Goal: Use online tool/utility: Utilize a website feature to perform a specific function

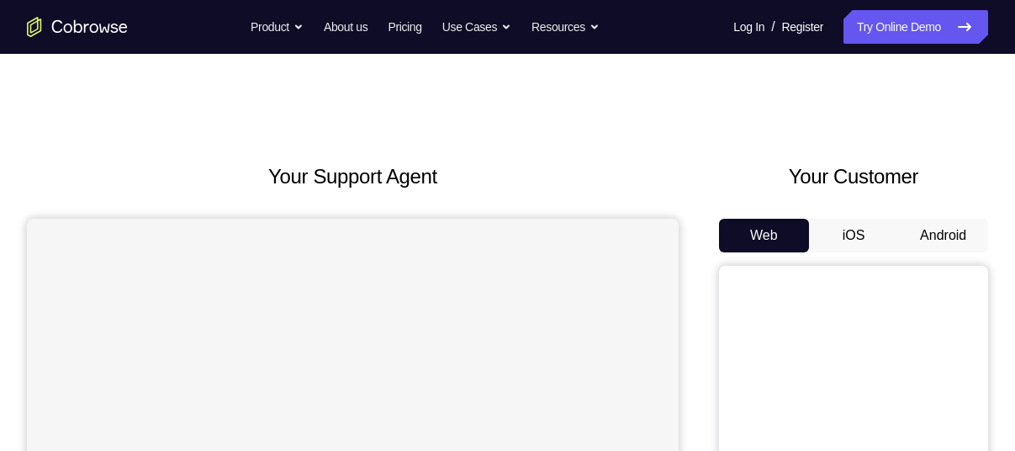
click at [933, 231] on button "Android" at bounding box center [943, 236] width 90 height 34
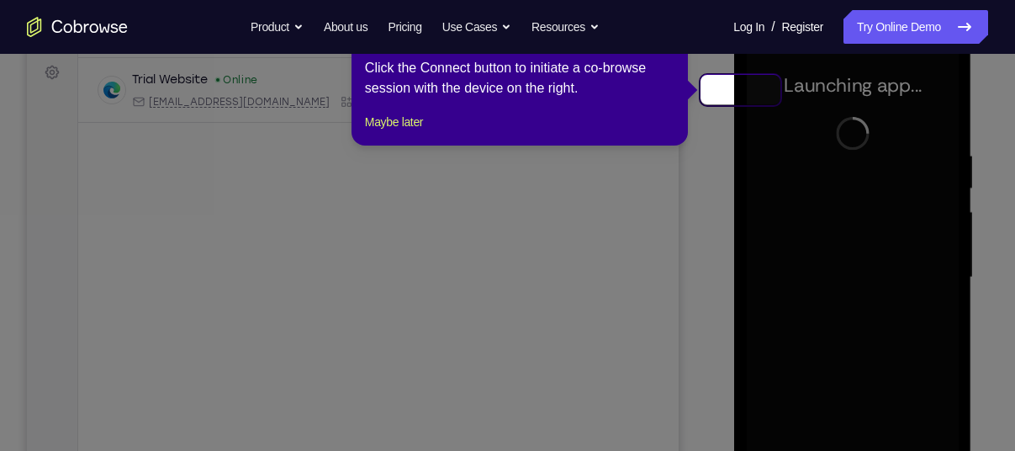
drag, startPoint x: 974, startPoint y: 39, endPoint x: 835, endPoint y: 221, distance: 229.2
click at [835, 221] on icon at bounding box center [647, 287] width 1295 height 575
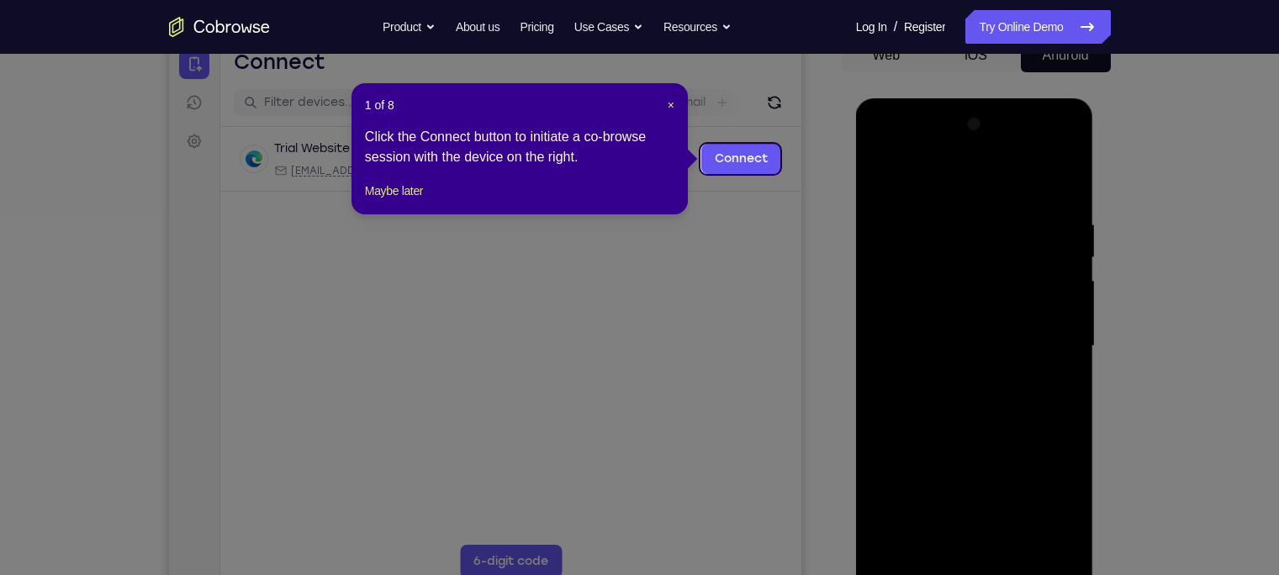
scroll to position [179, 0]
click at [671, 108] on span "×" at bounding box center [671, 105] width 7 height 13
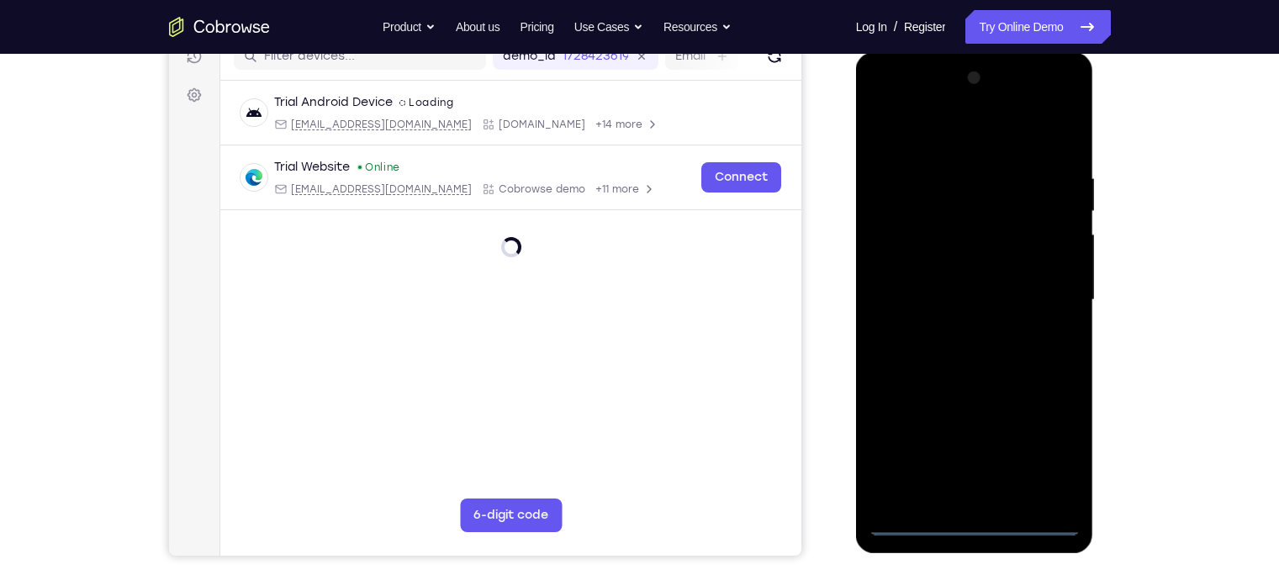
scroll to position [228, 0]
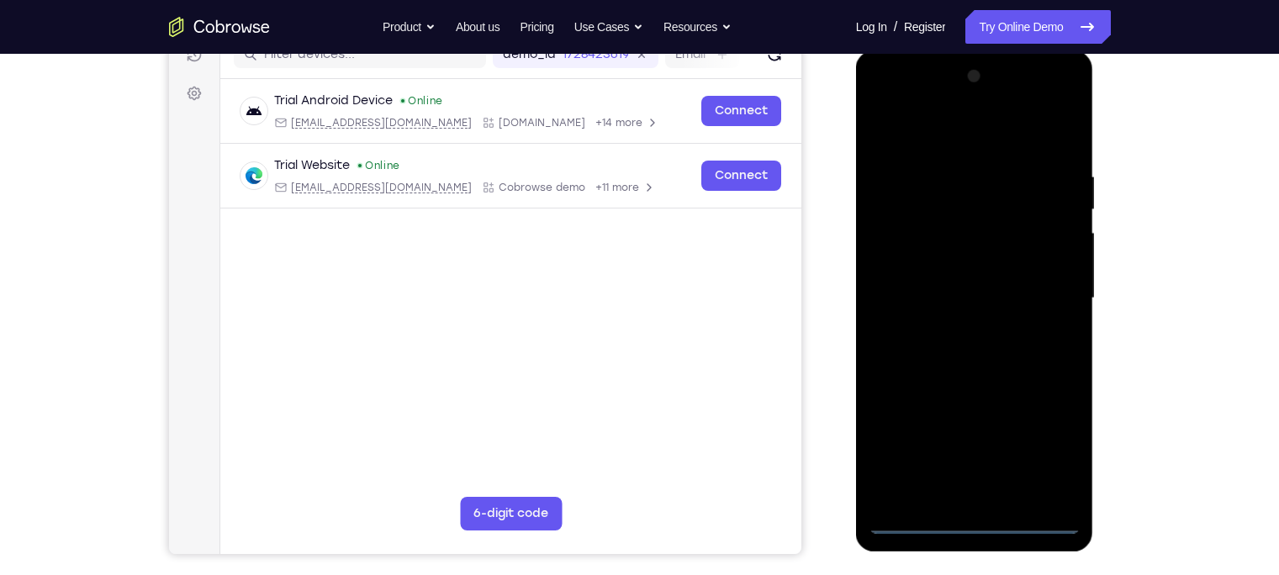
click at [975, 450] on div at bounding box center [975, 298] width 212 height 471
click at [1014, 450] on div at bounding box center [975, 298] width 212 height 471
click at [945, 126] on div at bounding box center [975, 298] width 212 height 471
click at [1014, 282] on div at bounding box center [975, 298] width 212 height 471
click at [954, 330] on div at bounding box center [975, 298] width 212 height 471
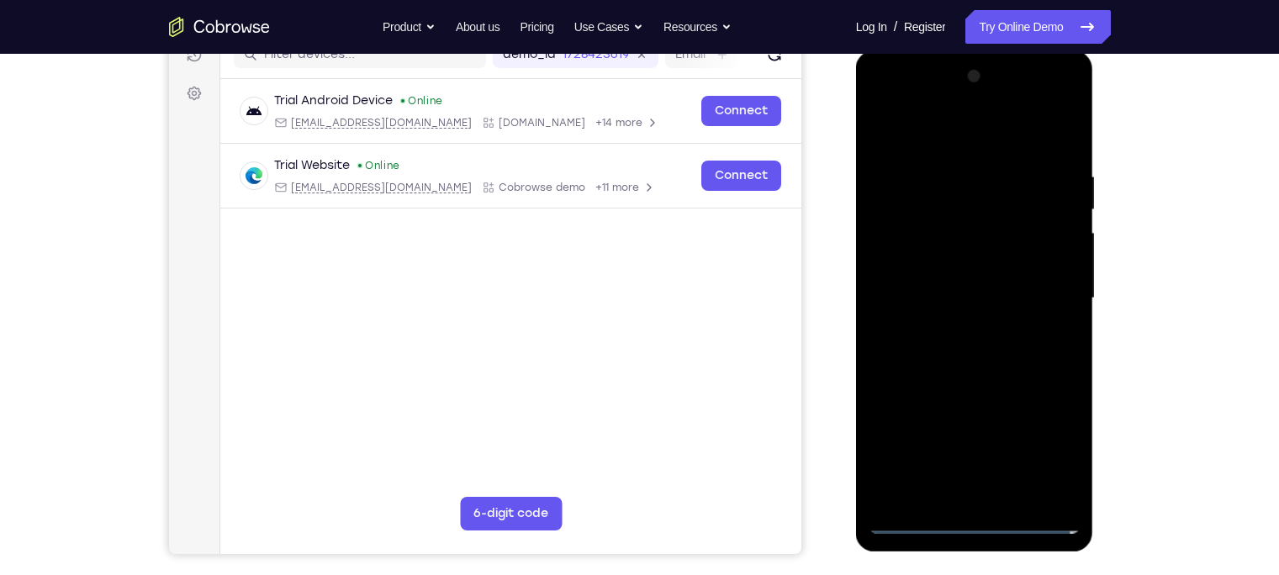
click at [974, 281] on div at bounding box center [975, 298] width 212 height 471
click at [968, 267] on div at bounding box center [975, 298] width 212 height 471
click at [967, 294] on div at bounding box center [975, 298] width 212 height 471
click at [969, 362] on div at bounding box center [975, 298] width 212 height 471
click at [1014, 130] on div at bounding box center [975, 298] width 212 height 471
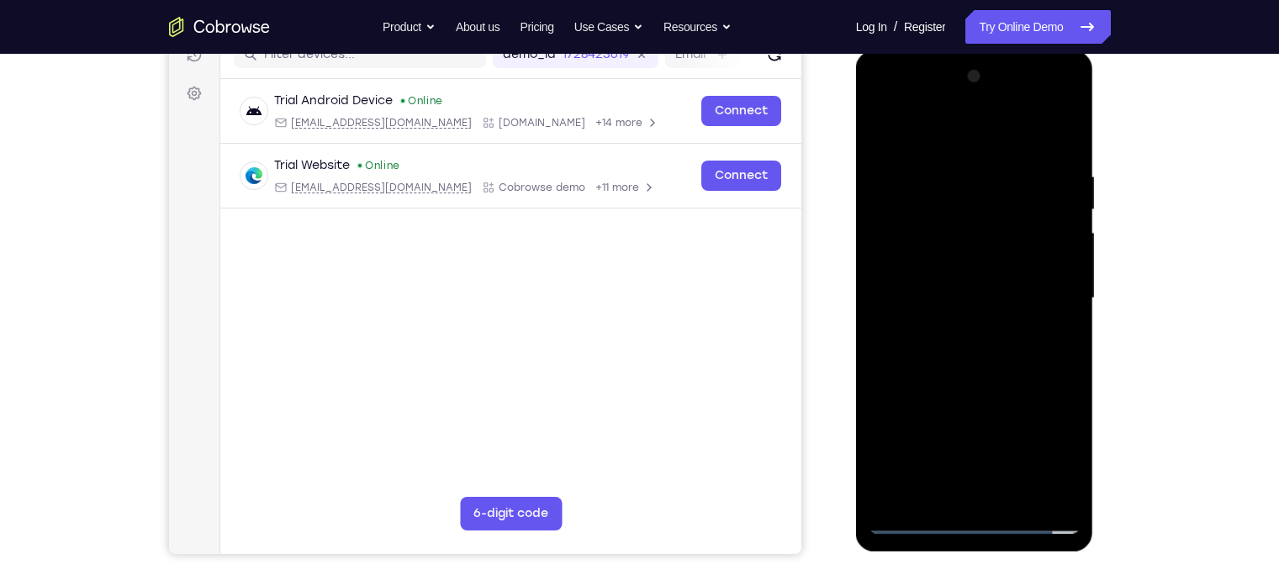
click at [950, 167] on div at bounding box center [975, 298] width 212 height 471
click at [1014, 308] on div at bounding box center [975, 298] width 212 height 471
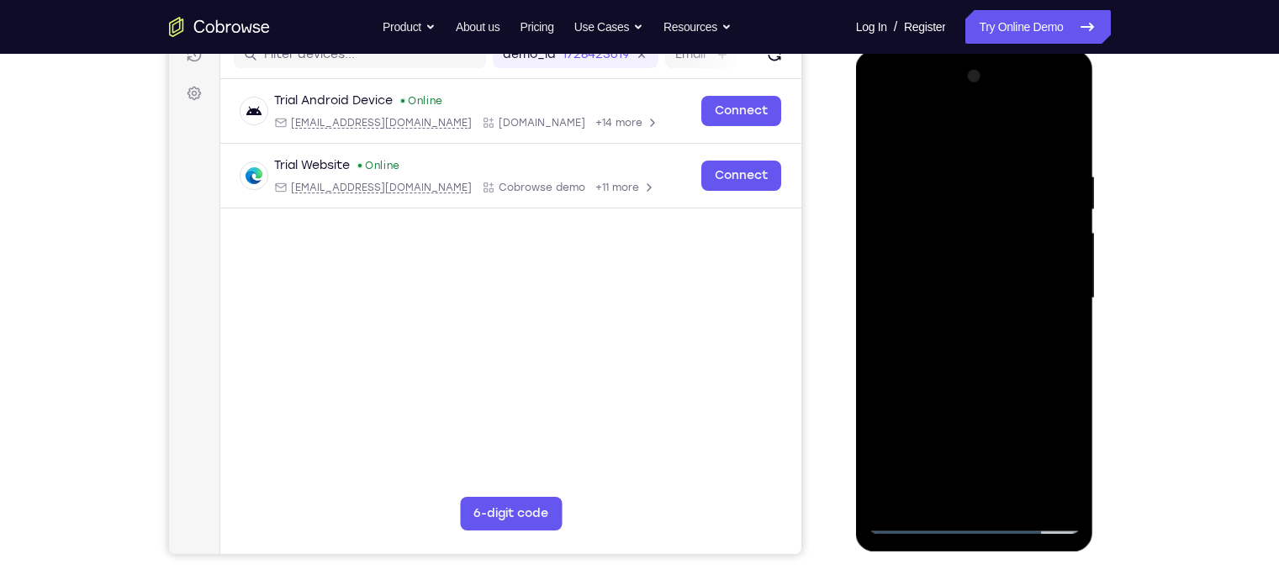
click at [1014, 132] on div at bounding box center [975, 298] width 212 height 471
drag, startPoint x: 1046, startPoint y: 165, endPoint x: 892, endPoint y: 172, distance: 154.1
click at [892, 172] on div at bounding box center [975, 298] width 212 height 471
drag, startPoint x: 1063, startPoint y: 178, endPoint x: 909, endPoint y: 193, distance: 154.6
click at [909, 193] on div at bounding box center [975, 298] width 212 height 471
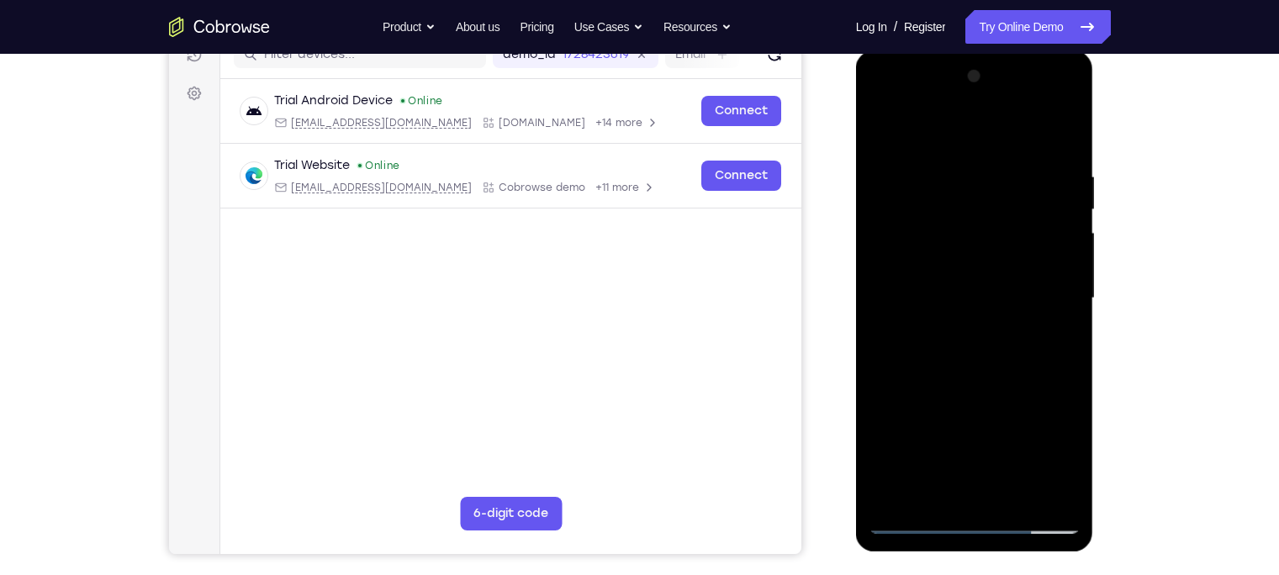
drag, startPoint x: 976, startPoint y: 443, endPoint x: 940, endPoint y: 209, distance: 237.4
click at [940, 209] on div at bounding box center [975, 298] width 212 height 471
click at [1014, 450] on div at bounding box center [975, 298] width 212 height 471
click at [1013, 450] on div at bounding box center [975, 298] width 212 height 471
click at [993, 391] on div at bounding box center [975, 298] width 212 height 471
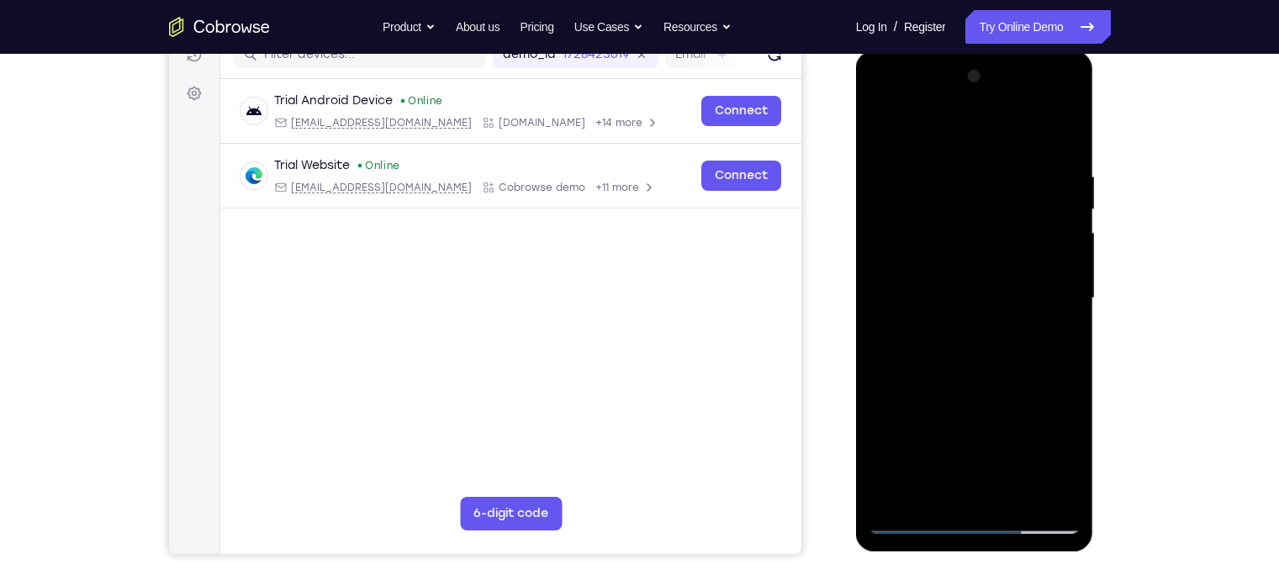
click at [970, 287] on div at bounding box center [975, 298] width 212 height 471
click at [946, 450] on div at bounding box center [975, 298] width 212 height 471
click at [887, 133] on div at bounding box center [975, 298] width 212 height 471
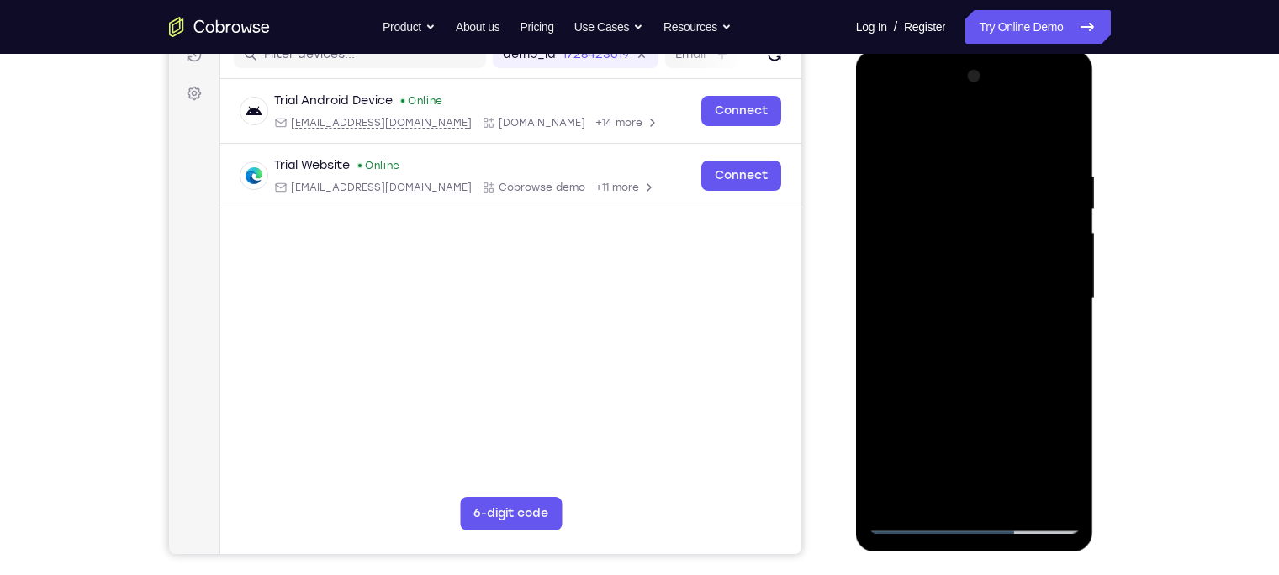
drag, startPoint x: 962, startPoint y: 399, endPoint x: 924, endPoint y: 152, distance: 249.3
click at [924, 152] on div at bounding box center [975, 298] width 212 height 471
drag, startPoint x: 985, startPoint y: 436, endPoint x: 924, endPoint y: 206, distance: 237.4
click at [924, 206] on div at bounding box center [975, 298] width 212 height 471
drag, startPoint x: 972, startPoint y: 401, endPoint x: 942, endPoint y: 204, distance: 199.1
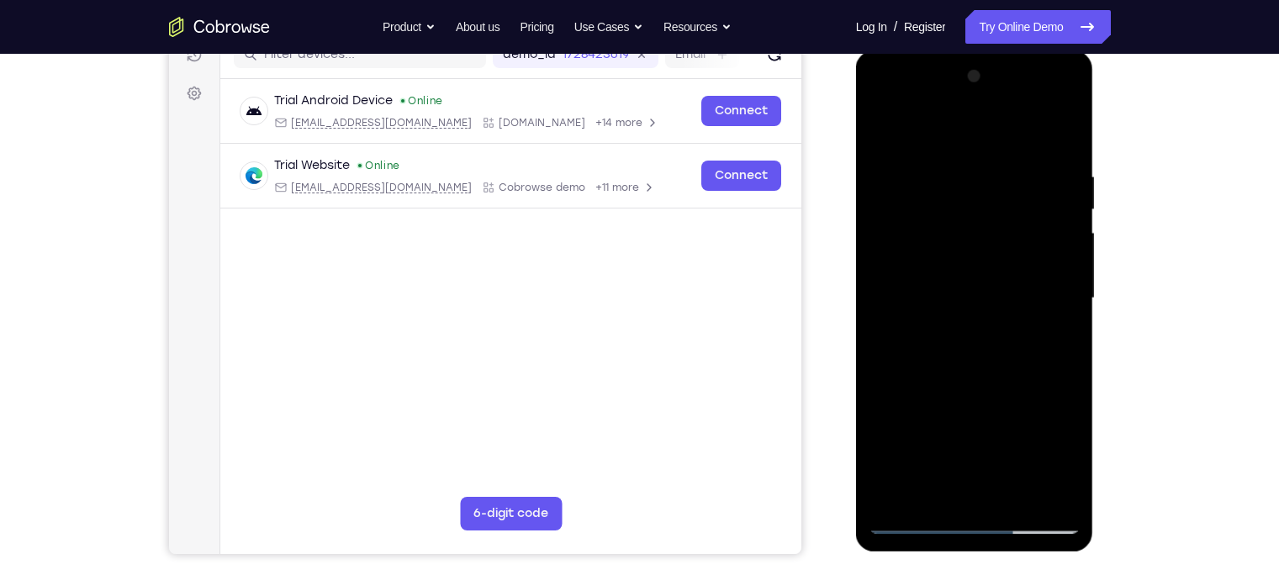
click at [942, 204] on div at bounding box center [975, 298] width 212 height 471
drag, startPoint x: 967, startPoint y: 374, endPoint x: 933, endPoint y: 160, distance: 217.2
click at [933, 160] on div at bounding box center [975, 298] width 212 height 471
drag, startPoint x: 954, startPoint y: 418, endPoint x: 916, endPoint y: 265, distance: 157.9
click at [916, 265] on div at bounding box center [975, 298] width 212 height 471
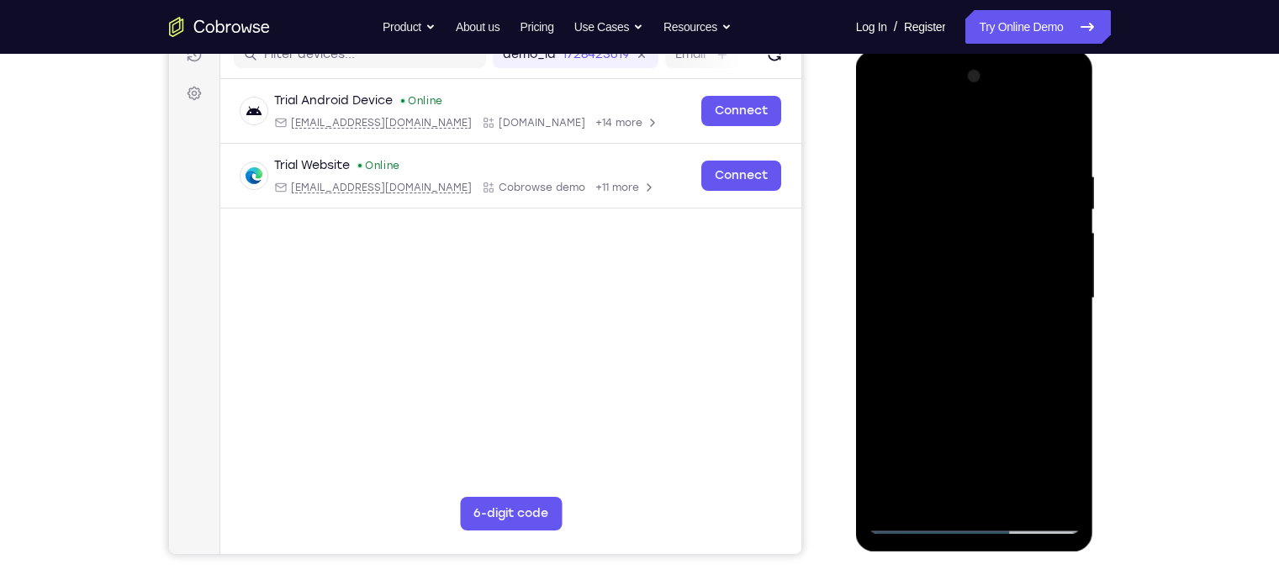
click at [1014, 279] on div at bounding box center [975, 298] width 212 height 471
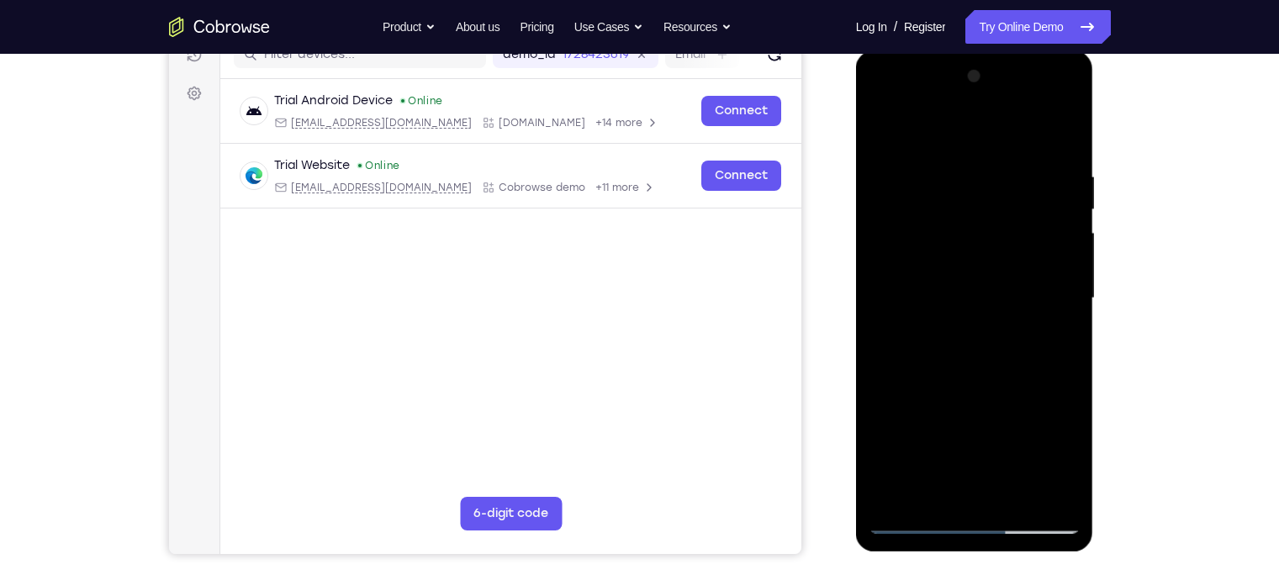
drag, startPoint x: 1015, startPoint y: 341, endPoint x: 968, endPoint y: 161, distance: 186.0
click at [968, 161] on div at bounding box center [975, 298] width 212 height 471
drag, startPoint x: 984, startPoint y: 382, endPoint x: 906, endPoint y: 230, distance: 171.1
click at [906, 230] on div at bounding box center [975, 298] width 212 height 471
drag, startPoint x: 944, startPoint y: 420, endPoint x: 940, endPoint y: 126, distance: 294.3
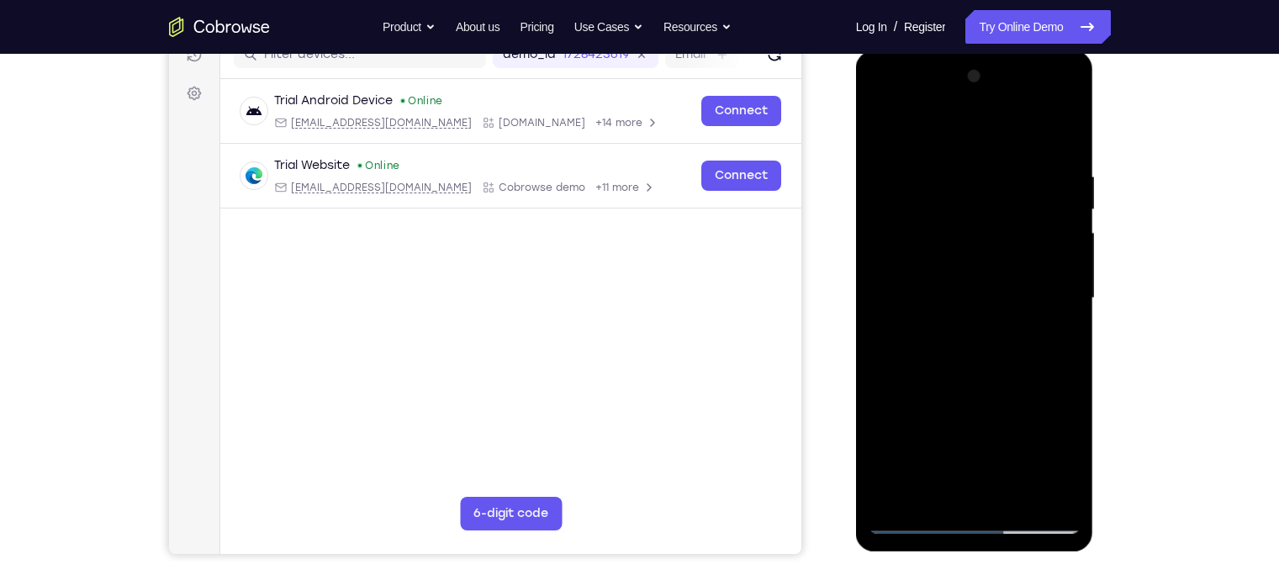
click at [940, 126] on div at bounding box center [975, 298] width 212 height 471
drag, startPoint x: 962, startPoint y: 430, endPoint x: 921, endPoint y: 170, distance: 263.1
click at [921, 170] on div at bounding box center [975, 298] width 212 height 471
drag, startPoint x: 961, startPoint y: 426, endPoint x: 915, endPoint y: 244, distance: 188.2
click at [915, 244] on div at bounding box center [975, 298] width 212 height 471
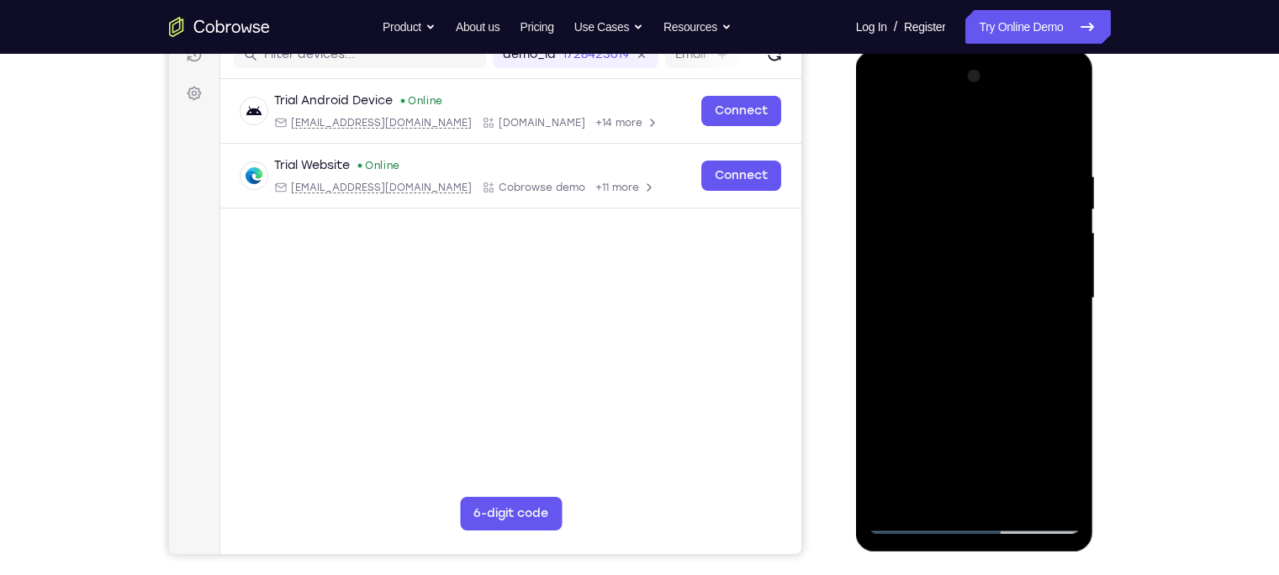
drag, startPoint x: 961, startPoint y: 362, endPoint x: 919, endPoint y: 185, distance: 181.5
click at [919, 185] on div at bounding box center [975, 298] width 212 height 471
drag, startPoint x: 931, startPoint y: 374, endPoint x: 896, endPoint y: 198, distance: 179.9
click at [896, 198] on div at bounding box center [975, 298] width 212 height 471
drag, startPoint x: 928, startPoint y: 306, endPoint x: 906, endPoint y: 213, distance: 95.9
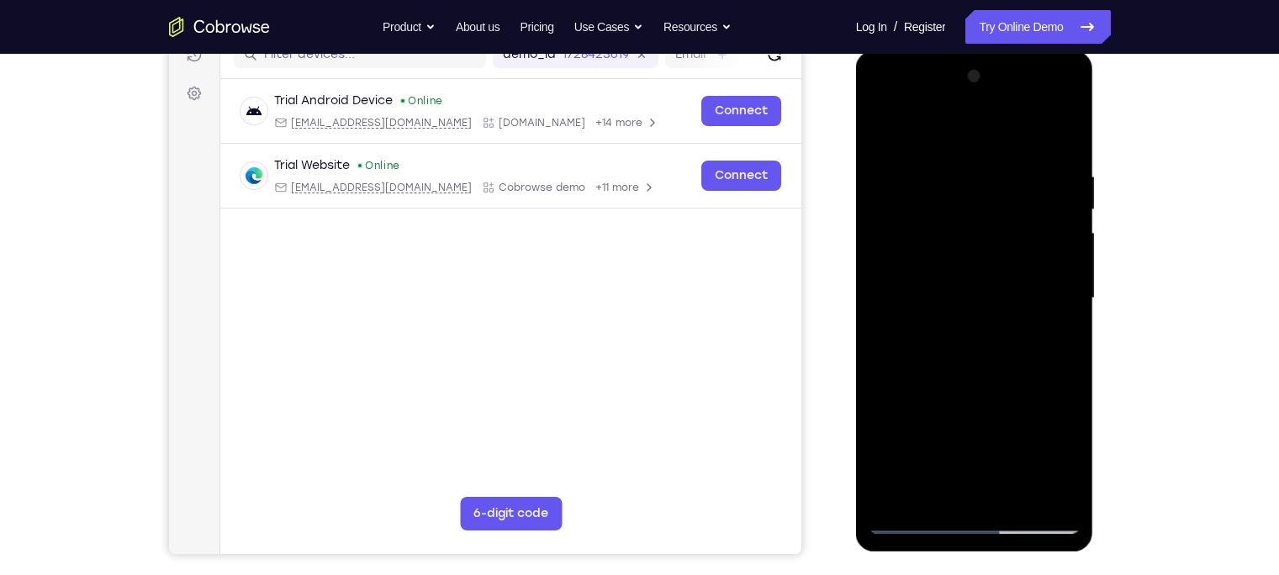
click at [906, 213] on div at bounding box center [975, 298] width 212 height 471
drag, startPoint x: 929, startPoint y: 420, endPoint x: 907, endPoint y: 260, distance: 161.4
click at [907, 260] on div at bounding box center [975, 298] width 212 height 471
drag, startPoint x: 1002, startPoint y: 382, endPoint x: 950, endPoint y: 182, distance: 206.0
click at [950, 182] on div at bounding box center [975, 298] width 212 height 471
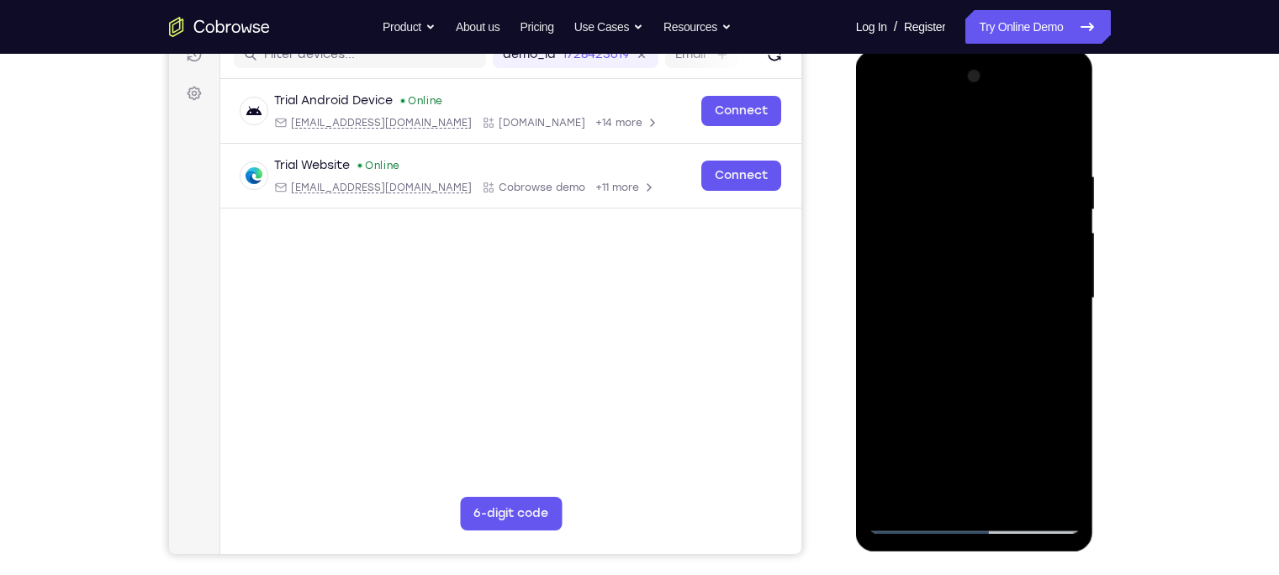
drag, startPoint x: 1020, startPoint y: 356, endPoint x: 976, endPoint y: 92, distance: 267.6
click at [976, 92] on div at bounding box center [975, 298] width 212 height 471
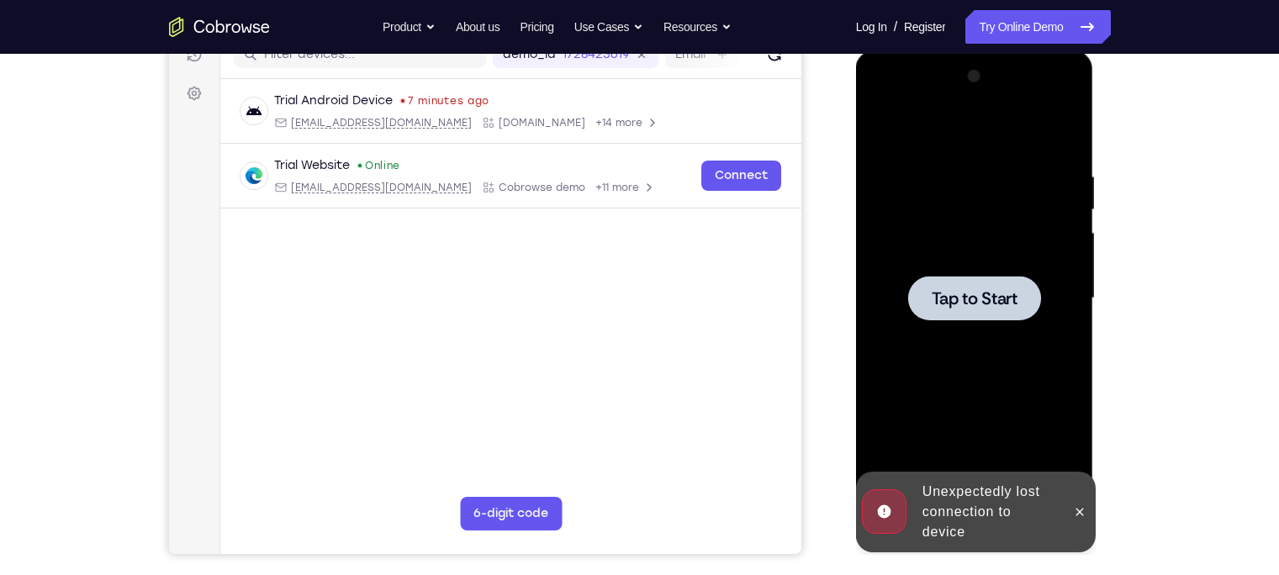
click at [1010, 281] on div at bounding box center [974, 298] width 133 height 45
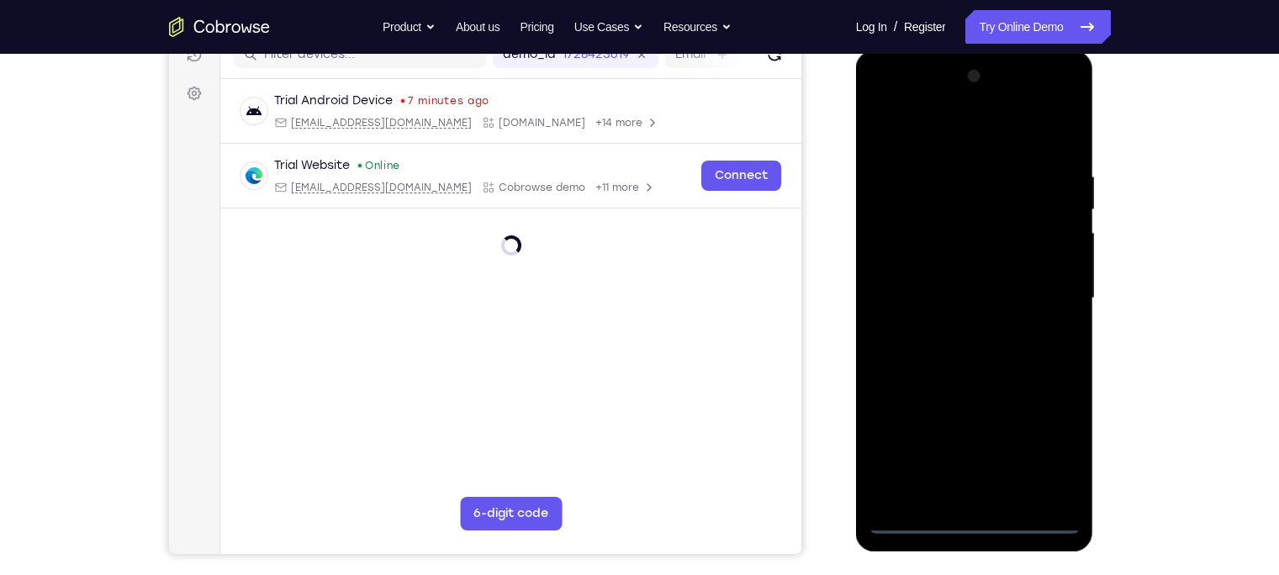
click at [1014, 450] on div at bounding box center [975, 298] width 212 height 471
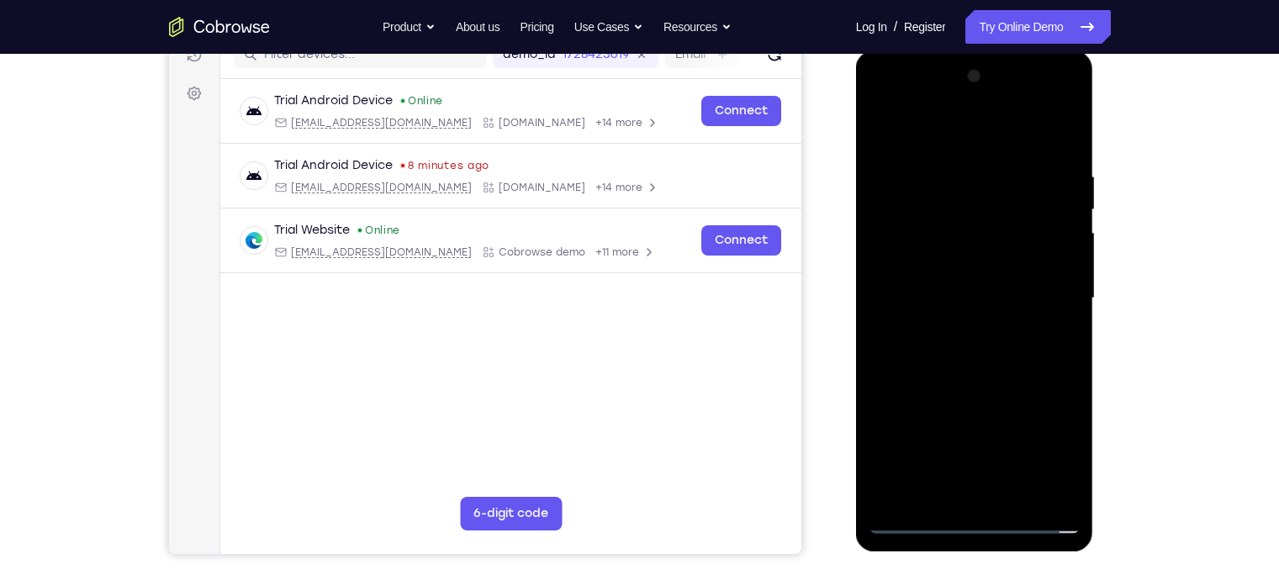
click at [971, 450] on div at bounding box center [975, 298] width 212 height 471
click at [1014, 436] on div at bounding box center [975, 298] width 212 height 471
click at [1014, 444] on div at bounding box center [975, 298] width 212 height 471
click at [962, 130] on div at bounding box center [975, 298] width 212 height 471
click at [903, 256] on div at bounding box center [975, 298] width 212 height 471
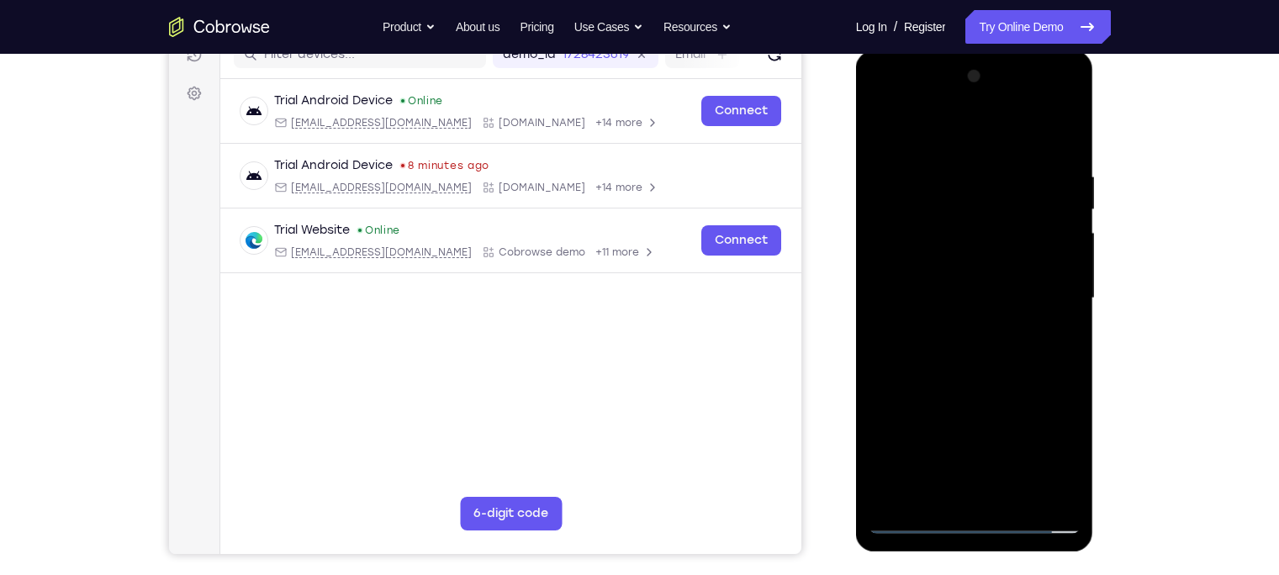
click at [908, 294] on div at bounding box center [975, 298] width 212 height 471
click at [944, 273] on div at bounding box center [975, 298] width 212 height 471
click at [1009, 316] on div at bounding box center [975, 298] width 212 height 471
click at [979, 336] on div at bounding box center [975, 298] width 212 height 471
click at [1014, 287] on div at bounding box center [975, 298] width 212 height 471
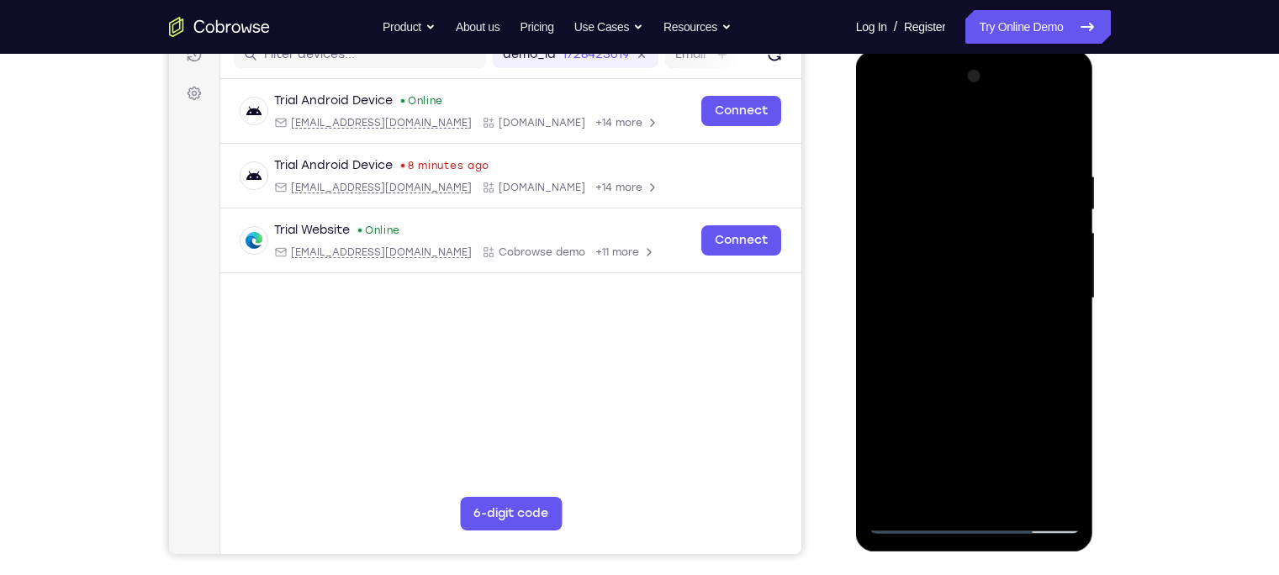
click at [1014, 287] on div at bounding box center [975, 298] width 212 height 471
click at [1014, 319] on div at bounding box center [975, 298] width 212 height 471
click at [998, 336] on div at bounding box center [975, 298] width 212 height 471
click at [950, 246] on div at bounding box center [975, 298] width 212 height 471
click at [942, 282] on div at bounding box center [975, 298] width 212 height 471
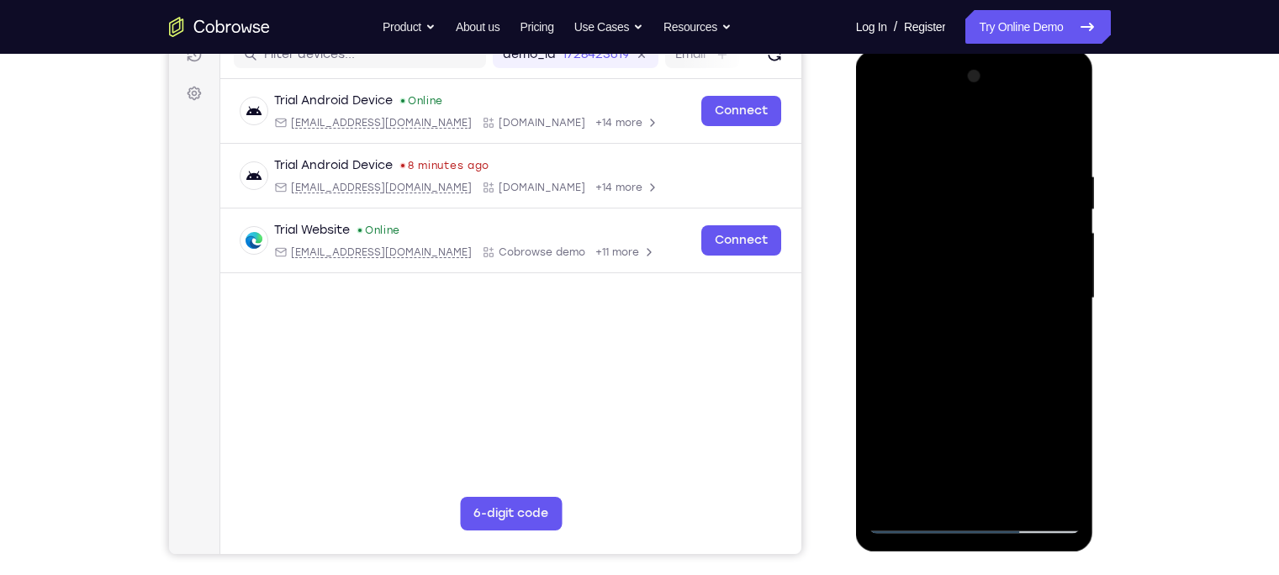
click at [949, 318] on div at bounding box center [975, 298] width 212 height 471
click at [967, 336] on div at bounding box center [975, 298] width 212 height 471
click at [960, 313] on div at bounding box center [975, 298] width 212 height 471
click at [1014, 138] on div at bounding box center [975, 298] width 212 height 471
click at [971, 375] on div at bounding box center [975, 298] width 212 height 471
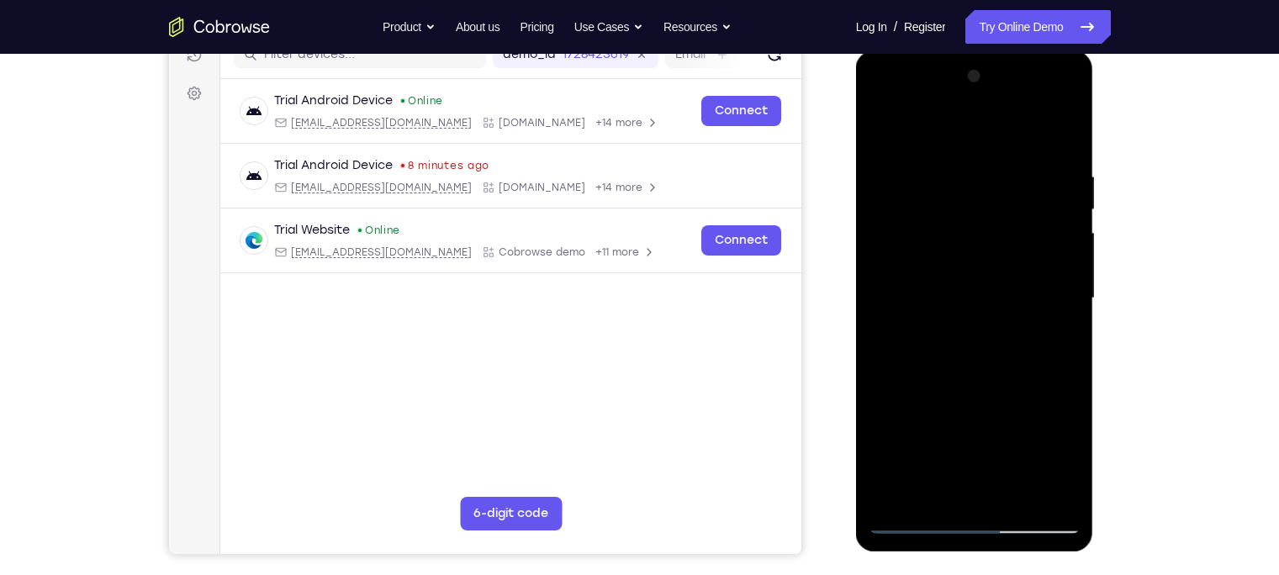
click at [993, 262] on div at bounding box center [975, 298] width 212 height 471
drag, startPoint x: 996, startPoint y: 412, endPoint x: 999, endPoint y: 151, distance: 260.7
click at [999, 151] on div at bounding box center [975, 298] width 212 height 471
click at [989, 450] on div at bounding box center [975, 298] width 212 height 471
click at [985, 450] on div at bounding box center [975, 298] width 212 height 471
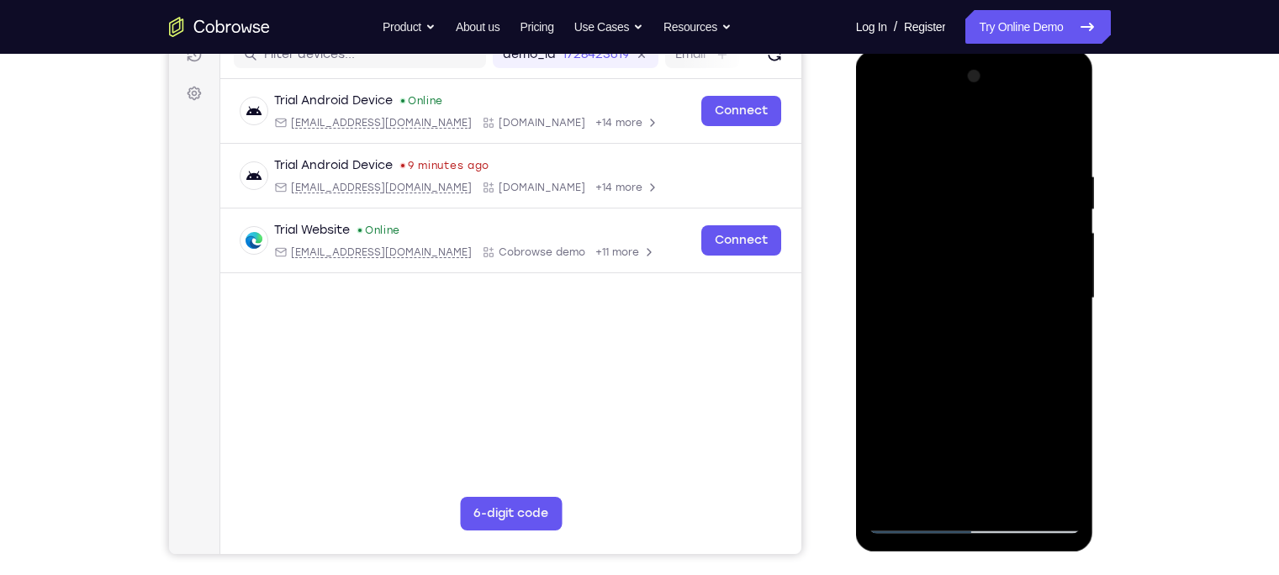
click at [950, 265] on div at bounding box center [975, 298] width 212 height 471
click at [959, 335] on div at bounding box center [975, 298] width 212 height 471
click at [979, 450] on div at bounding box center [975, 298] width 212 height 471
drag, startPoint x: 1012, startPoint y: 399, endPoint x: 981, endPoint y: 231, distance: 171.2
click at [981, 231] on div at bounding box center [975, 298] width 212 height 471
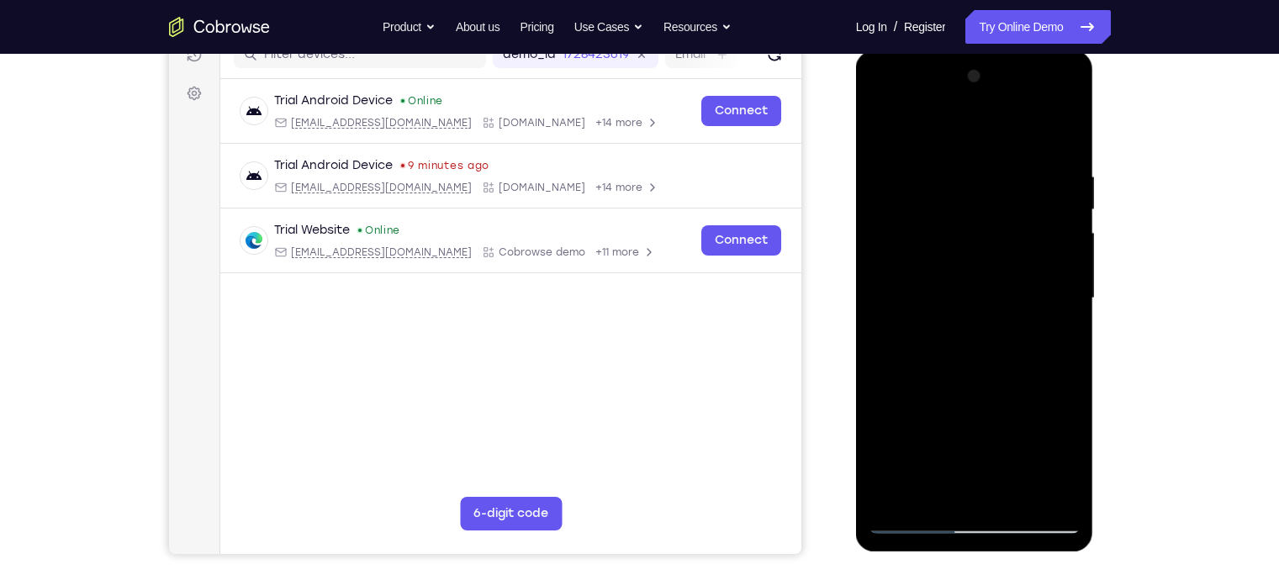
drag, startPoint x: 1015, startPoint y: 366, endPoint x: 996, endPoint y: 143, distance: 223.7
click at [996, 143] on div at bounding box center [975, 298] width 212 height 471
drag, startPoint x: 1006, startPoint y: 365, endPoint x: 971, endPoint y: 164, distance: 203.9
click at [971, 164] on div at bounding box center [975, 298] width 212 height 471
drag, startPoint x: 994, startPoint y: 422, endPoint x: 946, endPoint y: 214, distance: 213.2
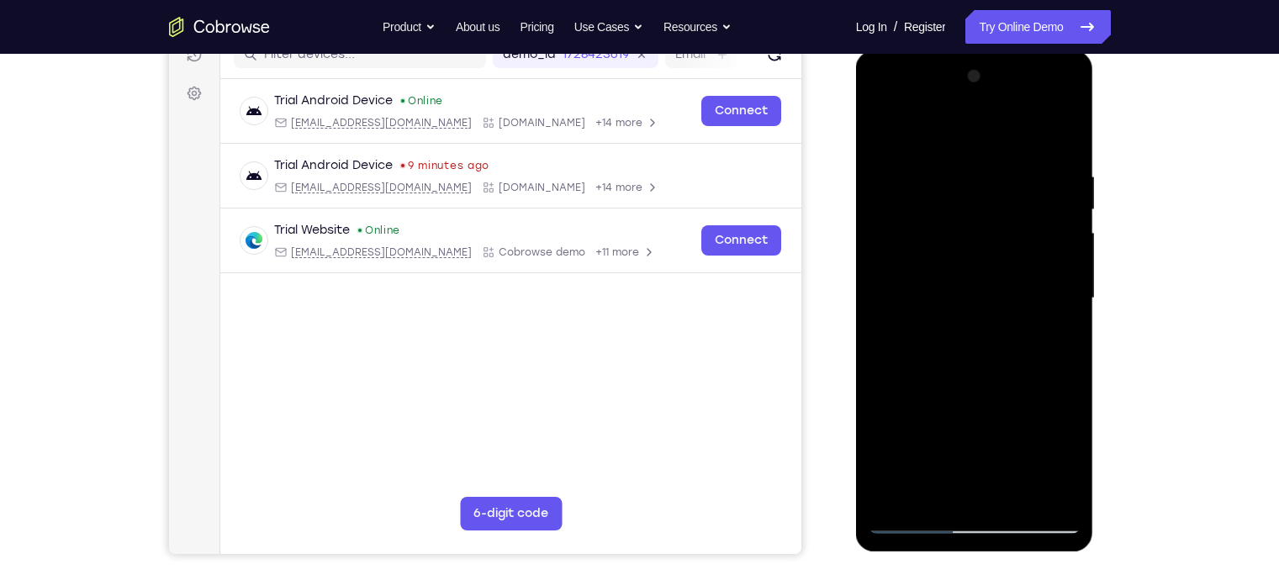
click at [946, 214] on div at bounding box center [975, 298] width 212 height 471
drag, startPoint x: 988, startPoint y: 357, endPoint x: 980, endPoint y: 207, distance: 150.8
click at [980, 207] on div at bounding box center [975, 298] width 212 height 471
drag, startPoint x: 991, startPoint y: 324, endPoint x: 965, endPoint y: 199, distance: 127.2
click at [965, 199] on div at bounding box center [975, 298] width 212 height 471
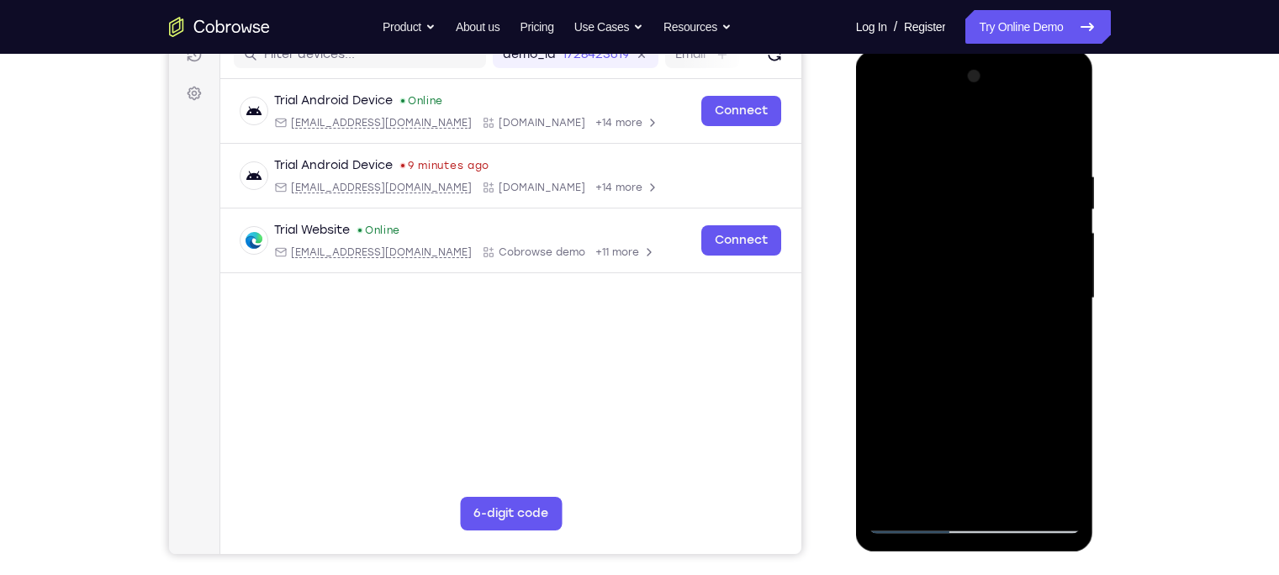
drag, startPoint x: 994, startPoint y: 423, endPoint x: 964, endPoint y: 214, distance: 211.6
click at [964, 214] on div at bounding box center [975, 298] width 212 height 471
drag, startPoint x: 1011, startPoint y: 353, endPoint x: 981, endPoint y: 140, distance: 215.6
click at [981, 140] on div at bounding box center [975, 298] width 212 height 471
drag, startPoint x: 1021, startPoint y: 328, endPoint x: 981, endPoint y: 117, distance: 214.9
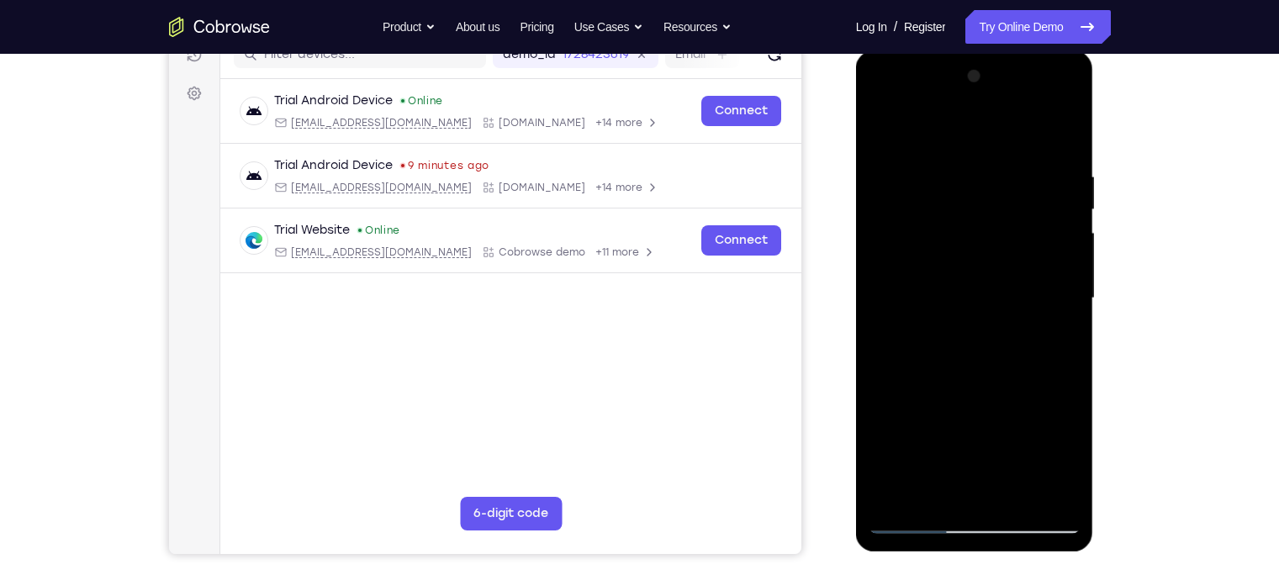
click at [981, 117] on div at bounding box center [975, 298] width 212 height 471
drag, startPoint x: 989, startPoint y: 353, endPoint x: 953, endPoint y: 145, distance: 211.7
click at [953, 145] on div at bounding box center [975, 298] width 212 height 471
drag, startPoint x: 980, startPoint y: 336, endPoint x: 953, endPoint y: 99, distance: 238.7
click at [953, 99] on div at bounding box center [975, 298] width 212 height 471
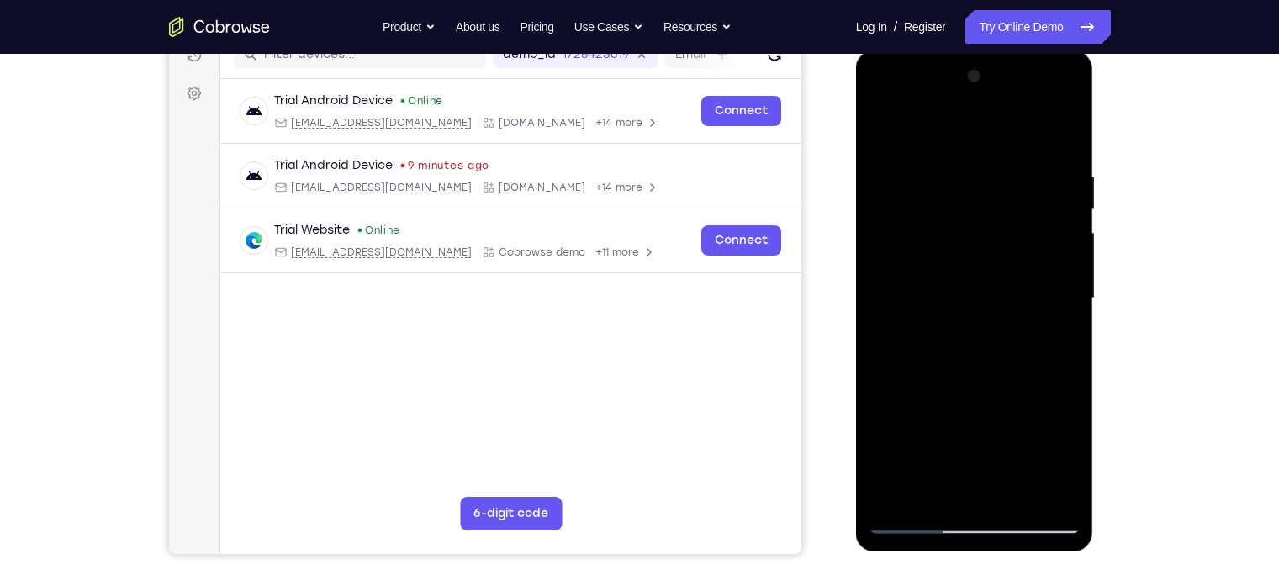
drag, startPoint x: 982, startPoint y: 285, endPoint x: 975, endPoint y: 198, distance: 87.7
click at [975, 198] on div at bounding box center [975, 298] width 212 height 471
drag, startPoint x: 984, startPoint y: 362, endPoint x: 957, endPoint y: 181, distance: 183.6
click at [957, 181] on div at bounding box center [975, 298] width 212 height 471
drag, startPoint x: 973, startPoint y: 345, endPoint x: 931, endPoint y: 146, distance: 202.9
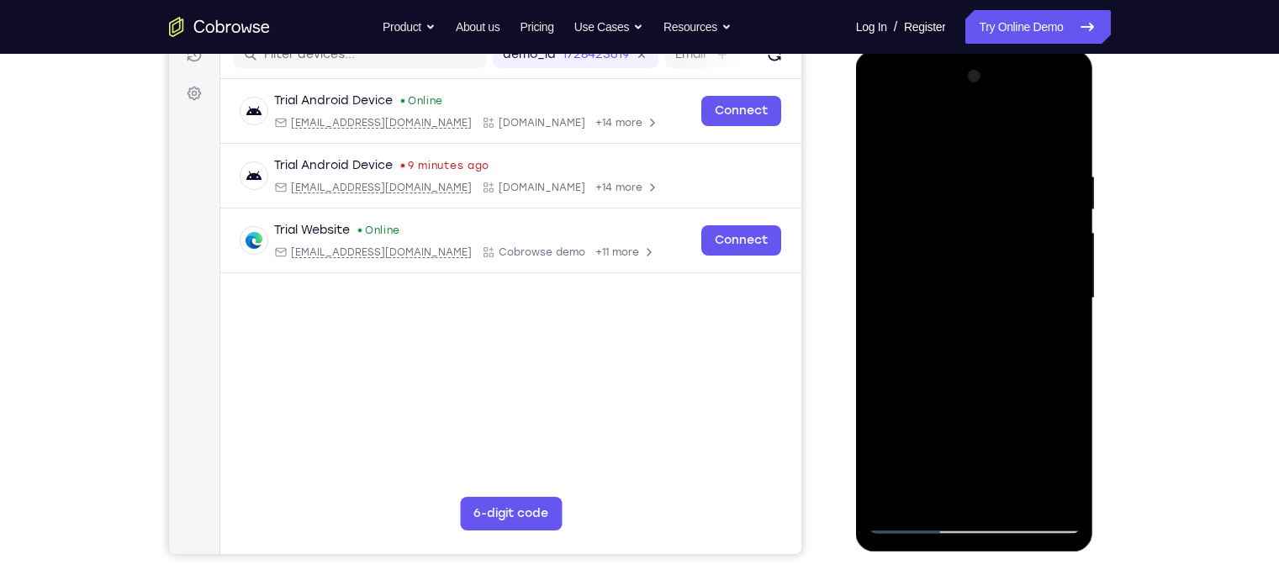
click at [931, 146] on div at bounding box center [975, 298] width 212 height 471
drag, startPoint x: 984, startPoint y: 250, endPoint x: 961, endPoint y: 85, distance: 166.4
click at [961, 85] on div at bounding box center [975, 298] width 212 height 471
drag, startPoint x: 971, startPoint y: 378, endPoint x: 956, endPoint y: 96, distance: 282.1
click at [956, 96] on div at bounding box center [975, 298] width 212 height 471
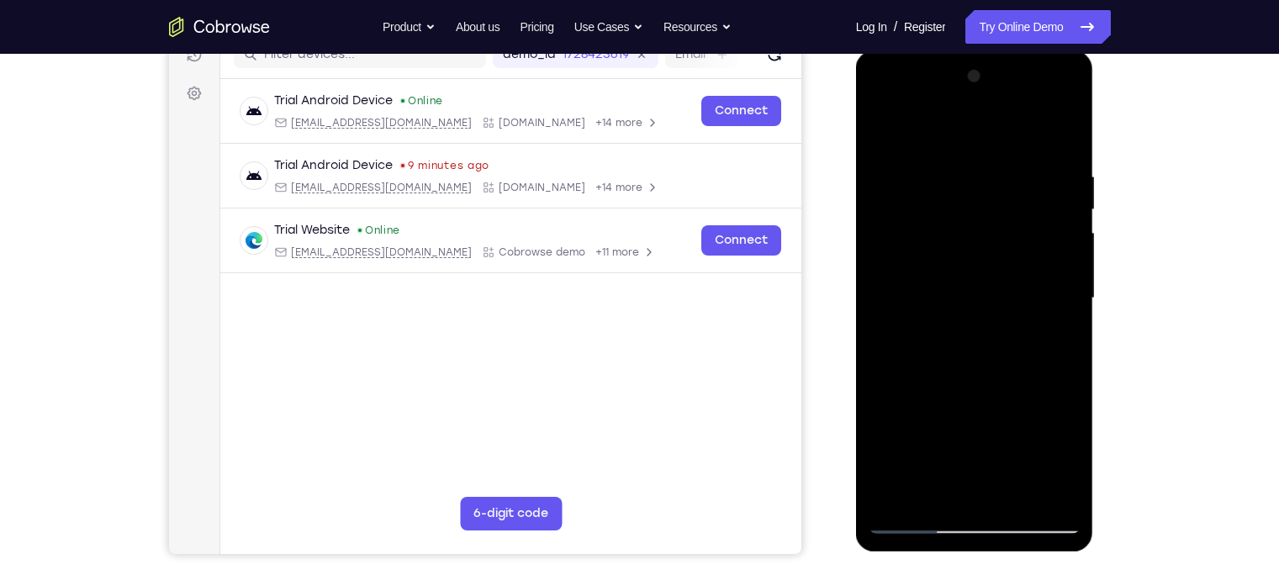
drag, startPoint x: 982, startPoint y: 395, endPoint x: 938, endPoint y: 103, distance: 295.9
click at [938, 103] on div at bounding box center [975, 298] width 212 height 471
drag, startPoint x: 965, startPoint y: 122, endPoint x: 954, endPoint y: 66, distance: 57.4
click at [954, 66] on div at bounding box center [975, 298] width 212 height 471
drag, startPoint x: 991, startPoint y: 283, endPoint x: 963, endPoint y: 93, distance: 192.1
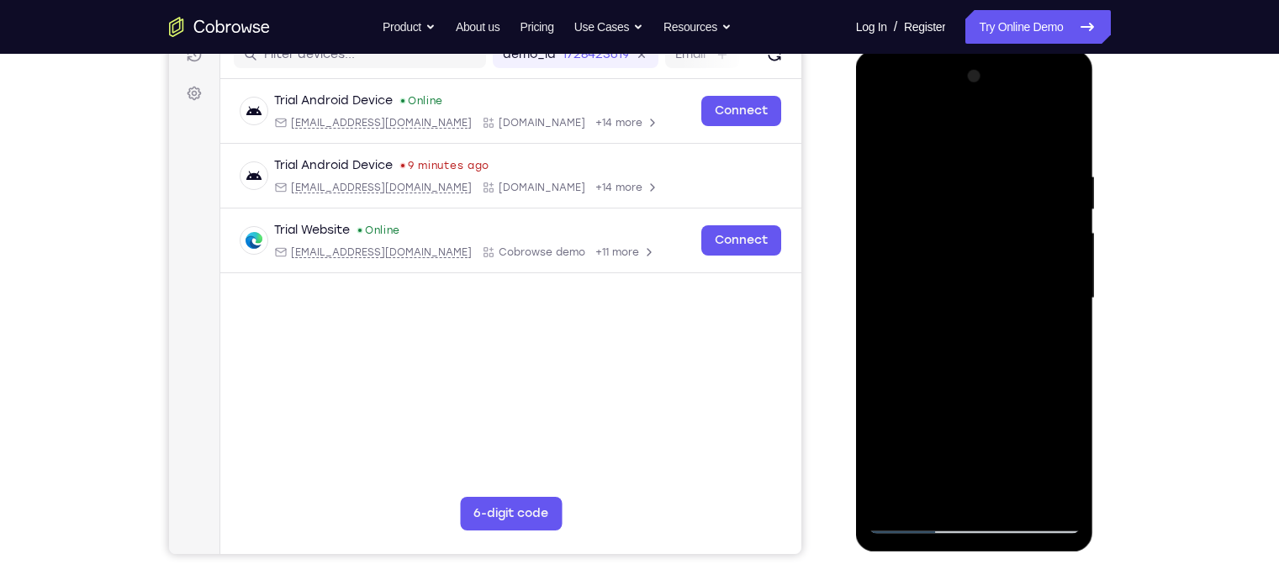
click at [963, 93] on div at bounding box center [975, 298] width 212 height 471
drag, startPoint x: 1001, startPoint y: 449, endPoint x: 956, endPoint y: 231, distance: 222.3
click at [956, 231] on div at bounding box center [975, 298] width 212 height 471
drag, startPoint x: 967, startPoint y: 410, endPoint x: 942, endPoint y: 177, distance: 234.3
click at [942, 177] on div at bounding box center [975, 298] width 212 height 471
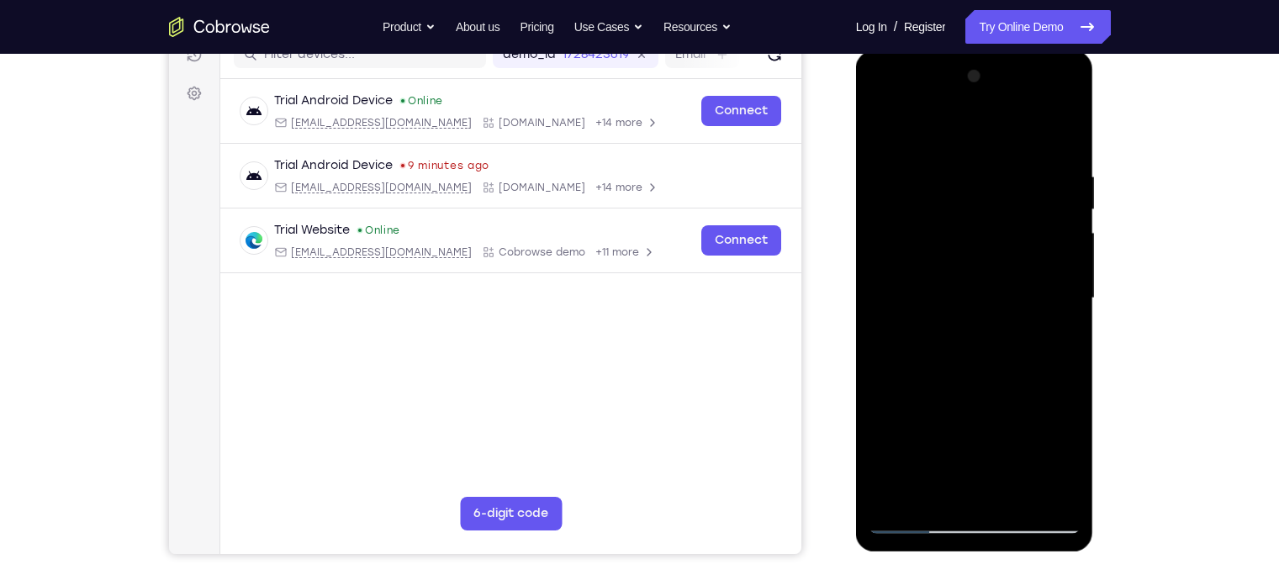
drag, startPoint x: 1009, startPoint y: 383, endPoint x: 981, endPoint y: 267, distance: 118.7
click at [981, 267] on div at bounding box center [975, 298] width 212 height 471
drag, startPoint x: 980, startPoint y: 449, endPoint x: 967, endPoint y: 185, distance: 264.3
click at [967, 185] on div at bounding box center [975, 298] width 212 height 471
drag, startPoint x: 997, startPoint y: 429, endPoint x: 965, endPoint y: 156, distance: 275.3
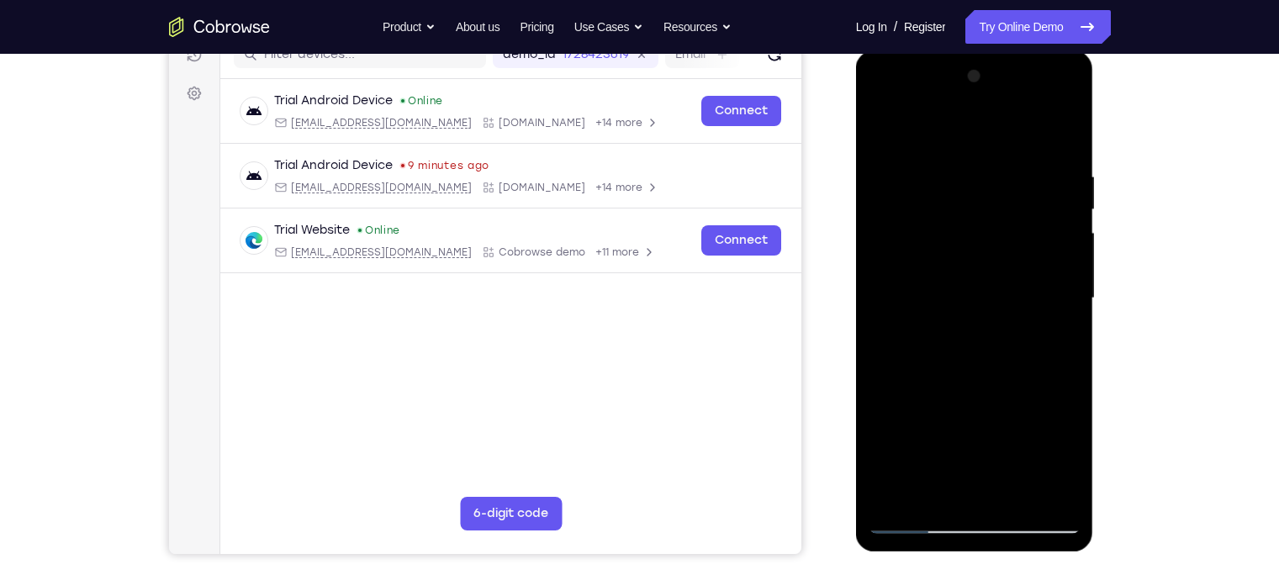
click at [965, 156] on div at bounding box center [975, 298] width 212 height 471
drag, startPoint x: 991, startPoint y: 316, endPoint x: 946, endPoint y: 94, distance: 226.6
click at [946, 94] on div at bounding box center [975, 298] width 212 height 471
drag, startPoint x: 1001, startPoint y: 336, endPoint x: 1004, endPoint y: 147, distance: 189.2
click at [1004, 147] on div at bounding box center [975, 298] width 212 height 471
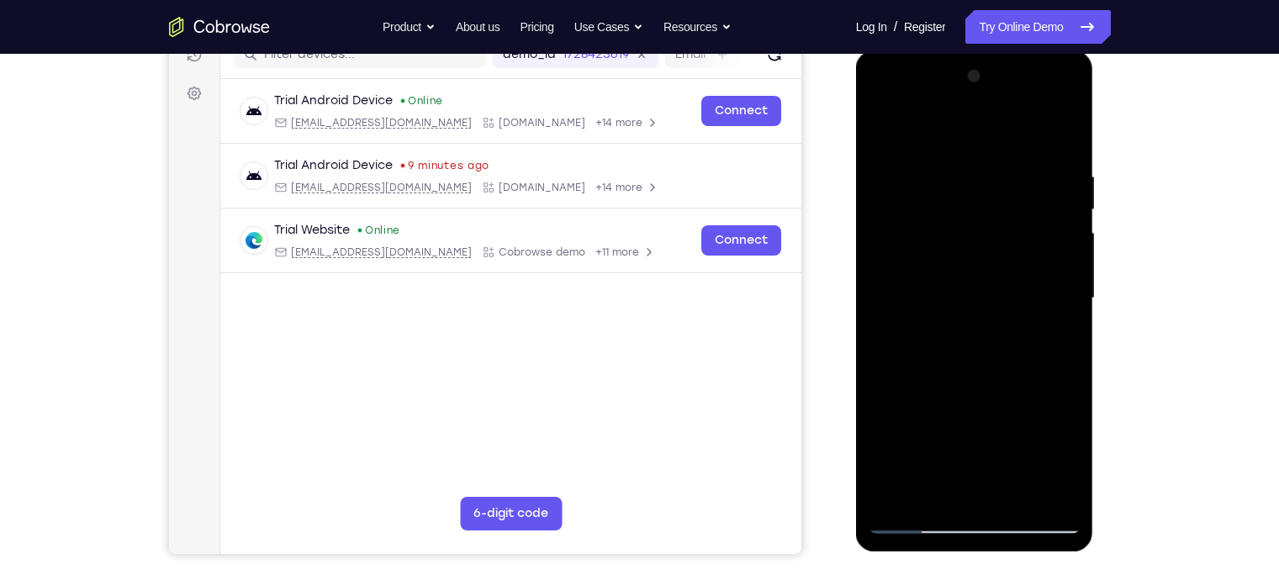
drag, startPoint x: 1026, startPoint y: 361, endPoint x: 963, endPoint y: 178, distance: 193.1
click at [963, 178] on div at bounding box center [975, 298] width 212 height 471
drag, startPoint x: 973, startPoint y: 377, endPoint x: 960, endPoint y: 177, distance: 199.7
click at [960, 177] on div at bounding box center [975, 298] width 212 height 471
drag, startPoint x: 981, startPoint y: 426, endPoint x: 934, endPoint y: 246, distance: 185.0
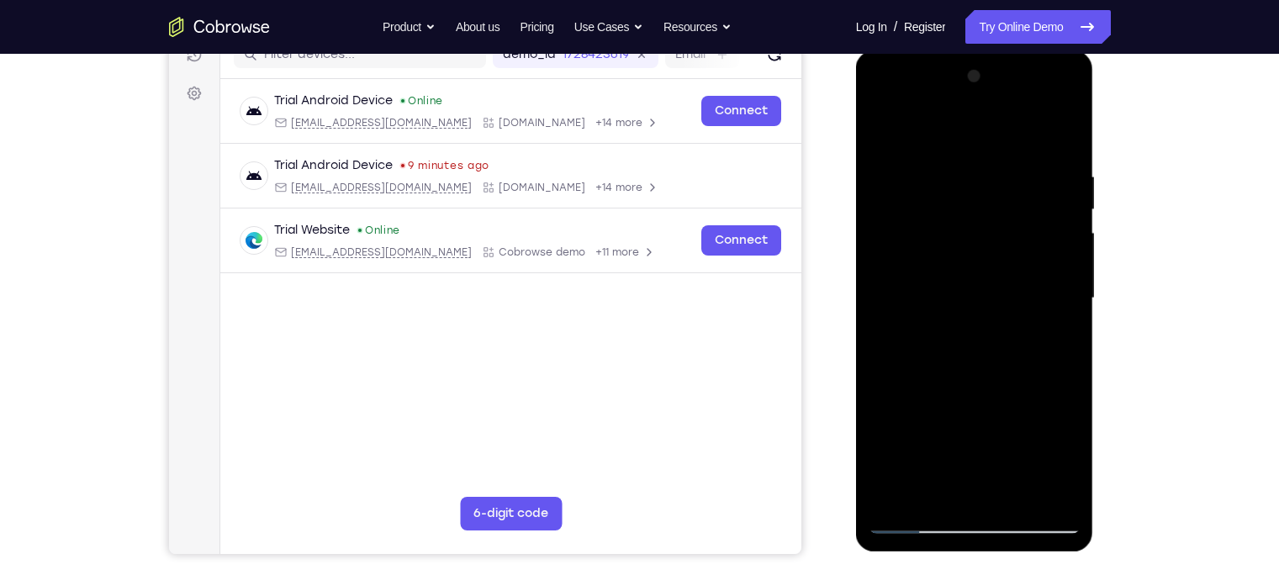
click at [934, 246] on div at bounding box center [975, 298] width 212 height 471
drag, startPoint x: 1020, startPoint y: 369, endPoint x: 953, endPoint y: 119, distance: 259.5
click at [953, 119] on div at bounding box center [975, 298] width 212 height 471
drag, startPoint x: 996, startPoint y: 395, endPoint x: 953, endPoint y: 202, distance: 198.1
click at [953, 202] on div at bounding box center [975, 298] width 212 height 471
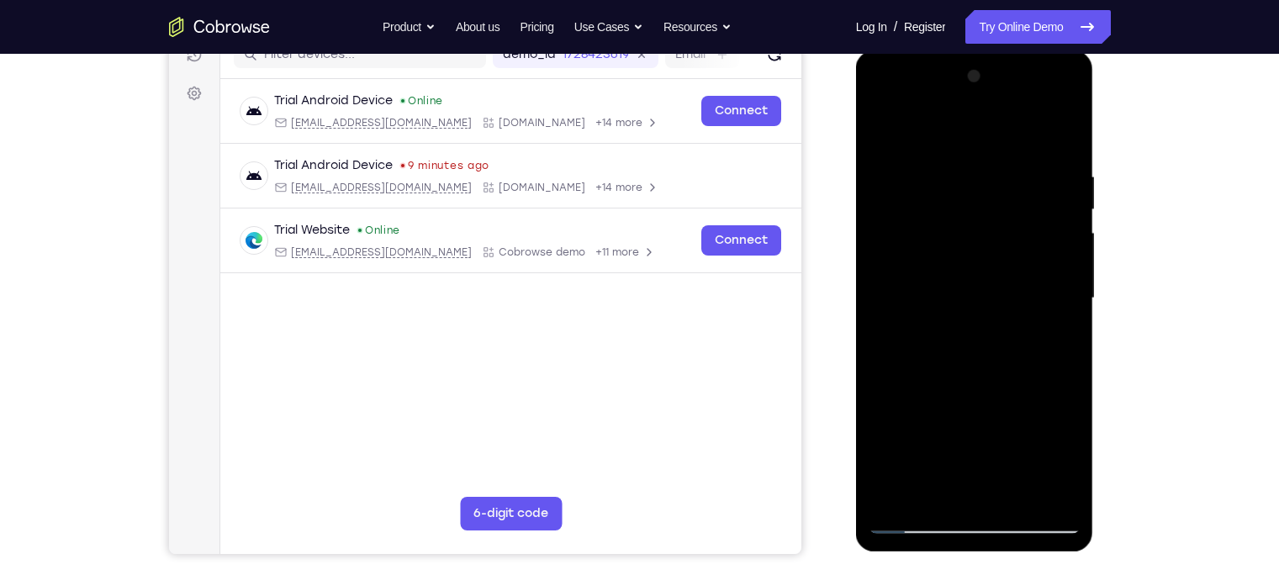
drag, startPoint x: 1034, startPoint y: 206, endPoint x: 1019, endPoint y: 152, distance: 55.9
click at [1014, 152] on div at bounding box center [975, 298] width 212 height 471
drag, startPoint x: 1041, startPoint y: 303, endPoint x: 1005, endPoint y: 177, distance: 131.2
click at [1005, 177] on div at bounding box center [975, 298] width 212 height 471
drag, startPoint x: 1039, startPoint y: 177, endPoint x: 1012, endPoint y: 182, distance: 27.5
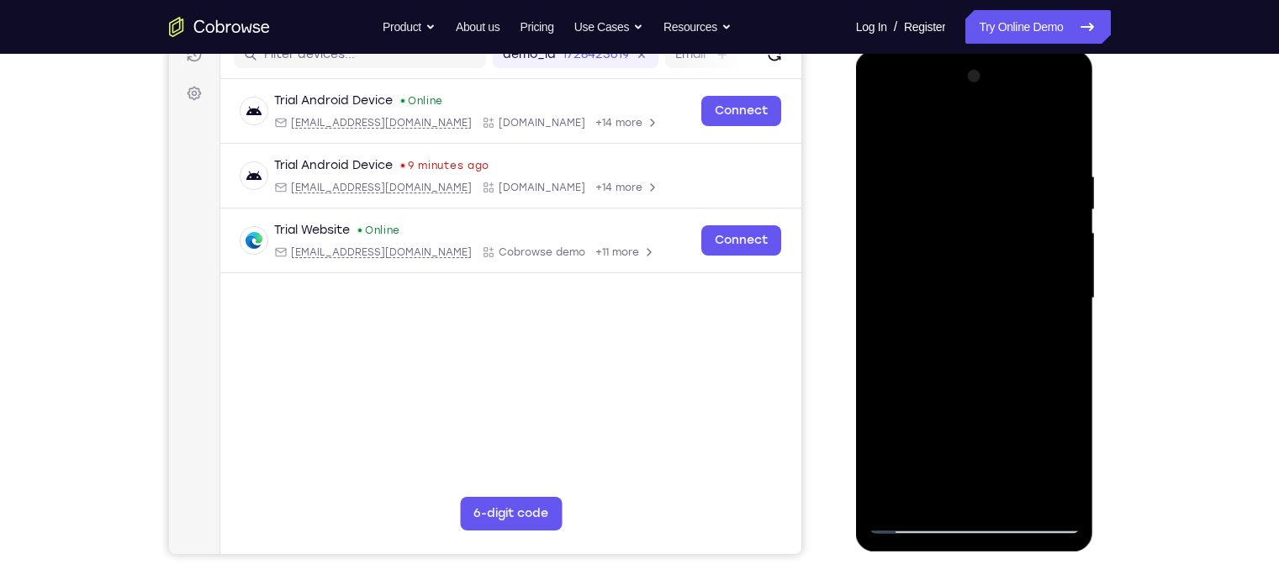
click at [1012, 182] on div at bounding box center [975, 298] width 212 height 471
drag, startPoint x: 1018, startPoint y: 420, endPoint x: 988, endPoint y: 189, distance: 233.1
click at [988, 189] on div at bounding box center [975, 298] width 212 height 471
drag, startPoint x: 1014, startPoint y: 374, endPoint x: 965, endPoint y: 190, distance: 190.7
click at [965, 190] on div at bounding box center [975, 298] width 212 height 471
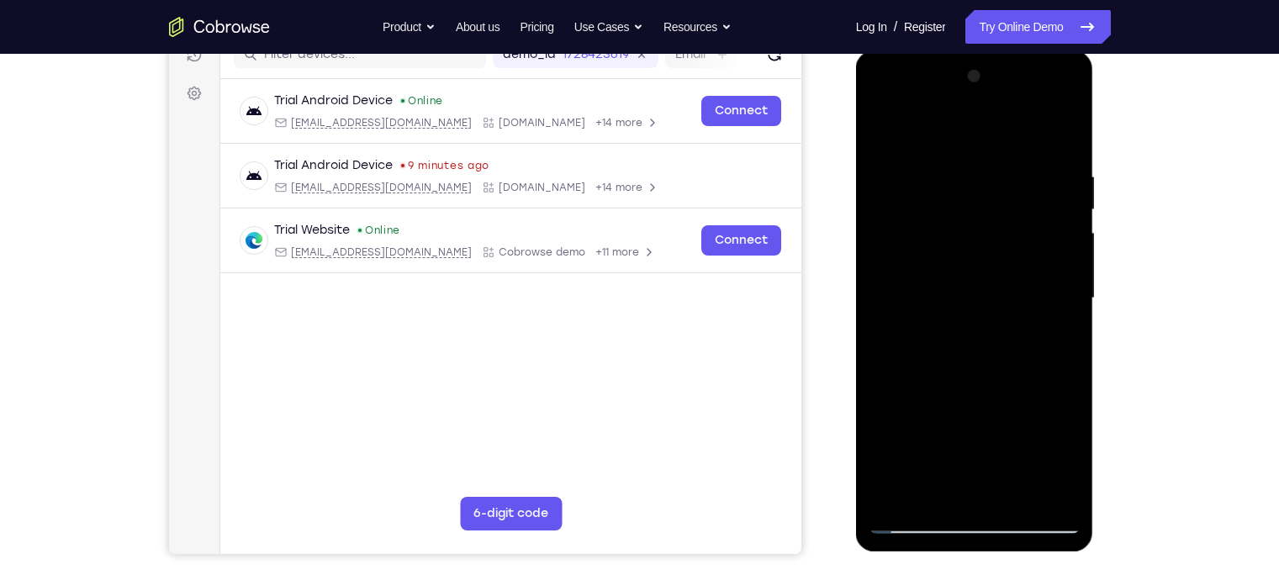
drag, startPoint x: 1012, startPoint y: 421, endPoint x: 957, endPoint y: 158, distance: 269.0
click at [957, 158] on div at bounding box center [975, 298] width 212 height 471
drag, startPoint x: 992, startPoint y: 349, endPoint x: 938, endPoint y: 62, distance: 291.8
click at [938, 63] on div at bounding box center [975, 298] width 212 height 471
drag, startPoint x: 1002, startPoint y: 335, endPoint x: 1004, endPoint y: 198, distance: 136.3
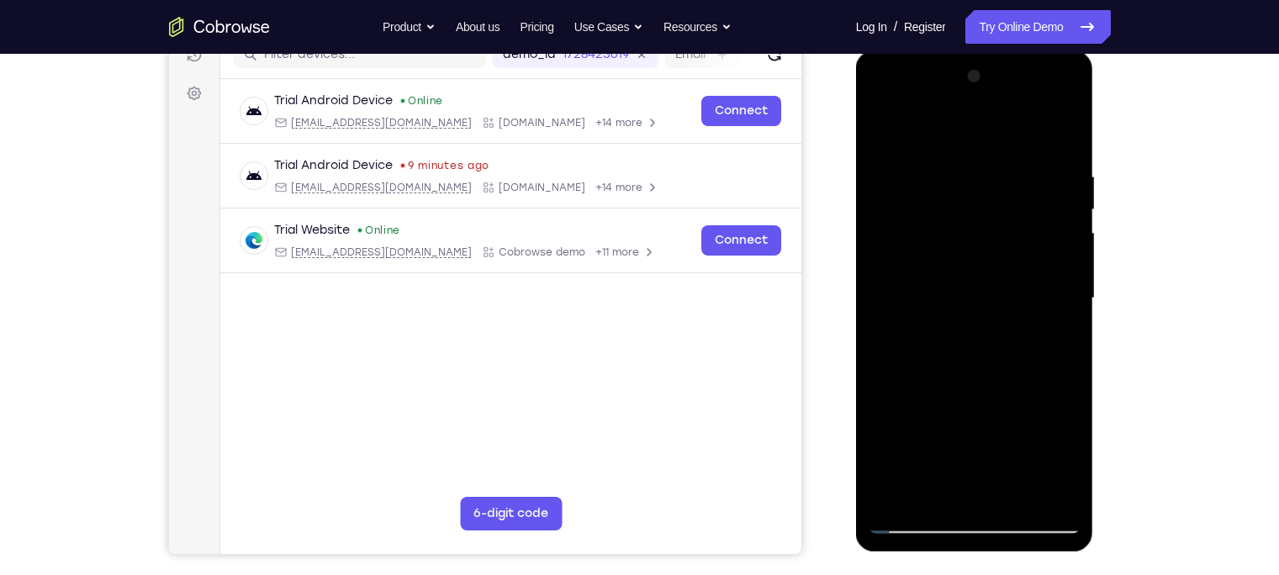
click at [1004, 198] on div at bounding box center [975, 298] width 212 height 471
drag, startPoint x: 986, startPoint y: 363, endPoint x: 971, endPoint y: 147, distance: 216.6
click at [971, 147] on div at bounding box center [975, 298] width 212 height 471
drag, startPoint x: 981, startPoint y: 420, endPoint x: 964, endPoint y: 196, distance: 225.2
click at [964, 196] on div at bounding box center [975, 298] width 212 height 471
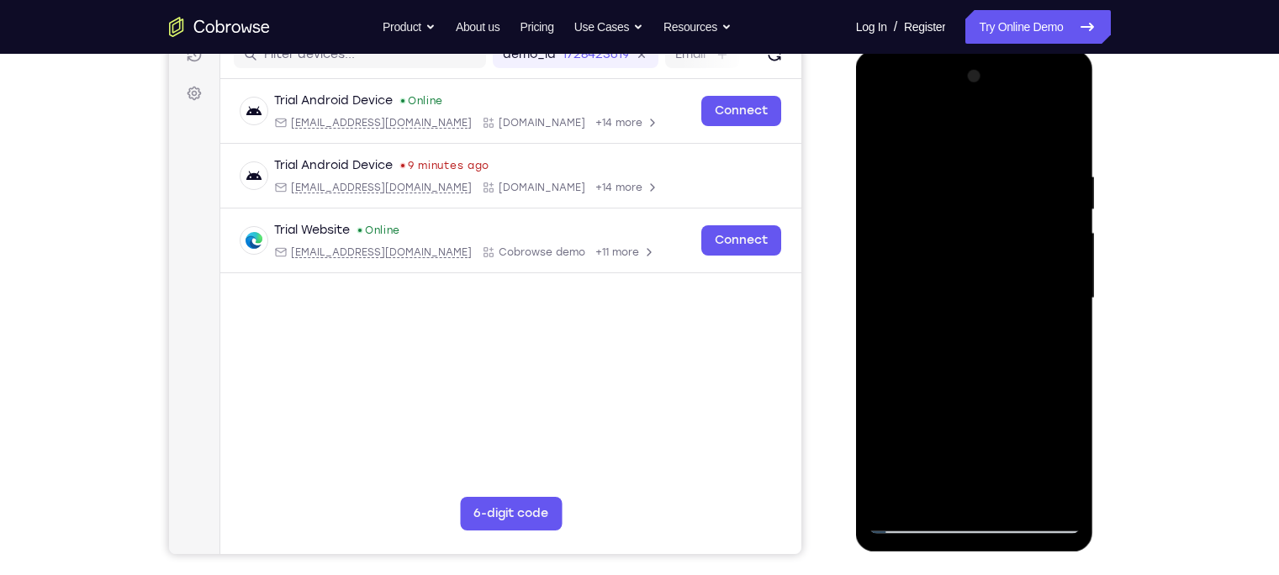
drag, startPoint x: 988, startPoint y: 364, endPoint x: 963, endPoint y: 177, distance: 188.4
click at [963, 177] on div at bounding box center [975, 298] width 212 height 471
drag, startPoint x: 981, startPoint y: 302, endPoint x: 954, endPoint y: 115, distance: 188.5
click at [954, 115] on div at bounding box center [975, 298] width 212 height 471
drag, startPoint x: 971, startPoint y: 397, endPoint x: 931, endPoint y: 181, distance: 219.9
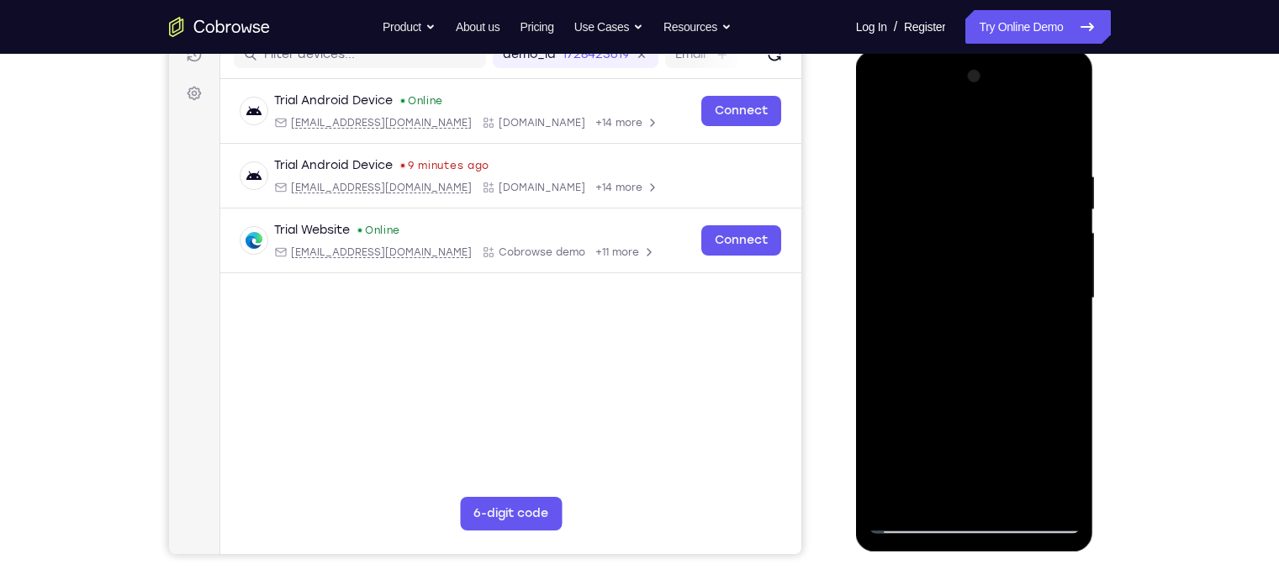
click at [931, 181] on div at bounding box center [975, 298] width 212 height 471
drag, startPoint x: 992, startPoint y: 349, endPoint x: 946, endPoint y: 71, distance: 282.2
click at [946, 71] on div at bounding box center [975, 298] width 212 height 471
drag, startPoint x: 959, startPoint y: 408, endPoint x: 921, endPoint y: 145, distance: 265.9
click at [921, 145] on div at bounding box center [975, 298] width 212 height 471
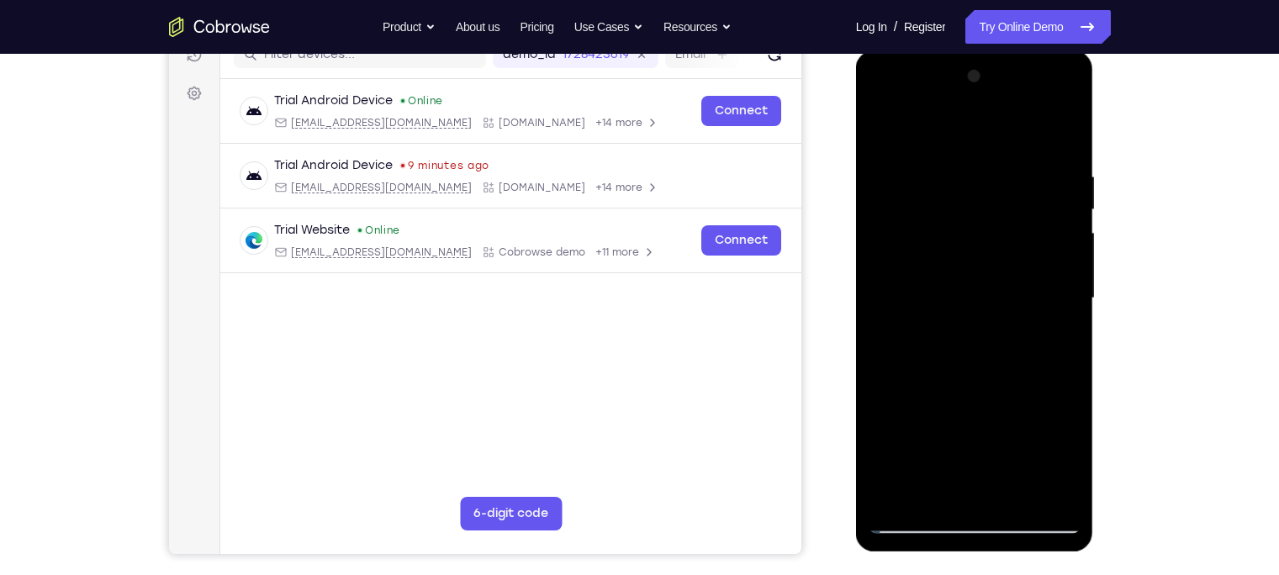
drag, startPoint x: 957, startPoint y: 357, endPoint x: 944, endPoint y: 232, distance: 126.0
click at [944, 232] on div at bounding box center [975, 298] width 212 height 471
drag, startPoint x: 963, startPoint y: 341, endPoint x: 953, endPoint y: 171, distance: 170.2
click at [953, 171] on div at bounding box center [975, 298] width 212 height 471
drag, startPoint x: 979, startPoint y: 394, endPoint x: 933, endPoint y: 174, distance: 224.3
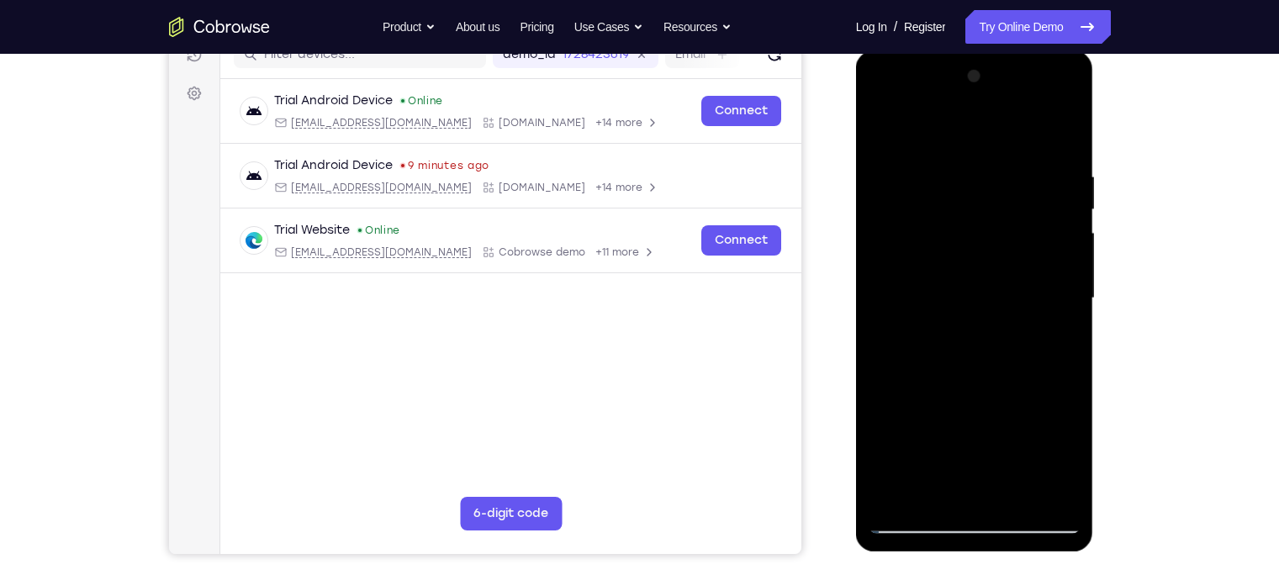
click at [933, 174] on div at bounding box center [975, 298] width 212 height 471
drag, startPoint x: 975, startPoint y: 407, endPoint x: 954, endPoint y: 195, distance: 213.0
click at [954, 195] on div at bounding box center [975, 298] width 212 height 471
drag, startPoint x: 969, startPoint y: 355, endPoint x: 966, endPoint y: 152, distance: 202.7
click at [966, 152] on div at bounding box center [975, 298] width 212 height 471
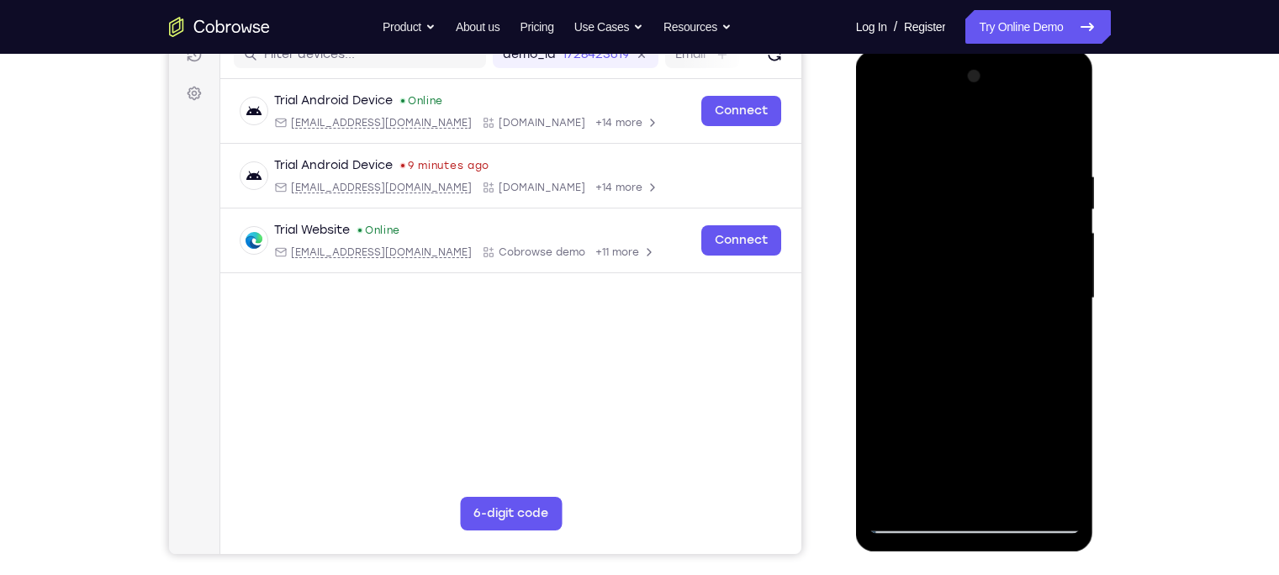
drag, startPoint x: 981, startPoint y: 349, endPoint x: 954, endPoint y: 185, distance: 166.2
click at [954, 185] on div at bounding box center [975, 298] width 212 height 471
drag, startPoint x: 961, startPoint y: 388, endPoint x: 963, endPoint y: 168, distance: 219.5
click at [963, 168] on div at bounding box center [975, 298] width 212 height 471
drag, startPoint x: 991, startPoint y: 392, endPoint x: 958, endPoint y: 263, distance: 132.8
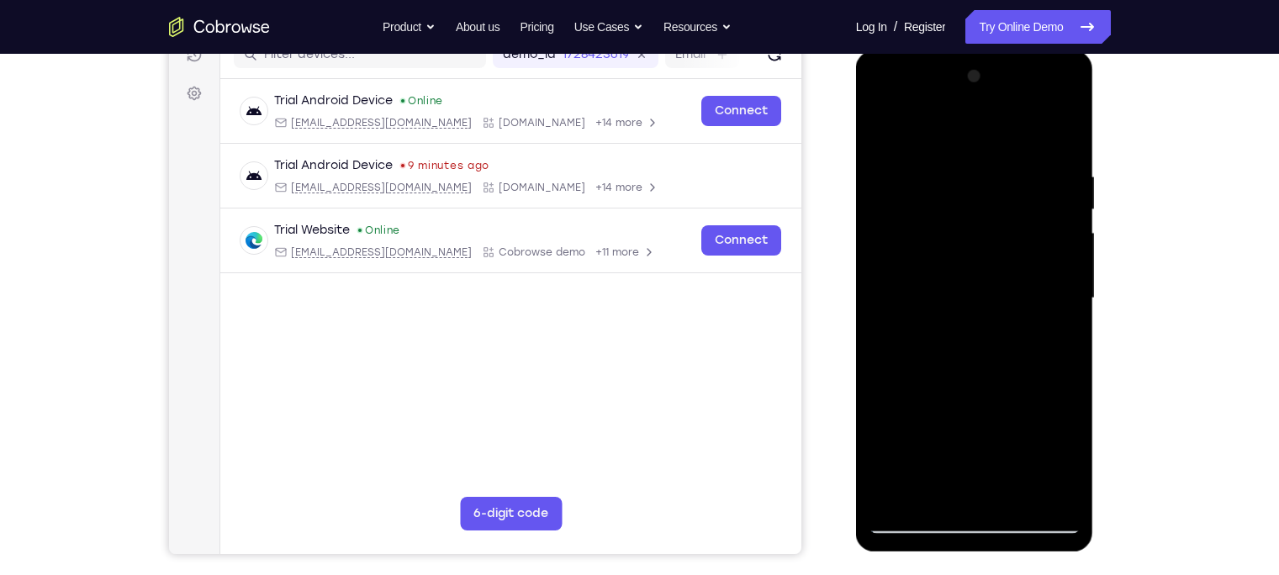
click at [958, 263] on div at bounding box center [975, 298] width 212 height 471
drag, startPoint x: 1004, startPoint y: 375, endPoint x: 1017, endPoint y: 97, distance: 278.6
click at [1014, 97] on div at bounding box center [975, 298] width 212 height 471
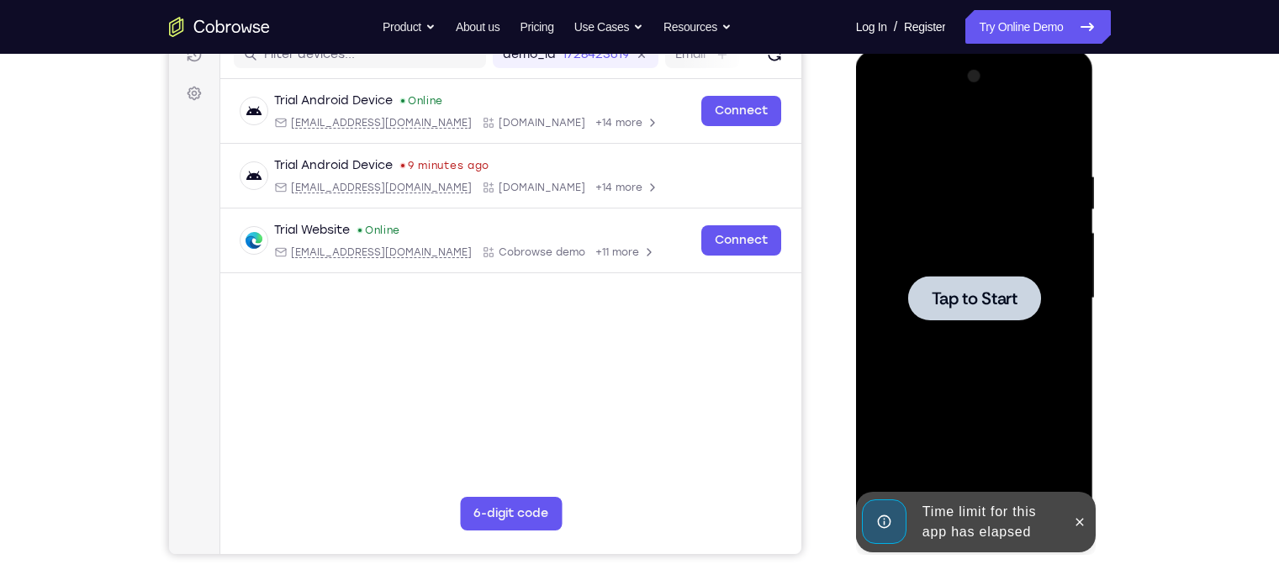
click at [986, 311] on div at bounding box center [974, 298] width 133 height 45
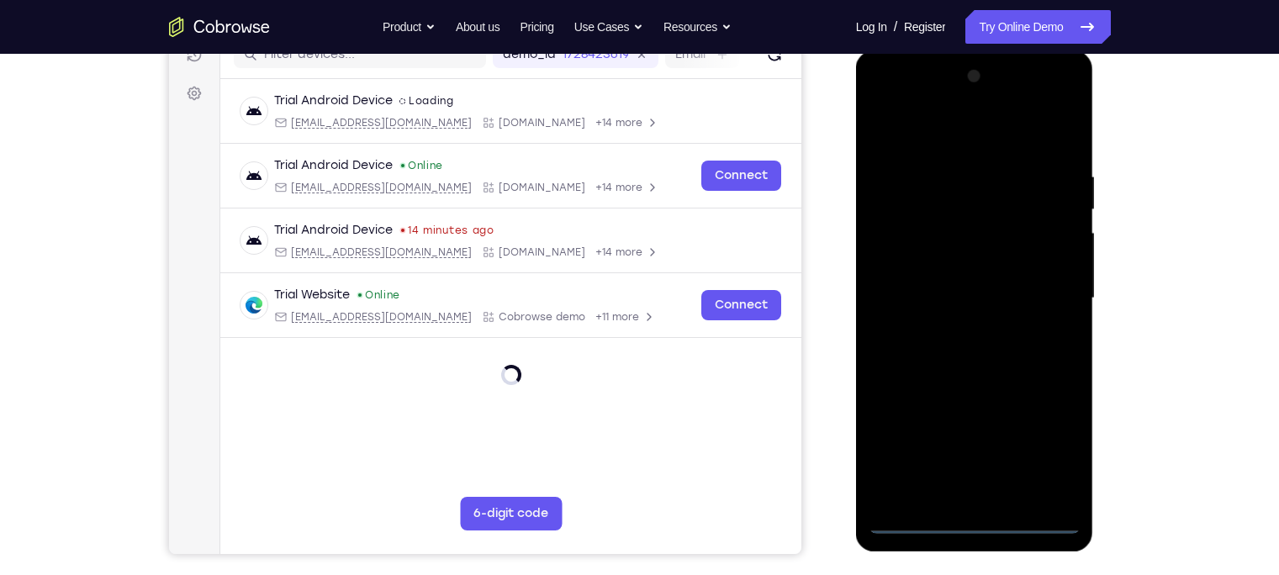
click at [1014, 450] on div at bounding box center [975, 298] width 212 height 471
click at [980, 450] on div at bounding box center [975, 298] width 212 height 471
click at [1014, 441] on div at bounding box center [975, 298] width 212 height 471
click at [954, 142] on div at bounding box center [975, 298] width 212 height 471
click at [1014, 294] on div at bounding box center [975, 298] width 212 height 471
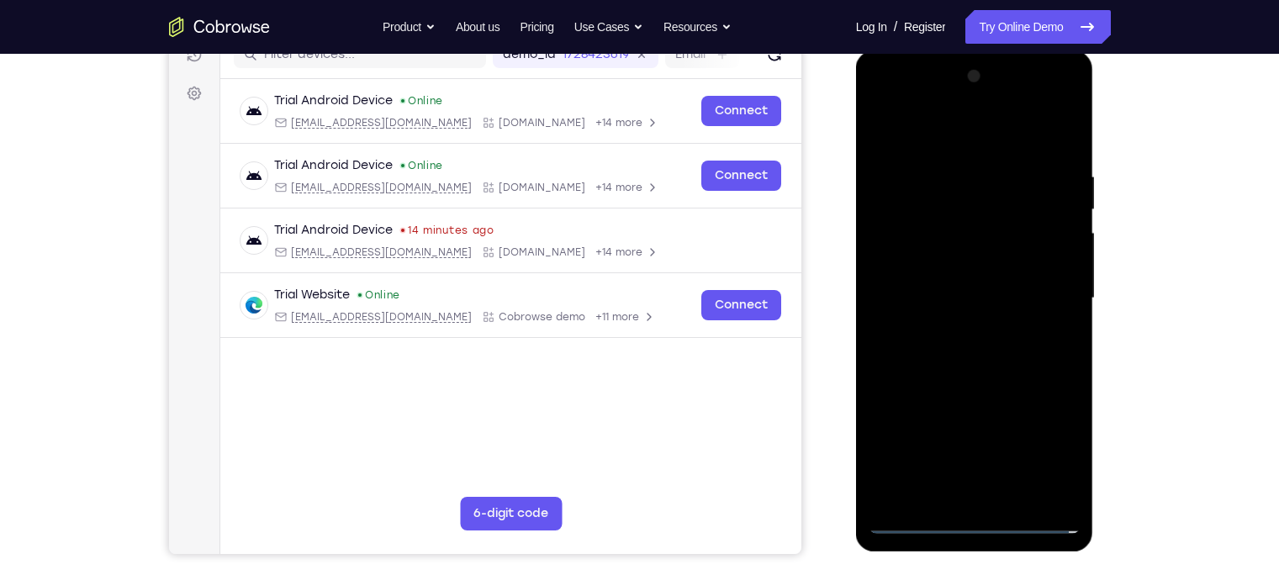
click at [951, 324] on div at bounding box center [975, 298] width 212 height 471
click at [967, 277] on div at bounding box center [975, 298] width 212 height 471
click at [969, 266] on div at bounding box center [975, 298] width 212 height 471
click at [959, 293] on div at bounding box center [975, 298] width 212 height 471
click at [981, 358] on div at bounding box center [975, 298] width 212 height 471
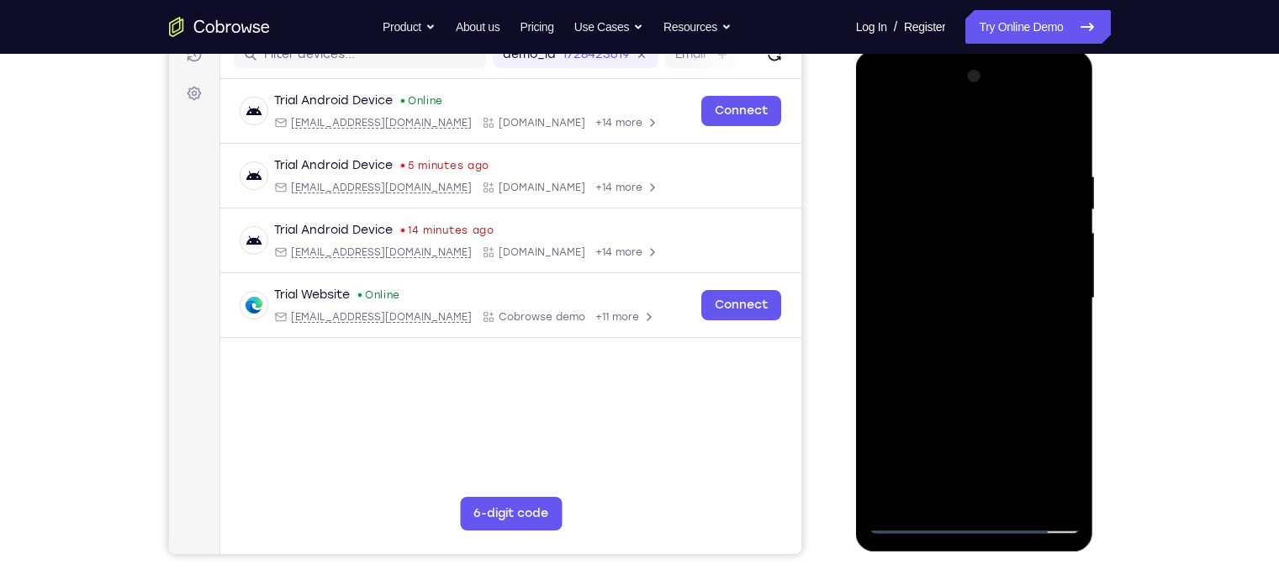
click at [1014, 450] on div at bounding box center [975, 298] width 212 height 471
click at [935, 450] on div at bounding box center [975, 298] width 212 height 471
click at [1014, 131] on div at bounding box center [975, 298] width 212 height 471
click at [964, 128] on div at bounding box center [975, 298] width 212 height 471
click at [945, 156] on div at bounding box center [975, 298] width 212 height 471
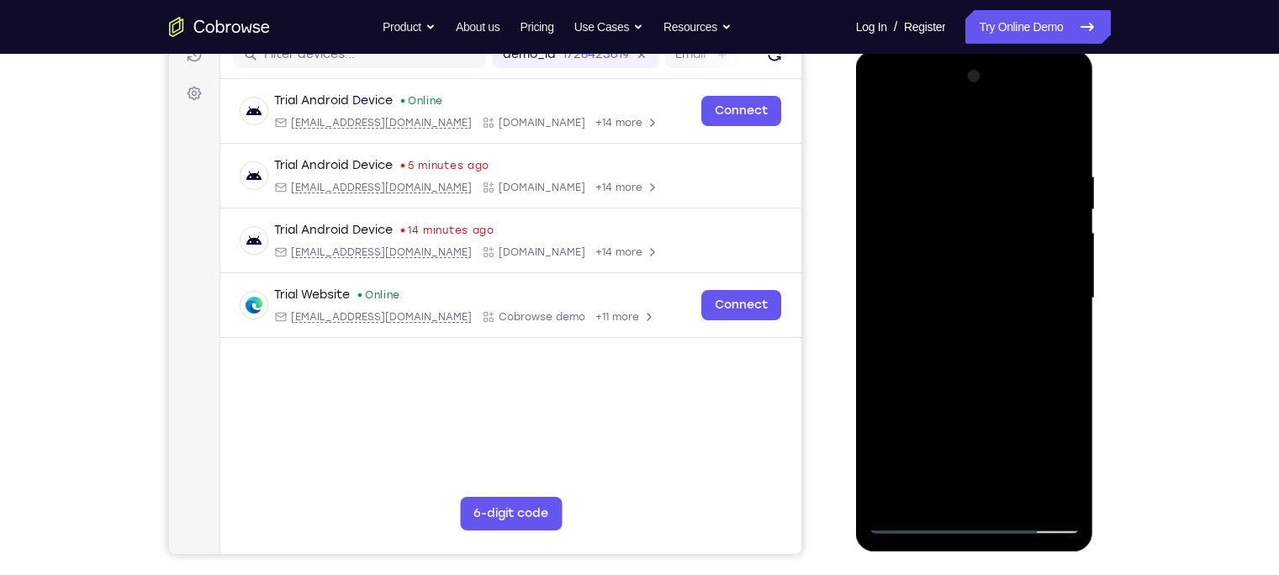
click at [891, 127] on div at bounding box center [975, 298] width 212 height 471
click at [976, 186] on div at bounding box center [975, 298] width 212 height 471
click at [883, 120] on div at bounding box center [975, 298] width 212 height 471
click at [962, 156] on div at bounding box center [975, 298] width 212 height 471
drag, startPoint x: 1018, startPoint y: 426, endPoint x: 993, endPoint y: 237, distance: 189.9
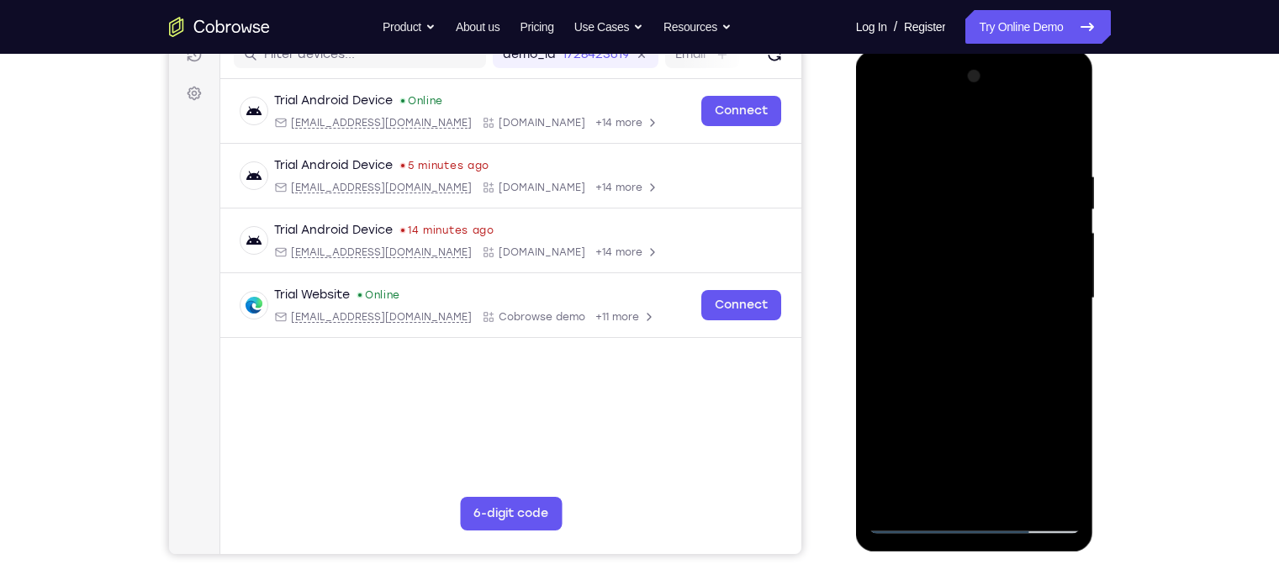
click at [993, 237] on div at bounding box center [975, 298] width 212 height 471
drag, startPoint x: 1007, startPoint y: 383, endPoint x: 985, endPoint y: 214, distance: 169.6
click at [985, 214] on div at bounding box center [975, 298] width 212 height 471
click at [924, 398] on div at bounding box center [975, 298] width 212 height 471
drag, startPoint x: 1032, startPoint y: 284, endPoint x: 1028, endPoint y: 346, distance: 62.4
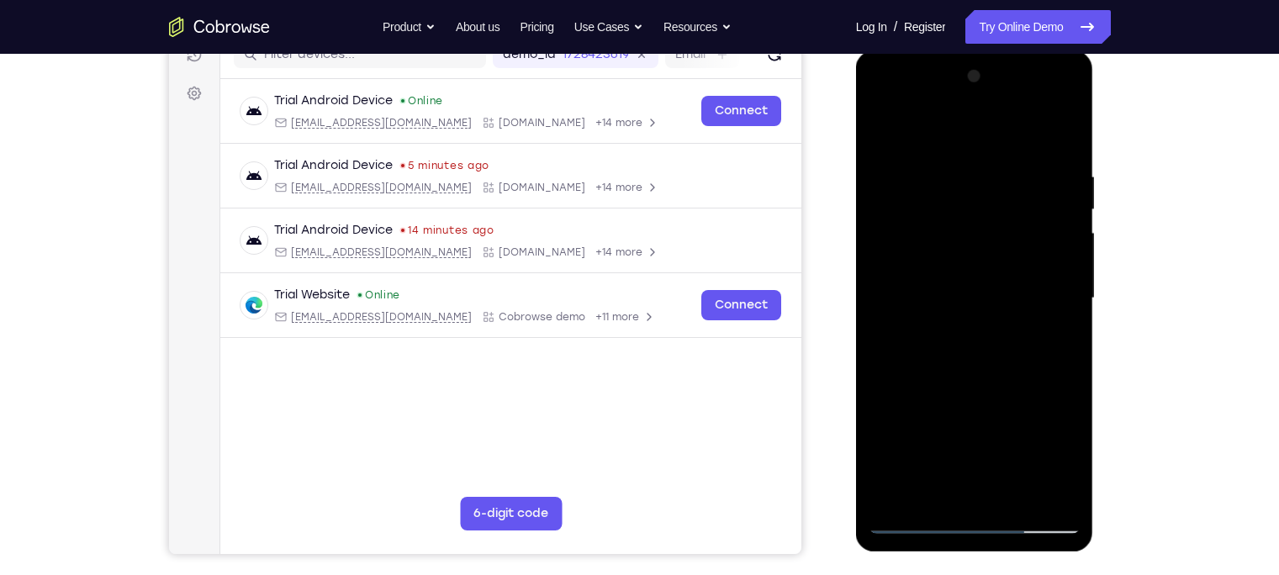
click at [1014, 346] on div at bounding box center [975, 298] width 212 height 471
click at [885, 133] on div at bounding box center [975, 298] width 212 height 471
click at [891, 130] on div at bounding box center [975, 298] width 212 height 471
click at [1014, 124] on div at bounding box center [975, 298] width 212 height 471
click at [976, 243] on div at bounding box center [975, 298] width 212 height 471
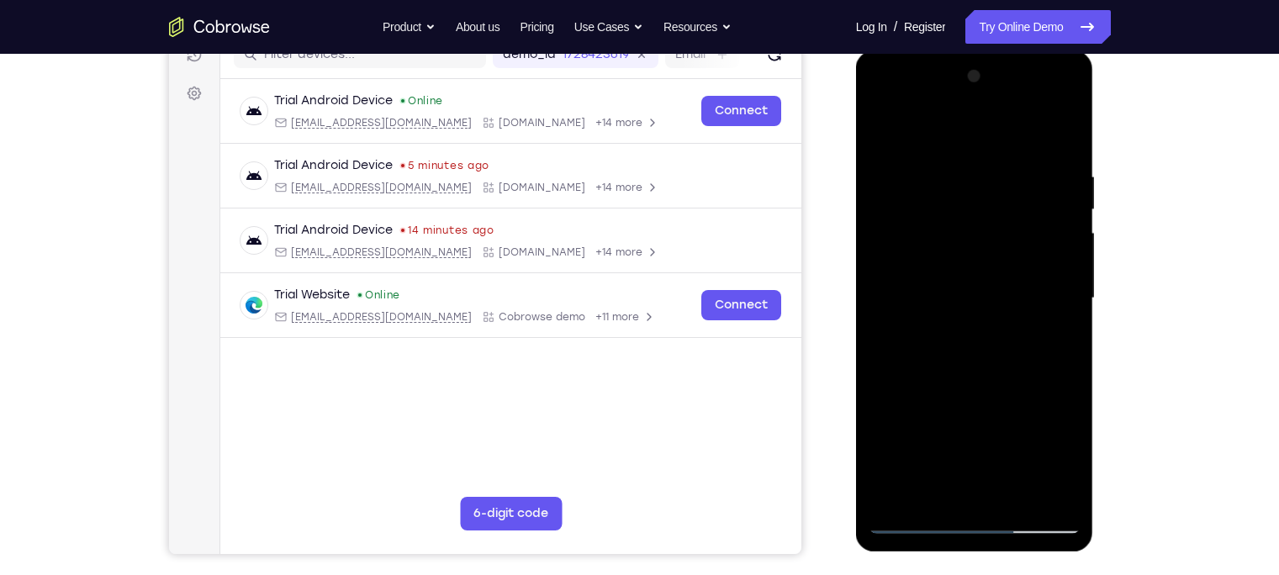
drag, startPoint x: 999, startPoint y: 221, endPoint x: 984, endPoint y: 317, distance: 97.1
click at [984, 317] on div at bounding box center [975, 298] width 212 height 471
click at [880, 122] on div at bounding box center [975, 298] width 212 height 471
click at [1014, 174] on div at bounding box center [975, 298] width 212 height 471
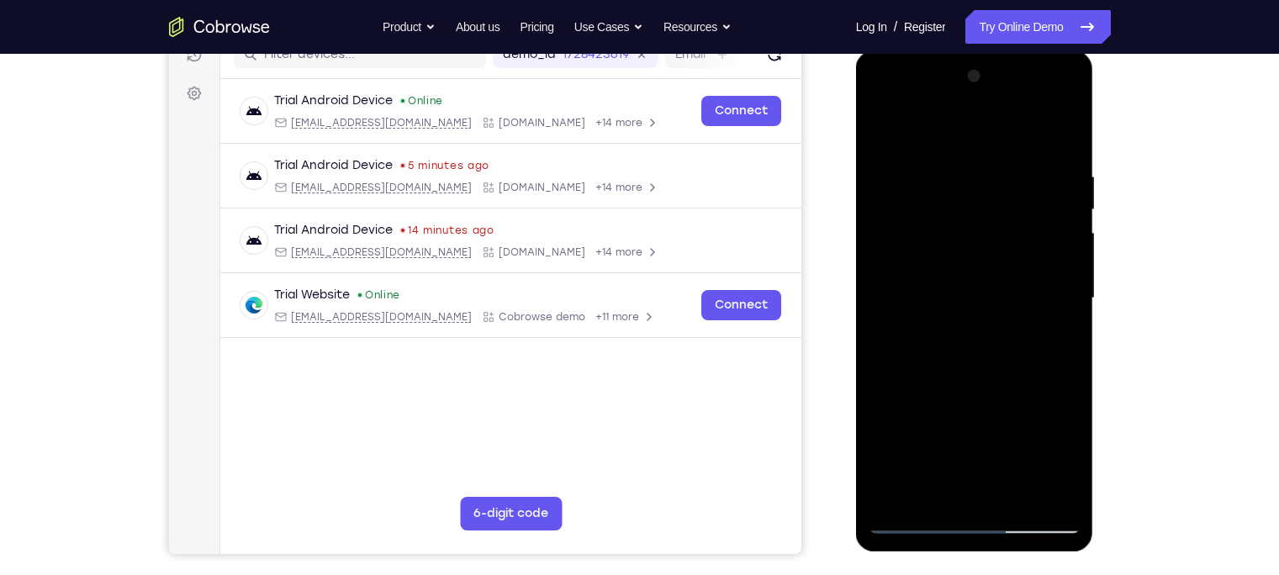
click at [1014, 174] on div at bounding box center [975, 298] width 212 height 471
click at [1014, 120] on div at bounding box center [975, 298] width 212 height 471
click at [890, 450] on div at bounding box center [975, 298] width 212 height 471
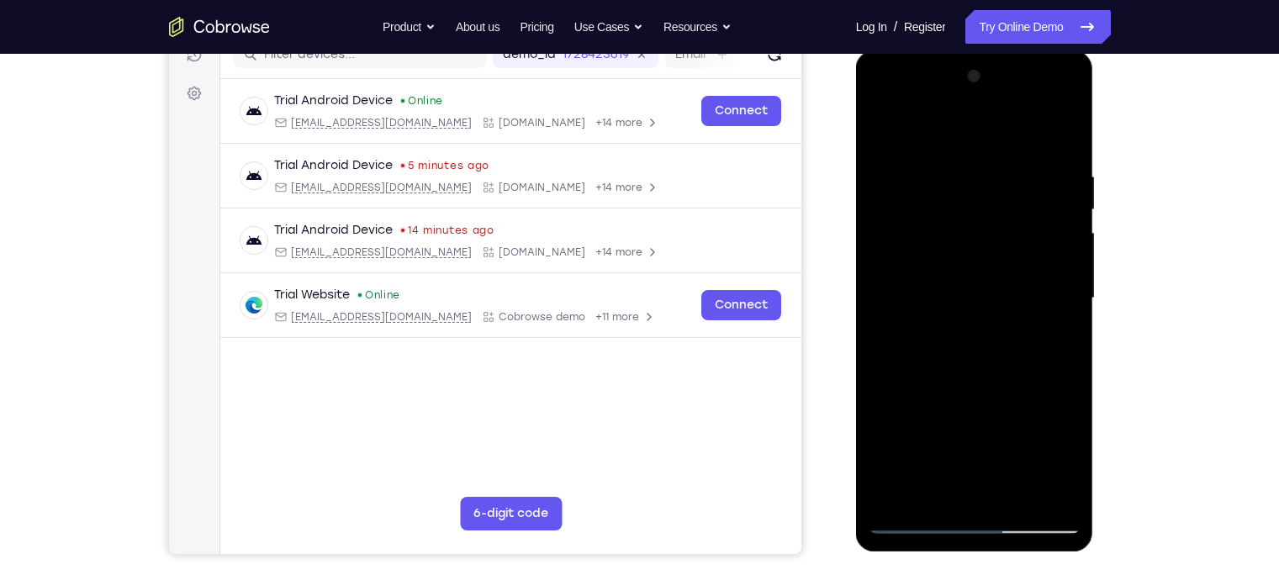
drag, startPoint x: 1038, startPoint y: 168, endPoint x: 905, endPoint y: 182, distance: 133.6
click at [905, 182] on div at bounding box center [975, 298] width 212 height 471
click at [914, 165] on div at bounding box center [975, 298] width 212 height 471
click at [1014, 135] on div at bounding box center [975, 298] width 212 height 471
drag, startPoint x: 1036, startPoint y: 177, endPoint x: 864, endPoint y: 185, distance: 172.6
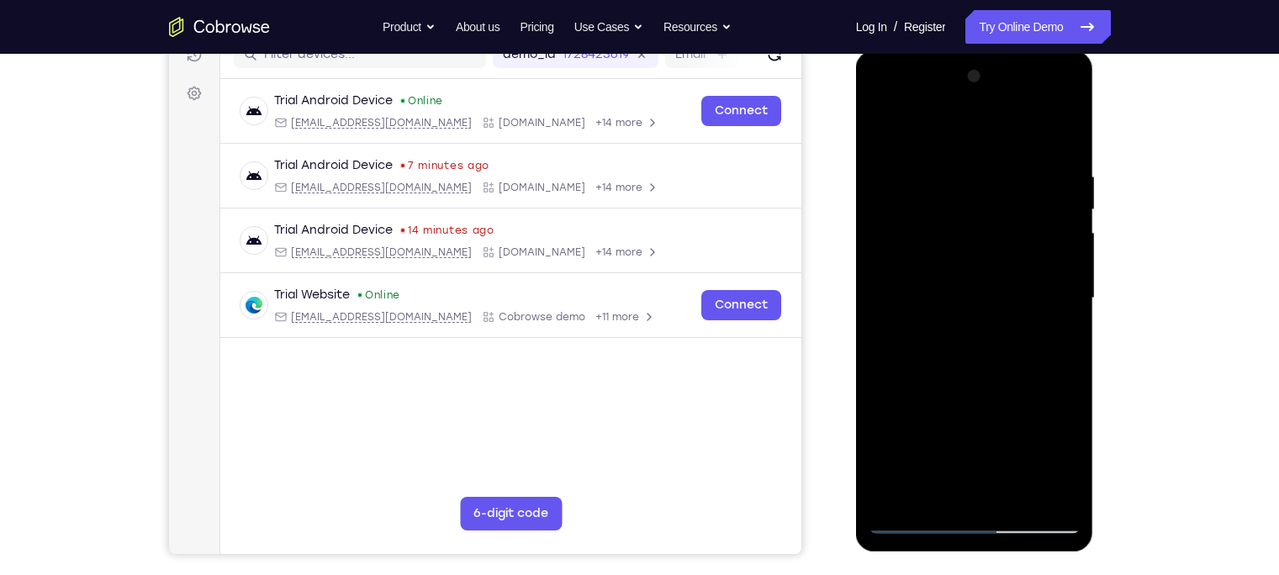
click at [864, 185] on div at bounding box center [975, 300] width 238 height 501
click at [1014, 450] on div at bounding box center [975, 298] width 212 height 471
click at [989, 380] on div at bounding box center [975, 298] width 212 height 471
drag, startPoint x: 995, startPoint y: 416, endPoint x: 993, endPoint y: 337, distance: 79.1
click at [993, 337] on div at bounding box center [975, 298] width 212 height 471
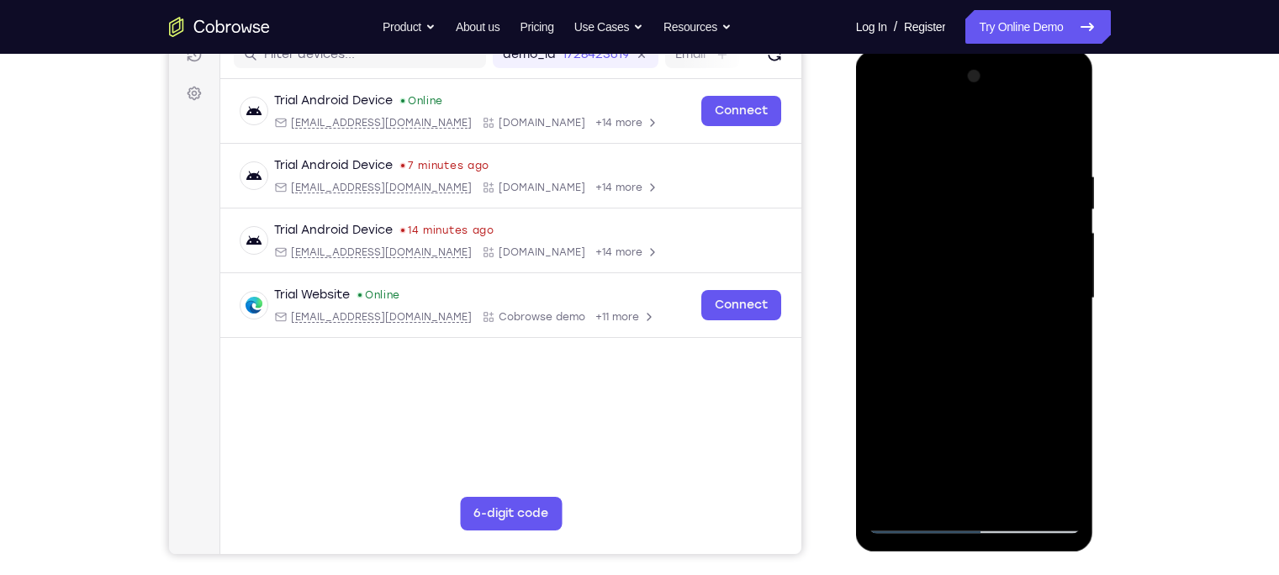
drag, startPoint x: 996, startPoint y: 318, endPoint x: 975, endPoint y: 492, distance: 175.3
click at [975, 450] on div at bounding box center [975, 298] width 212 height 471
click at [885, 123] on div at bounding box center [975, 298] width 212 height 471
click at [896, 450] on div at bounding box center [975, 298] width 212 height 471
click at [889, 450] on div at bounding box center [975, 298] width 212 height 471
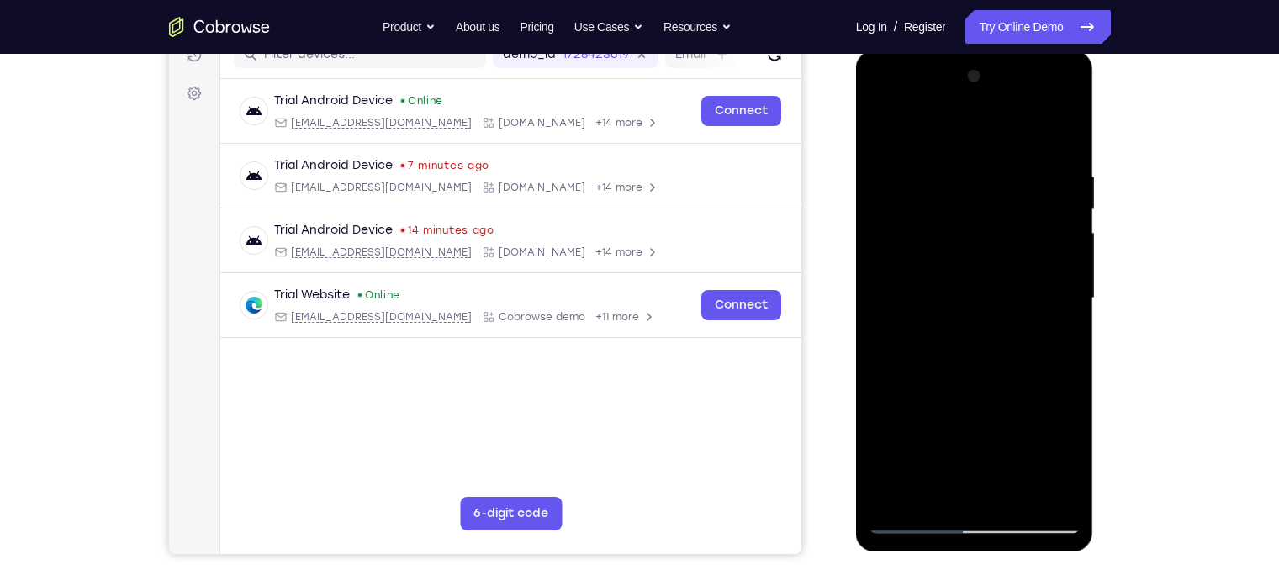
drag, startPoint x: 986, startPoint y: 320, endPoint x: 970, endPoint y: 187, distance: 133.7
click at [970, 187] on div at bounding box center [975, 298] width 212 height 471
drag, startPoint x: 945, startPoint y: 357, endPoint x: 935, endPoint y: 204, distance: 153.4
click at [935, 204] on div at bounding box center [975, 298] width 212 height 471
drag, startPoint x: 1005, startPoint y: 421, endPoint x: 924, endPoint y: 139, distance: 293.9
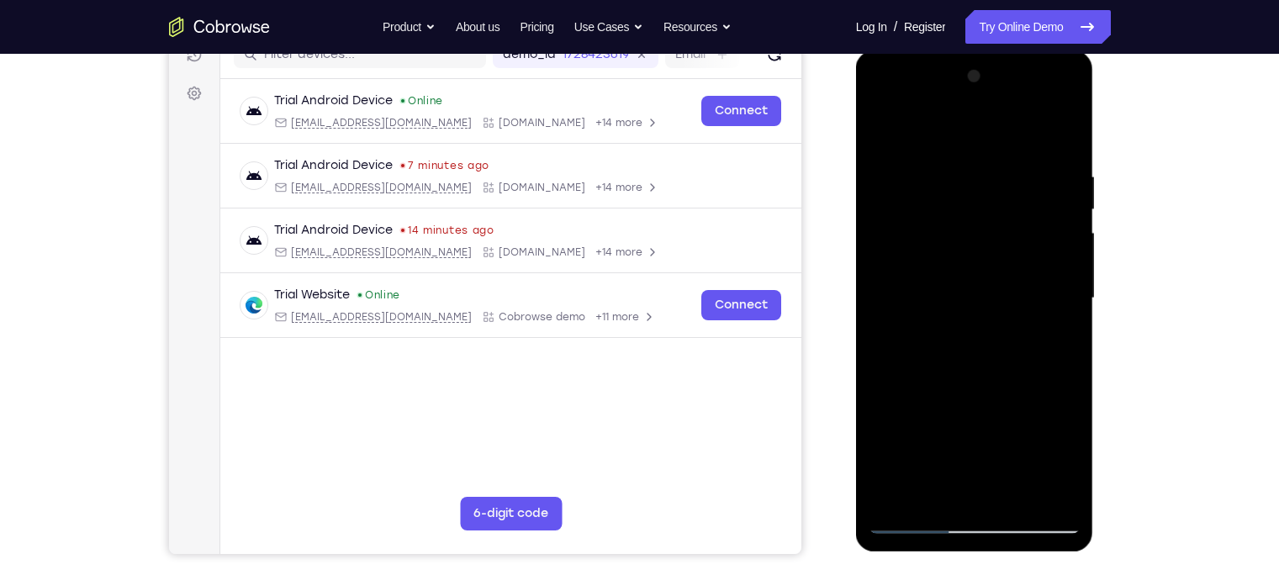
click at [924, 139] on div at bounding box center [975, 298] width 212 height 471
click at [896, 450] on div at bounding box center [975, 298] width 212 height 471
click at [954, 173] on div at bounding box center [975, 298] width 212 height 471
click at [1014, 272] on div at bounding box center [975, 298] width 212 height 471
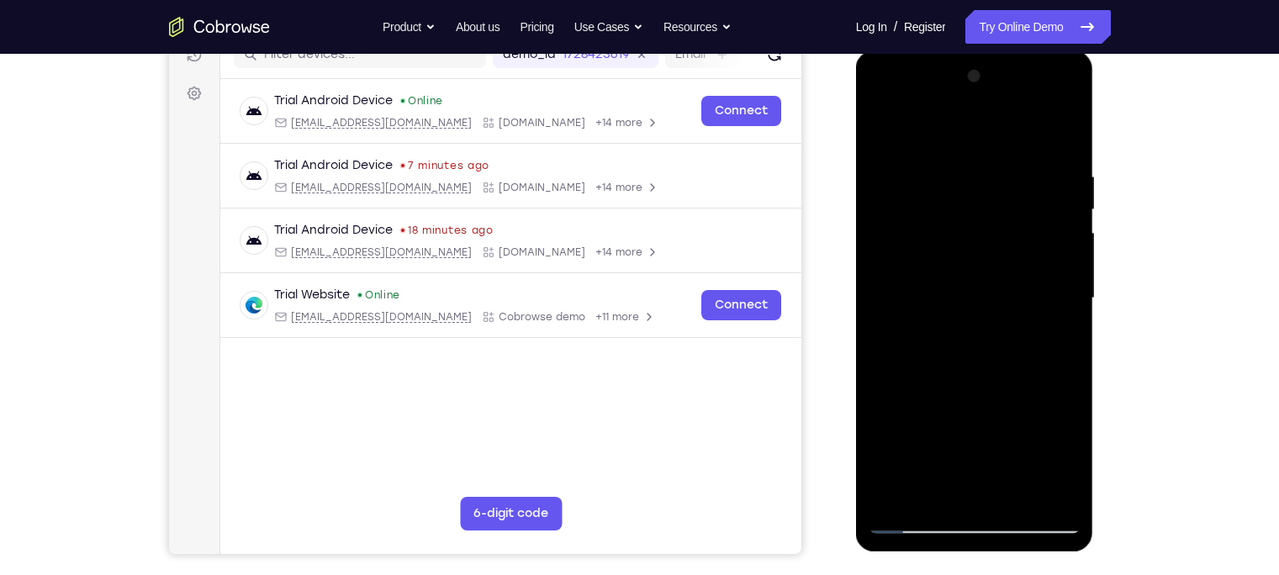
click at [1014, 135] on div at bounding box center [975, 298] width 212 height 471
click at [1014, 373] on div at bounding box center [975, 298] width 212 height 471
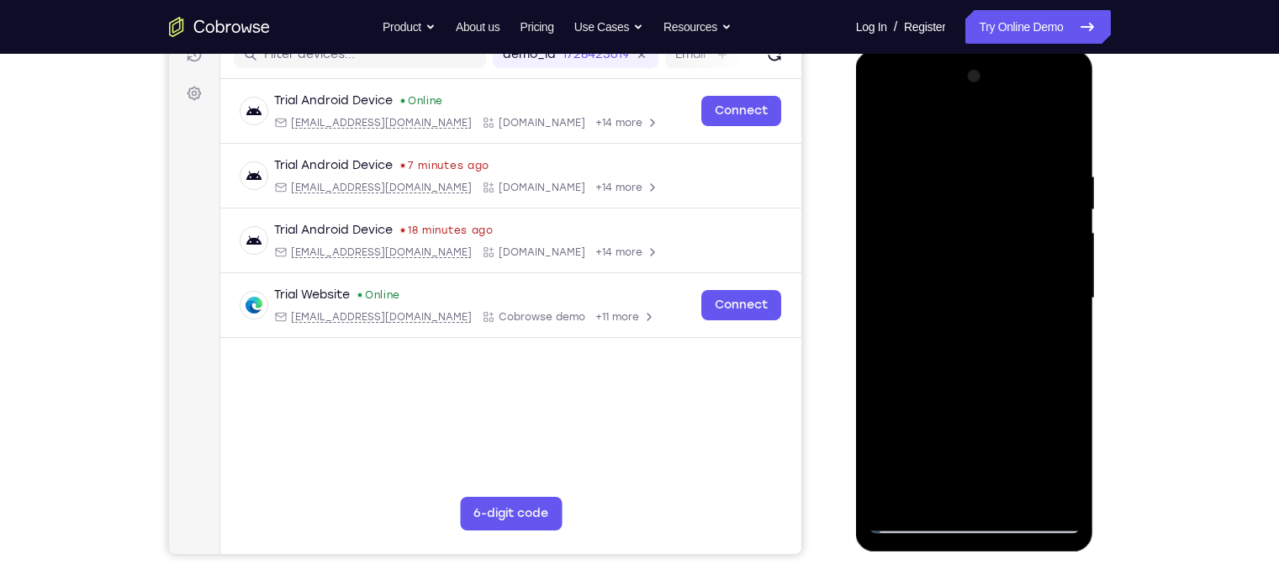
click at [1014, 373] on div at bounding box center [975, 298] width 212 height 471
drag, startPoint x: 966, startPoint y: 391, endPoint x: 901, endPoint y: 185, distance: 216.0
click at [901, 185] on div at bounding box center [975, 298] width 212 height 471
drag, startPoint x: 997, startPoint y: 320, endPoint x: 954, endPoint y: 124, distance: 200.6
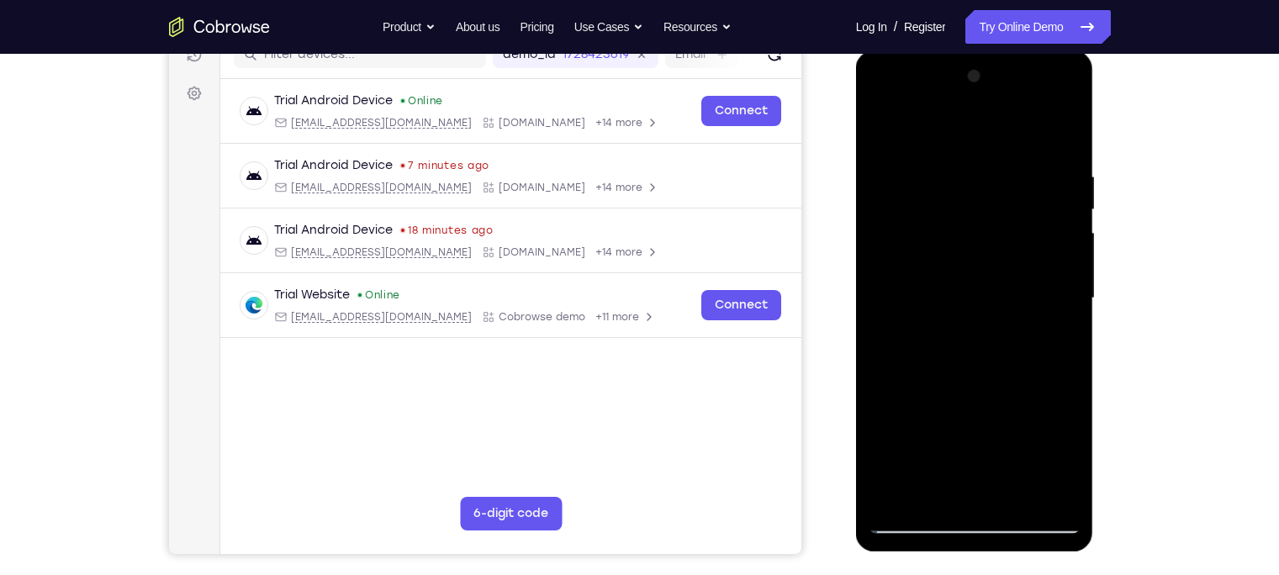
click at [954, 124] on div at bounding box center [975, 298] width 212 height 471
drag, startPoint x: 981, startPoint y: 390, endPoint x: 967, endPoint y: 142, distance: 248.4
click at [967, 142] on div at bounding box center [975, 298] width 212 height 471
drag, startPoint x: 987, startPoint y: 338, endPoint x: 966, endPoint y: 152, distance: 187.0
click at [966, 152] on div at bounding box center [975, 298] width 212 height 471
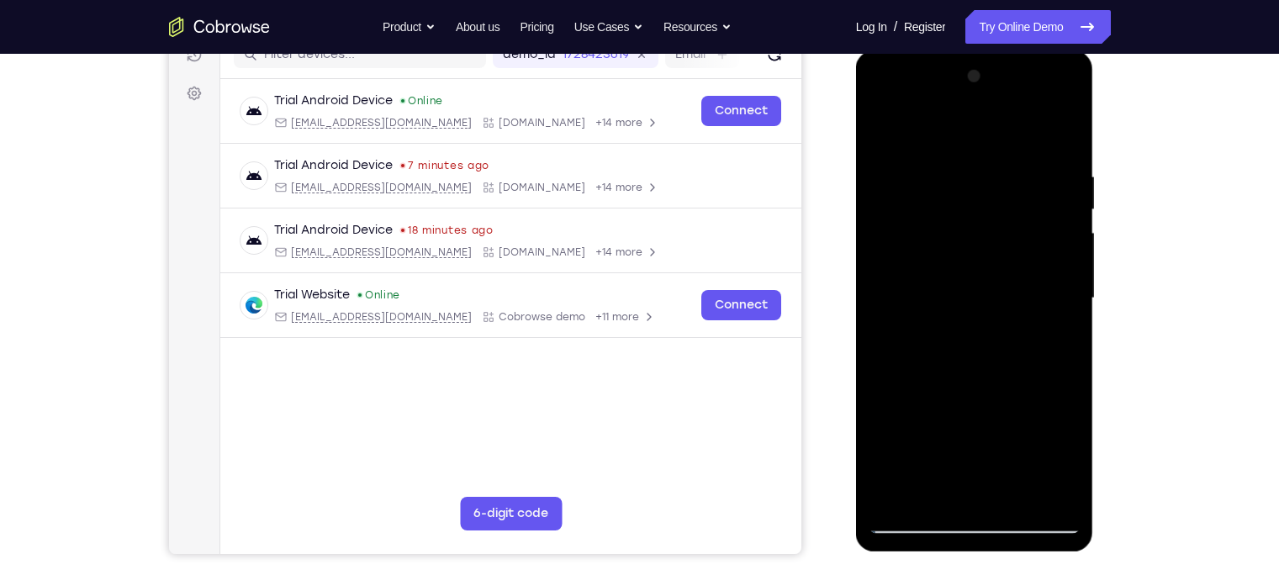
drag, startPoint x: 971, startPoint y: 418, endPoint x: 944, endPoint y: 231, distance: 188.6
click at [944, 231] on div at bounding box center [975, 298] width 212 height 471
drag, startPoint x: 946, startPoint y: 389, endPoint x: 949, endPoint y: 169, distance: 219.5
click at [949, 169] on div at bounding box center [975, 298] width 212 height 471
drag, startPoint x: 965, startPoint y: 383, endPoint x: 948, endPoint y: 210, distance: 173.2
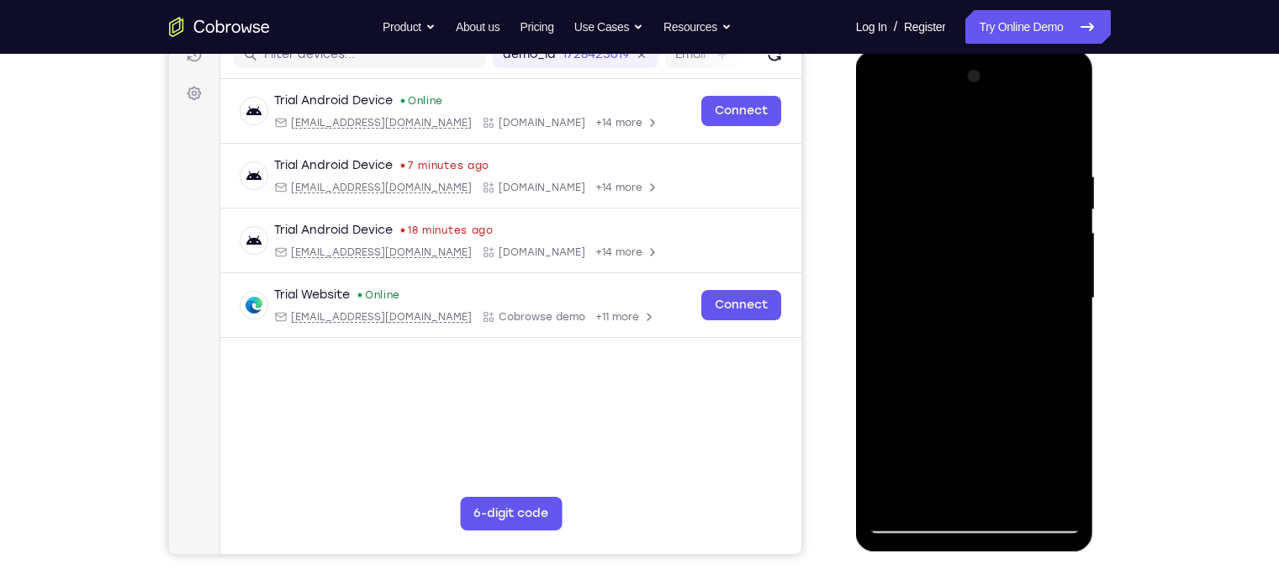
click at [948, 210] on div at bounding box center [975, 298] width 212 height 471
drag, startPoint x: 977, startPoint y: 336, endPoint x: 944, endPoint y: 111, distance: 227.7
click at [944, 111] on div at bounding box center [975, 298] width 212 height 471
drag, startPoint x: 987, startPoint y: 369, endPoint x: 947, endPoint y: 167, distance: 205.8
click at [947, 167] on div at bounding box center [975, 298] width 212 height 471
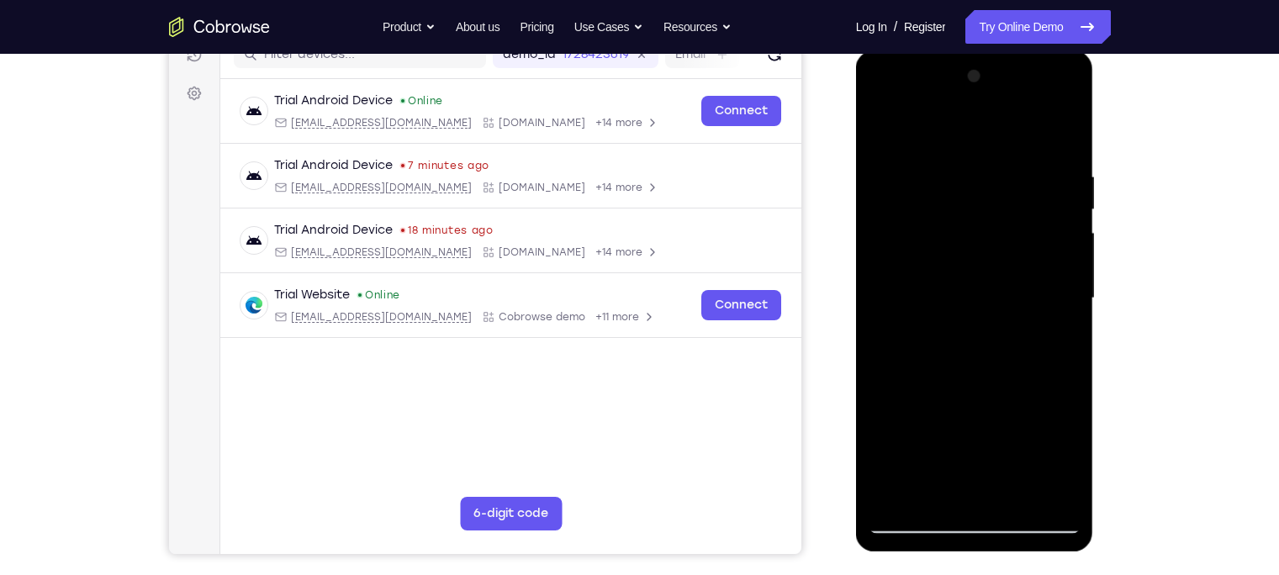
drag, startPoint x: 959, startPoint y: 376, endPoint x: 952, endPoint y: 187, distance: 189.3
click at [952, 187] on div at bounding box center [975, 298] width 212 height 471
drag, startPoint x: 961, startPoint y: 361, endPoint x: 935, endPoint y: 212, distance: 151.1
click at [935, 212] on div at bounding box center [975, 298] width 212 height 471
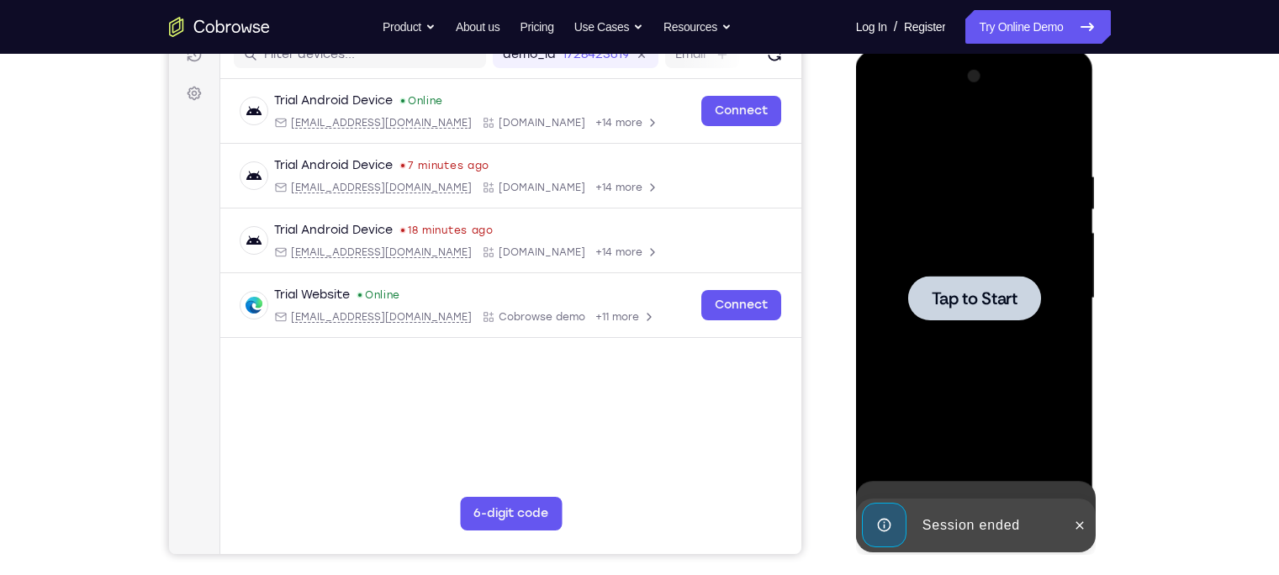
drag, startPoint x: 954, startPoint y: 438, endPoint x: 902, endPoint y: 251, distance: 194.6
click at [902, 50] on div "Tap to Start" at bounding box center [975, 50] width 238 height 0
click at [952, 282] on div at bounding box center [974, 298] width 133 height 45
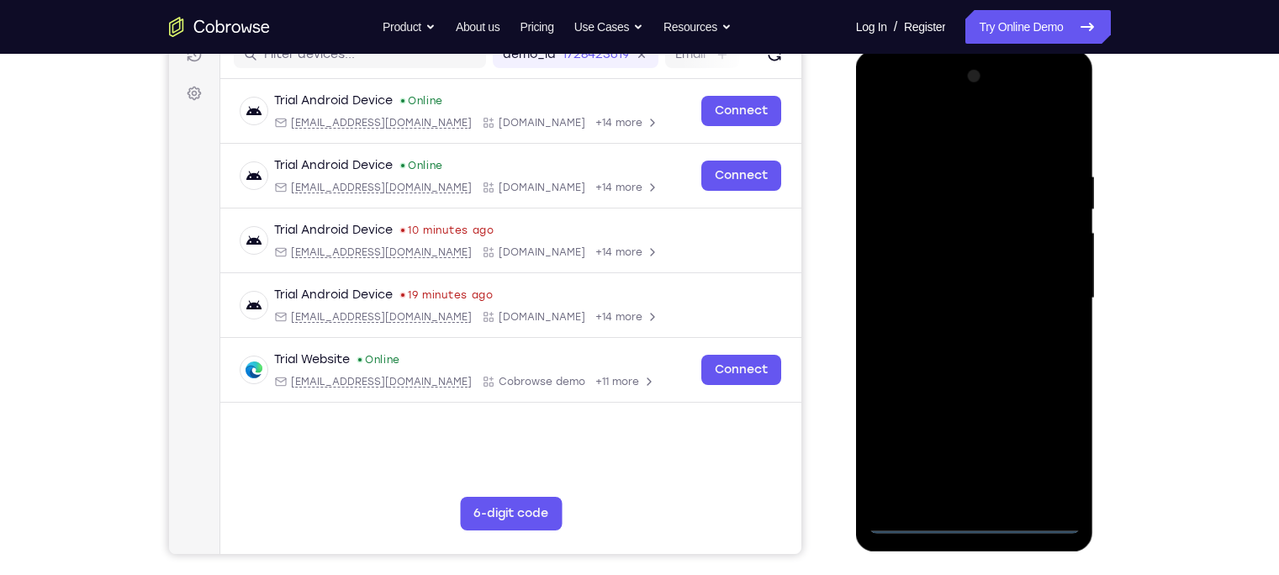
click at [980, 450] on div at bounding box center [975, 298] width 212 height 471
click at [1014, 437] on div at bounding box center [975, 298] width 212 height 471
click at [944, 147] on div at bounding box center [975, 298] width 212 height 471
click at [1014, 291] on div at bounding box center [975, 298] width 212 height 471
click at [955, 324] on div at bounding box center [975, 298] width 212 height 471
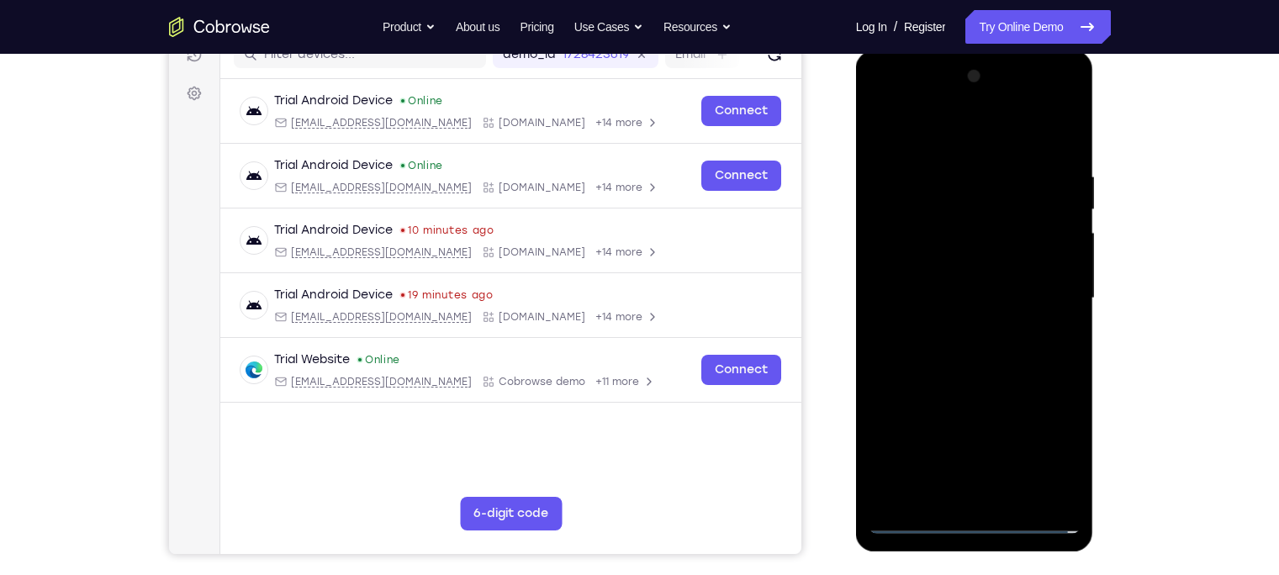
click at [958, 283] on div at bounding box center [975, 298] width 212 height 471
click at [954, 269] on div at bounding box center [975, 298] width 212 height 471
click at [953, 299] on div at bounding box center [975, 298] width 212 height 471
click at [988, 360] on div at bounding box center [975, 298] width 212 height 471
click at [938, 450] on div at bounding box center [975, 298] width 212 height 471
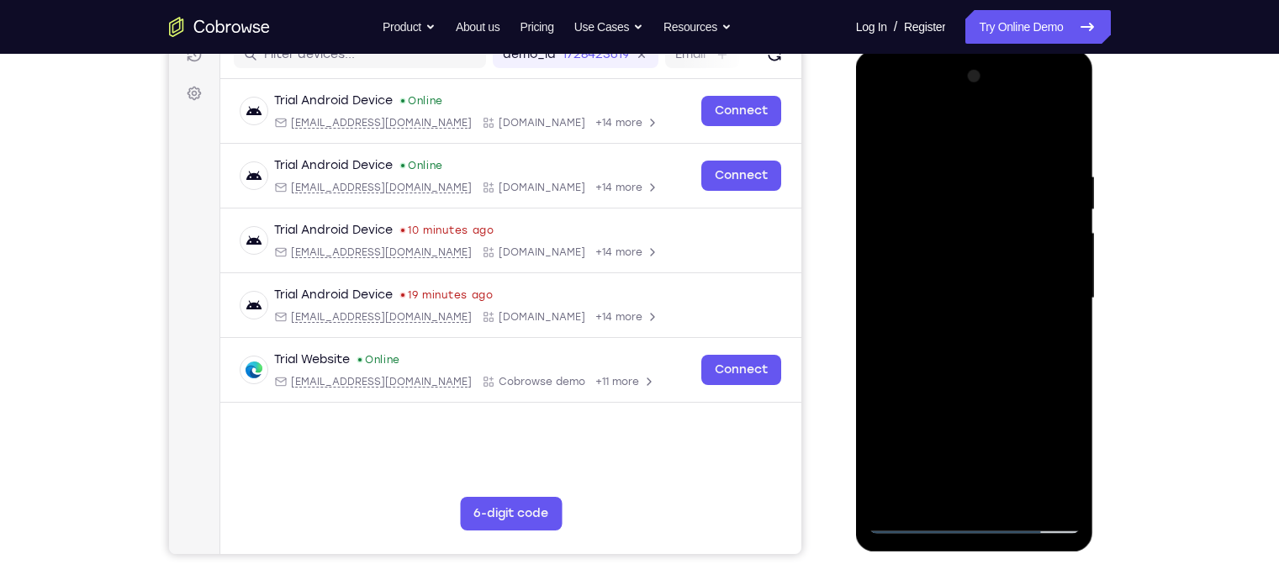
click at [1014, 130] on div at bounding box center [975, 298] width 212 height 471
click at [951, 130] on div at bounding box center [975, 298] width 212 height 471
click at [1014, 122] on div at bounding box center [975, 298] width 212 height 471
click at [893, 450] on div at bounding box center [975, 298] width 212 height 471
click at [959, 175] on div at bounding box center [975, 298] width 212 height 471
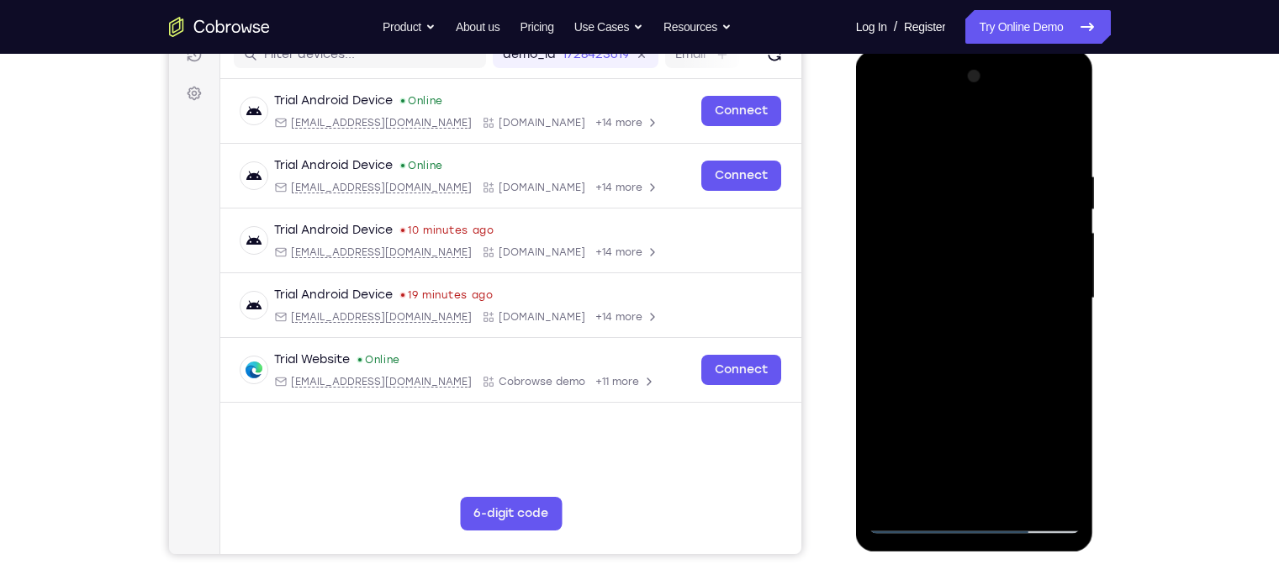
click at [1014, 309] on div at bounding box center [975, 298] width 212 height 471
click at [883, 319] on div at bounding box center [975, 298] width 212 height 471
click at [1014, 132] on div at bounding box center [975, 298] width 212 height 471
drag, startPoint x: 1057, startPoint y: 161, endPoint x: 901, endPoint y: 155, distance: 155.7
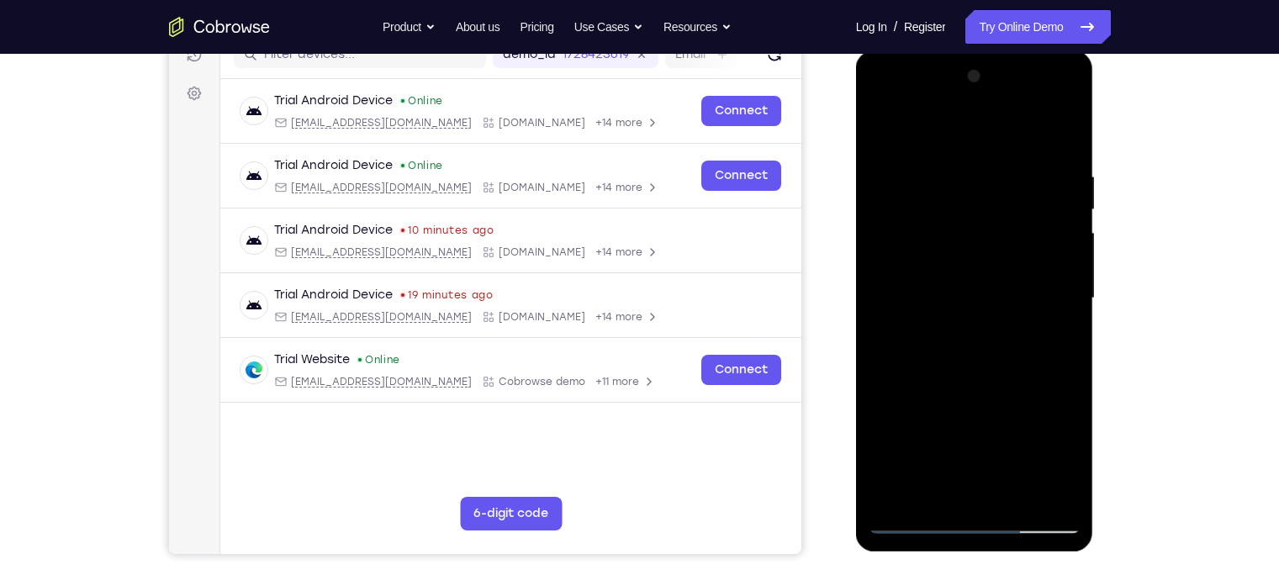
click at [901, 155] on div at bounding box center [975, 298] width 212 height 471
drag, startPoint x: 975, startPoint y: 385, endPoint x: 951, endPoint y: 219, distance: 168.3
click at [951, 219] on div at bounding box center [975, 298] width 212 height 471
drag, startPoint x: 983, startPoint y: 332, endPoint x: 942, endPoint y: 148, distance: 188.7
click at [942, 148] on div at bounding box center [975, 298] width 212 height 471
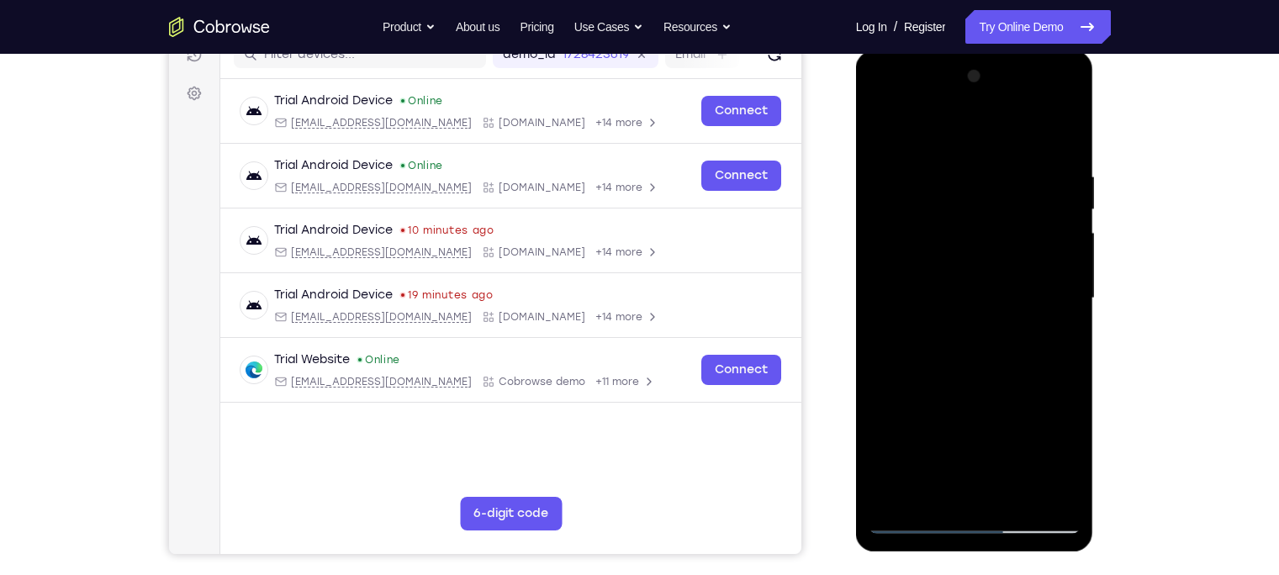
click at [1014, 450] on div at bounding box center [975, 298] width 212 height 471
click at [986, 387] on div at bounding box center [975, 298] width 212 height 471
click at [891, 124] on div at bounding box center [975, 298] width 212 height 471
drag, startPoint x: 963, startPoint y: 378, endPoint x: 915, endPoint y: 182, distance: 201.7
click at [915, 182] on div at bounding box center [975, 298] width 212 height 471
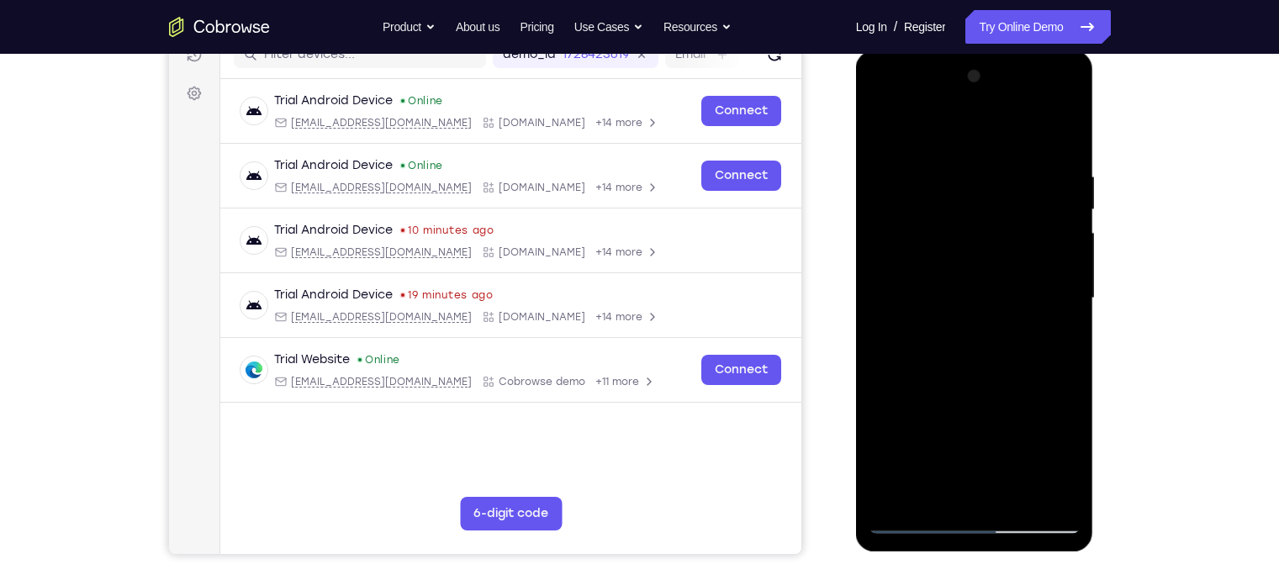
drag, startPoint x: 949, startPoint y: 410, endPoint x: 946, endPoint y: 260, distance: 149.7
click at [946, 260] on div at bounding box center [975, 298] width 212 height 471
drag, startPoint x: 954, startPoint y: 365, endPoint x: 938, endPoint y: 214, distance: 152.3
click at [938, 214] on div at bounding box center [975, 298] width 212 height 471
click at [1014, 450] on div at bounding box center [975, 298] width 212 height 471
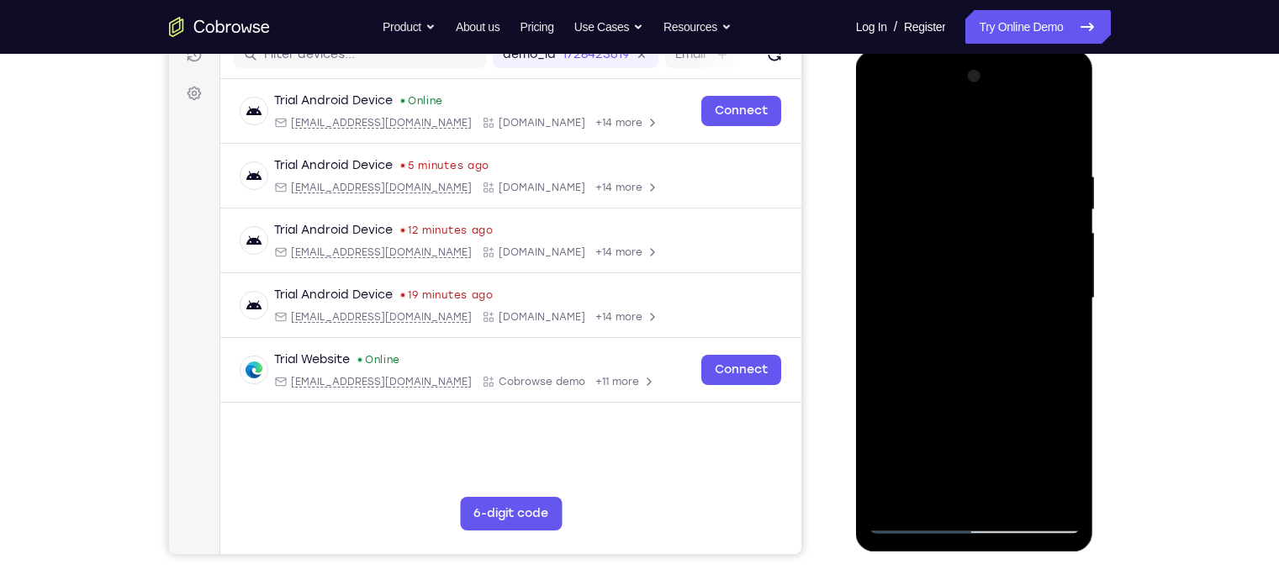
click at [888, 135] on div at bounding box center [975, 298] width 212 height 471
drag, startPoint x: 972, startPoint y: 357, endPoint x: 948, endPoint y: 122, distance: 235.9
click at [948, 122] on div at bounding box center [975, 298] width 212 height 471
drag, startPoint x: 981, startPoint y: 367, endPoint x: 959, endPoint y: 201, distance: 167.9
click at [959, 201] on div at bounding box center [975, 298] width 212 height 471
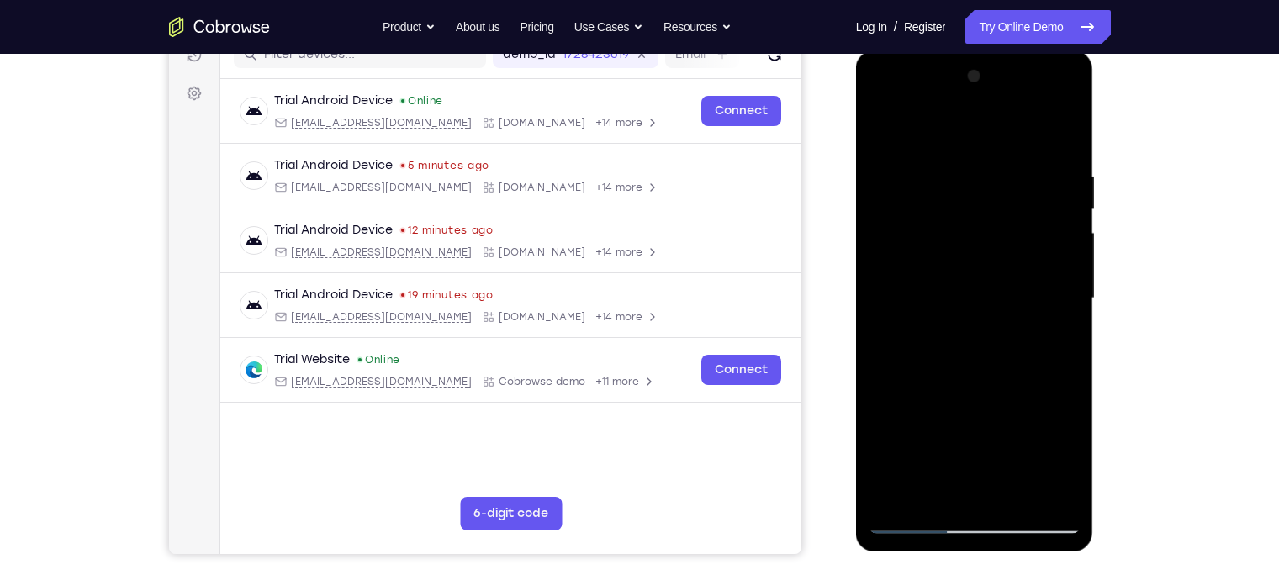
drag, startPoint x: 1019, startPoint y: 370, endPoint x: 992, endPoint y: 194, distance: 177.8
click at [992, 194] on div at bounding box center [975, 298] width 212 height 471
drag, startPoint x: 988, startPoint y: 384, endPoint x: 956, endPoint y: 189, distance: 197.7
click at [956, 189] on div at bounding box center [975, 298] width 212 height 471
drag, startPoint x: 972, startPoint y: 391, endPoint x: 909, endPoint y: 121, distance: 277.2
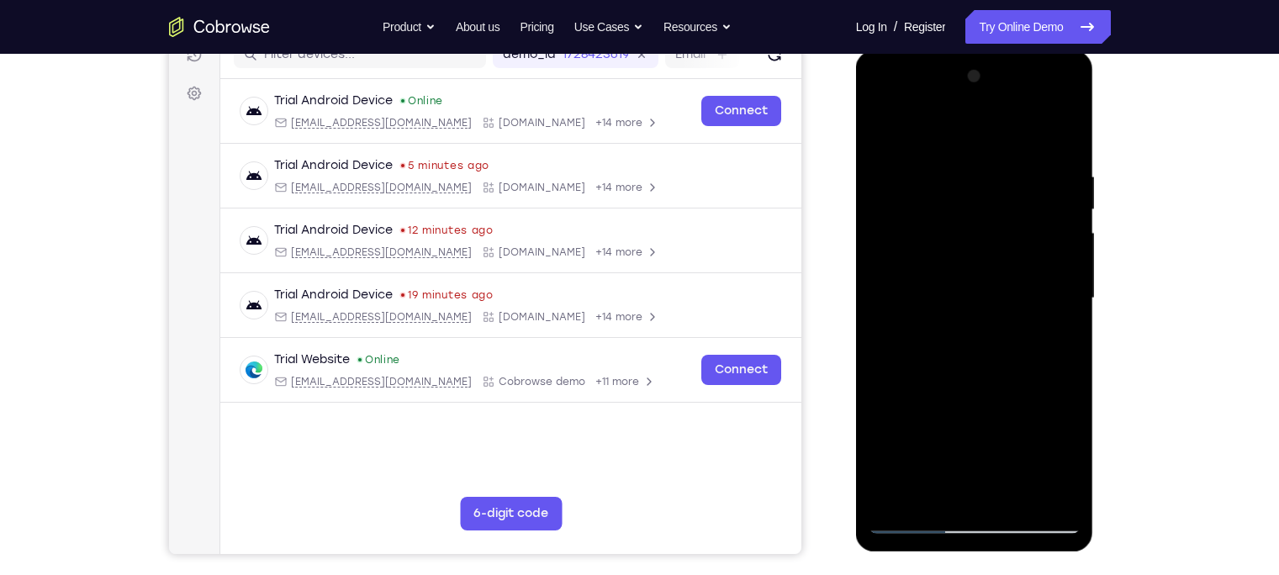
click at [909, 121] on div at bounding box center [975, 298] width 212 height 471
drag, startPoint x: 1040, startPoint y: 386, endPoint x: 1018, endPoint y: 149, distance: 238.2
click at [1014, 149] on div at bounding box center [975, 298] width 212 height 471
drag, startPoint x: 970, startPoint y: 378, endPoint x: 969, endPoint y: 204, distance: 174.1
click at [969, 204] on div at bounding box center [975, 298] width 212 height 471
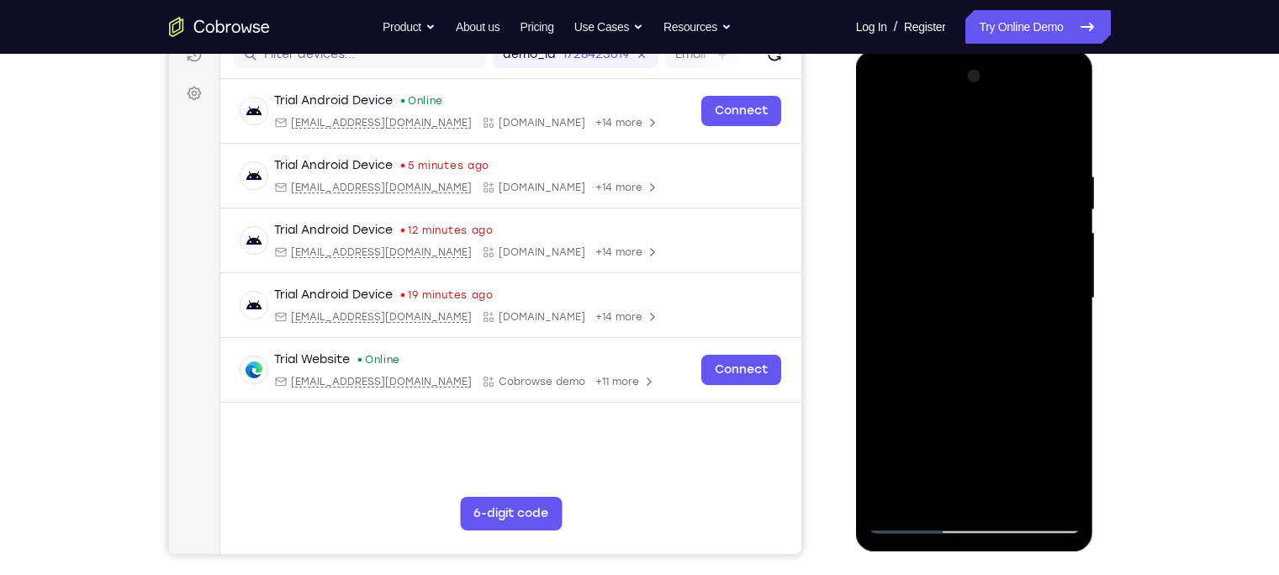
drag, startPoint x: 1013, startPoint y: 375, endPoint x: 990, endPoint y: 289, distance: 88.9
click at [990, 289] on div at bounding box center [975, 298] width 212 height 471
drag, startPoint x: 984, startPoint y: 426, endPoint x: 973, endPoint y: 320, distance: 106.5
click at [973, 320] on div at bounding box center [975, 298] width 212 height 471
drag, startPoint x: 970, startPoint y: 399, endPoint x: 948, endPoint y: 283, distance: 118.9
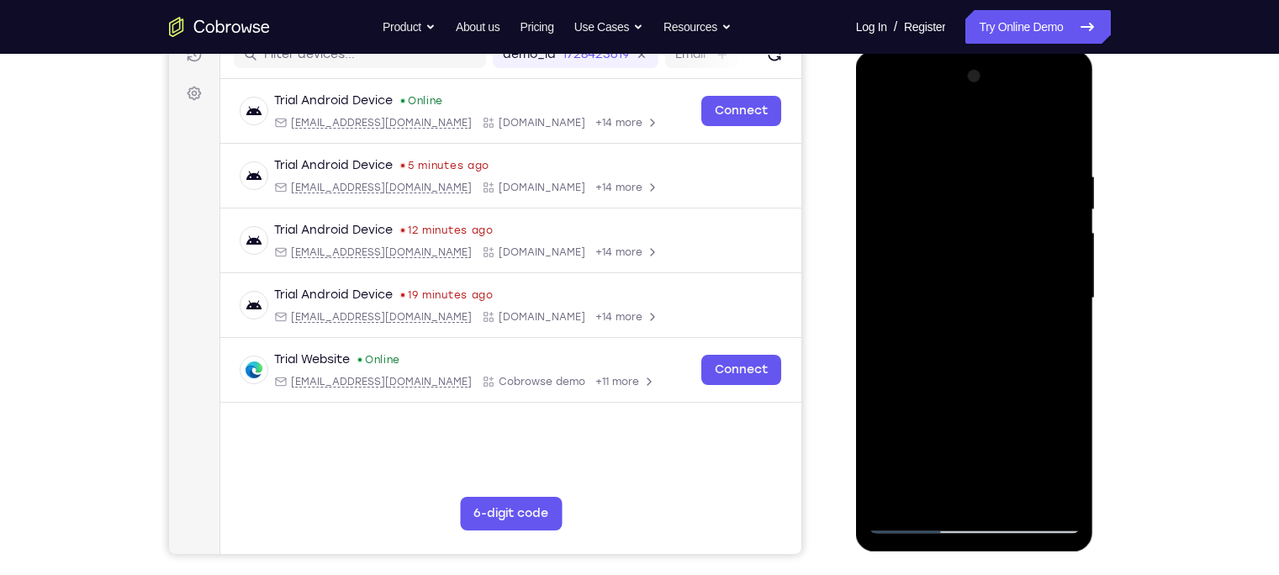
click at [948, 283] on div at bounding box center [975, 298] width 212 height 471
drag, startPoint x: 1009, startPoint y: 280, endPoint x: 996, endPoint y: 235, distance: 46.3
click at [996, 235] on div at bounding box center [975, 298] width 212 height 471
drag, startPoint x: 1021, startPoint y: 357, endPoint x: 958, endPoint y: 149, distance: 217.9
click at [958, 149] on div at bounding box center [975, 298] width 212 height 471
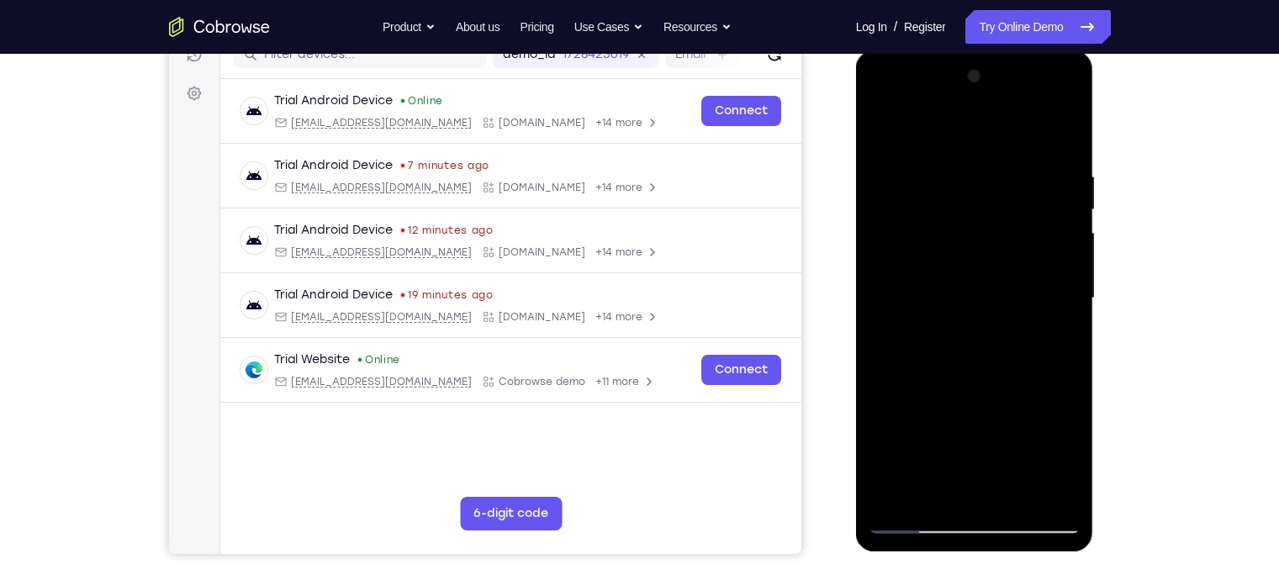
drag, startPoint x: 962, startPoint y: 393, endPoint x: 928, endPoint y: 158, distance: 237.1
click at [928, 158] on div at bounding box center [975, 298] width 212 height 471
click at [1014, 450] on div at bounding box center [975, 298] width 212 height 471
click at [880, 122] on div at bounding box center [975, 298] width 212 height 471
click at [891, 450] on div at bounding box center [975, 298] width 212 height 471
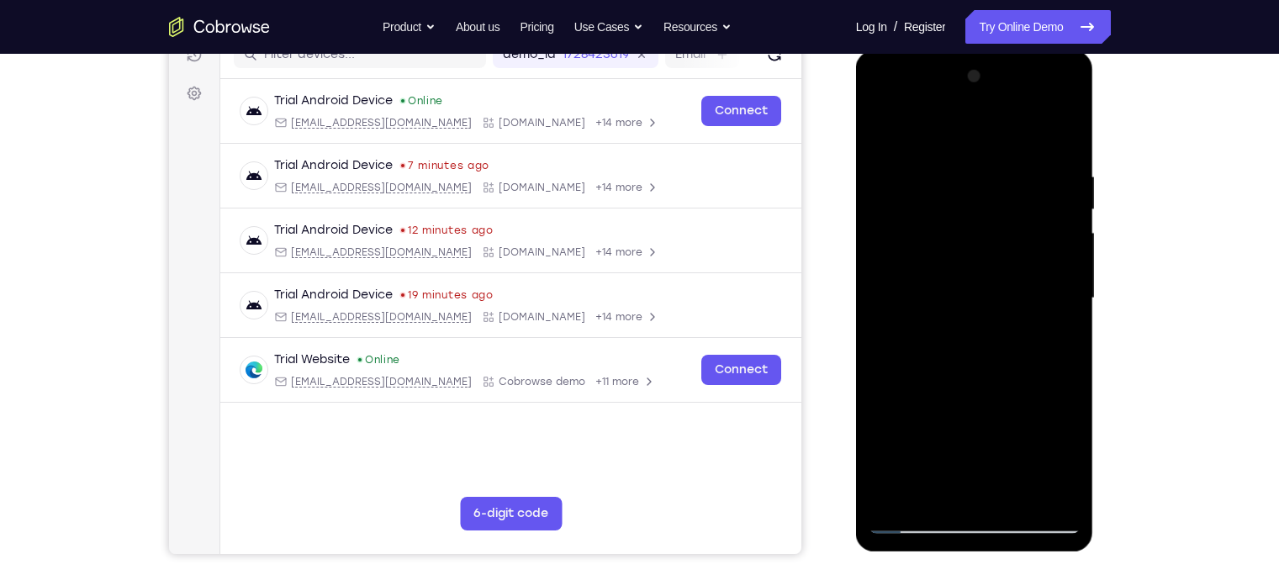
click at [898, 450] on div at bounding box center [975, 298] width 212 height 471
click at [1014, 450] on div at bounding box center [975, 298] width 212 height 471
drag, startPoint x: 952, startPoint y: 367, endPoint x: 920, endPoint y: 214, distance: 157.2
click at [920, 214] on div at bounding box center [975, 298] width 212 height 471
drag, startPoint x: 930, startPoint y: 332, endPoint x: 916, endPoint y: 151, distance: 181.4
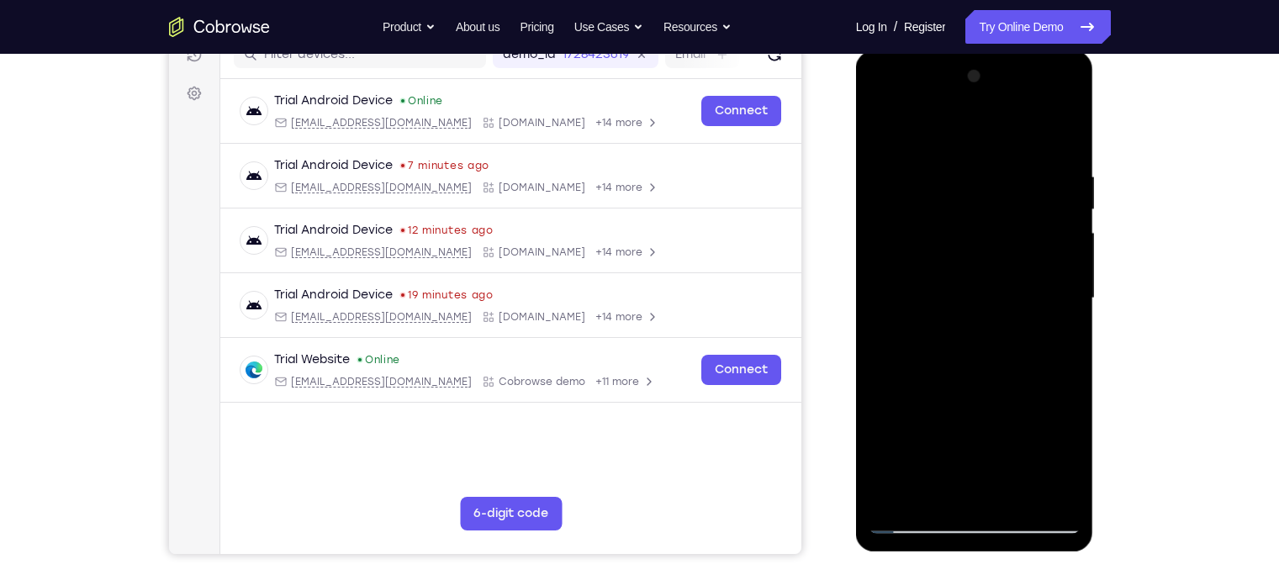
click at [913, 156] on div at bounding box center [975, 298] width 212 height 471
click at [896, 450] on div at bounding box center [975, 298] width 212 height 471
drag, startPoint x: 1039, startPoint y: 420, endPoint x: 982, endPoint y: 160, distance: 266.7
click at [982, 160] on div at bounding box center [975, 298] width 212 height 471
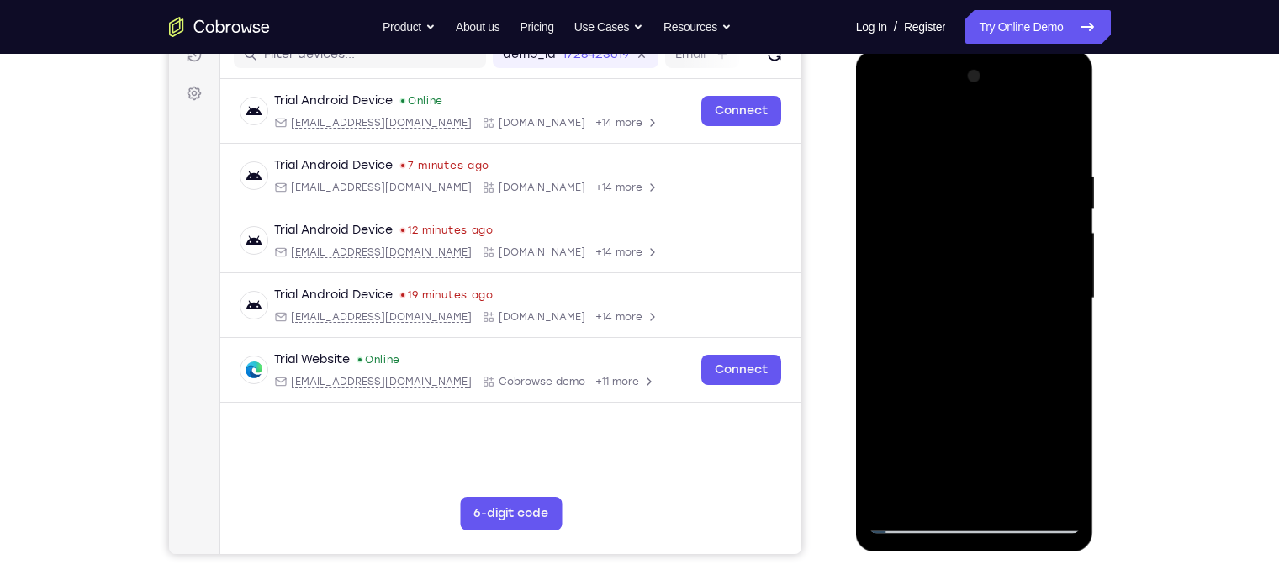
drag, startPoint x: 1043, startPoint y: 317, endPoint x: 999, endPoint y: 117, distance: 204.9
click at [999, 117] on div at bounding box center [975, 298] width 212 height 471
drag, startPoint x: 984, startPoint y: 415, endPoint x: 975, endPoint y: 170, distance: 244.9
click at [972, 182] on div at bounding box center [975, 298] width 212 height 471
drag, startPoint x: 962, startPoint y: 214, endPoint x: 943, endPoint y: 133, distance: 83.0
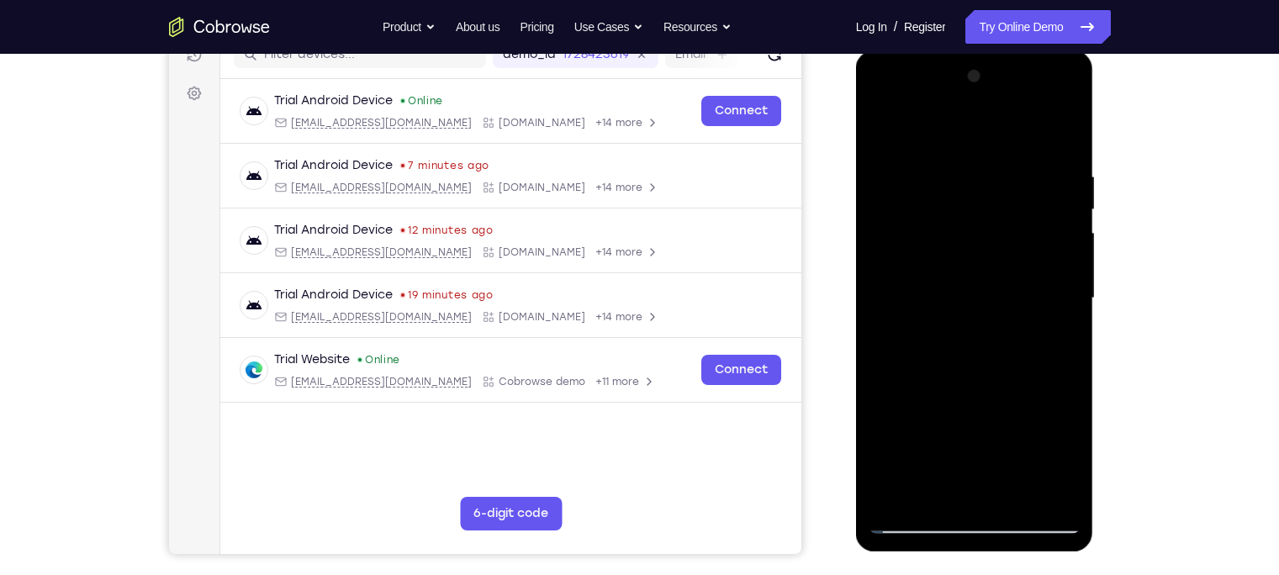
click at [943, 133] on div at bounding box center [975, 298] width 212 height 471
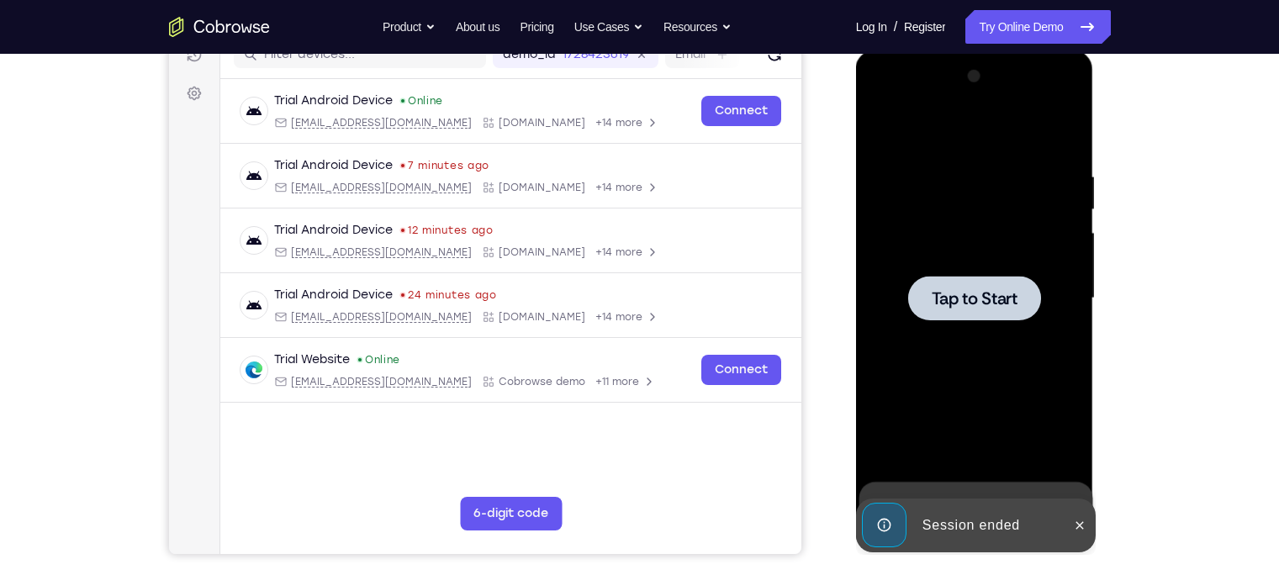
click at [993, 290] on span "Tap to Start" at bounding box center [975, 298] width 86 height 17
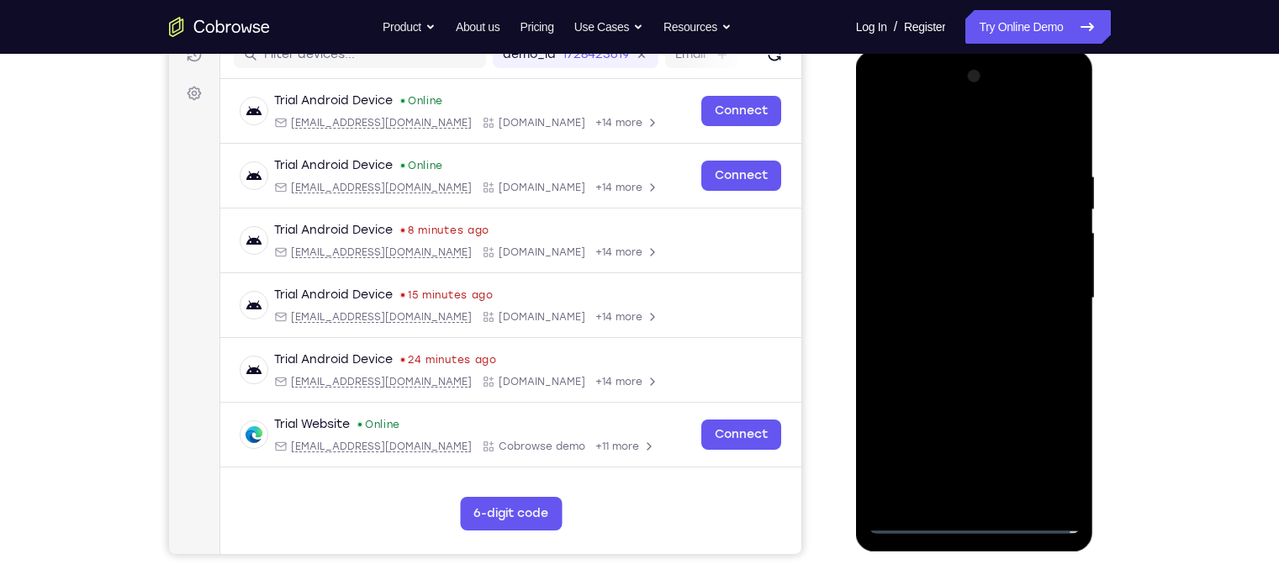
click at [1014, 445] on div at bounding box center [975, 298] width 212 height 471
click at [1014, 203] on div "Your Support Agent Your Customer Web iOS Android Next Steps We’d be happy to gi…" at bounding box center [639, 380] width 1279 height 1109
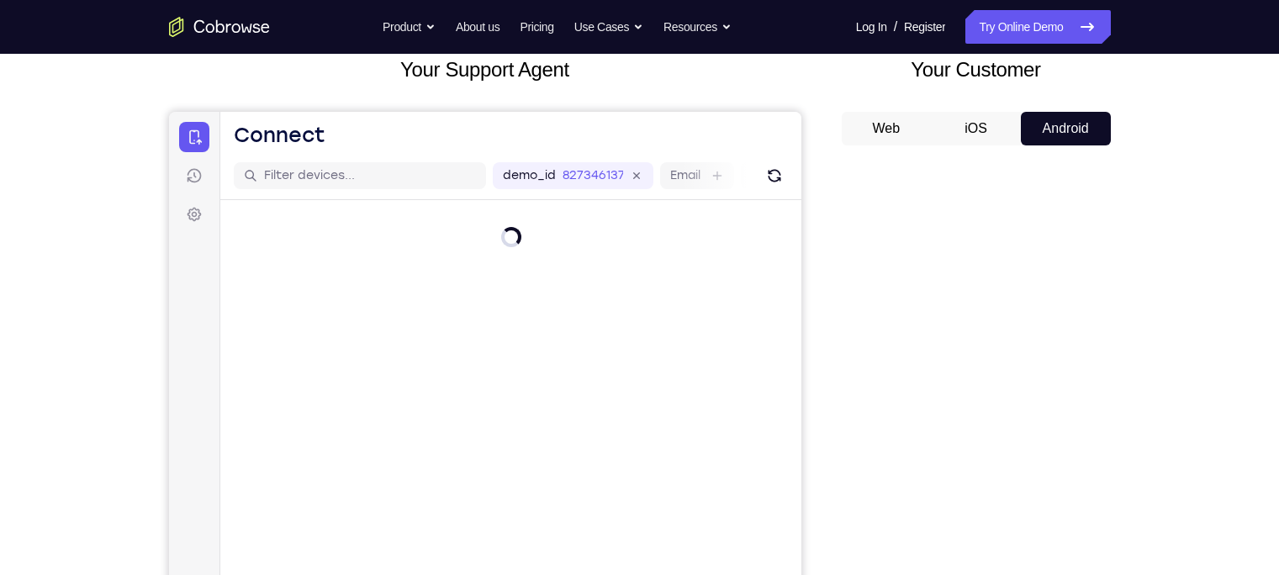
scroll to position [149, 0]
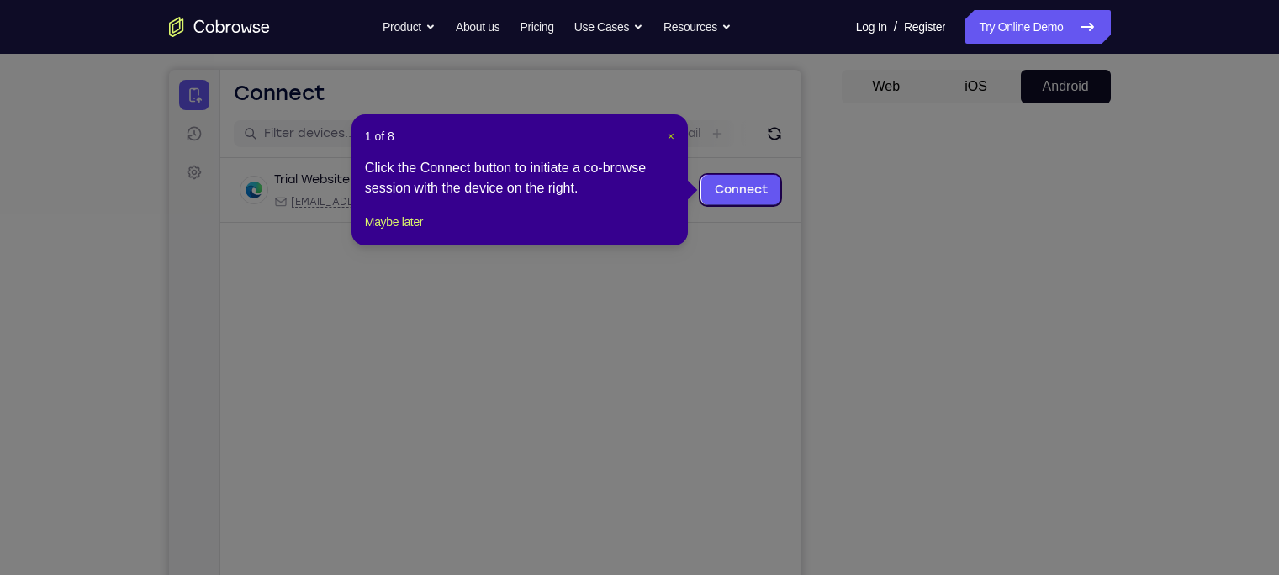
click at [674, 136] on span "×" at bounding box center [671, 136] width 7 height 13
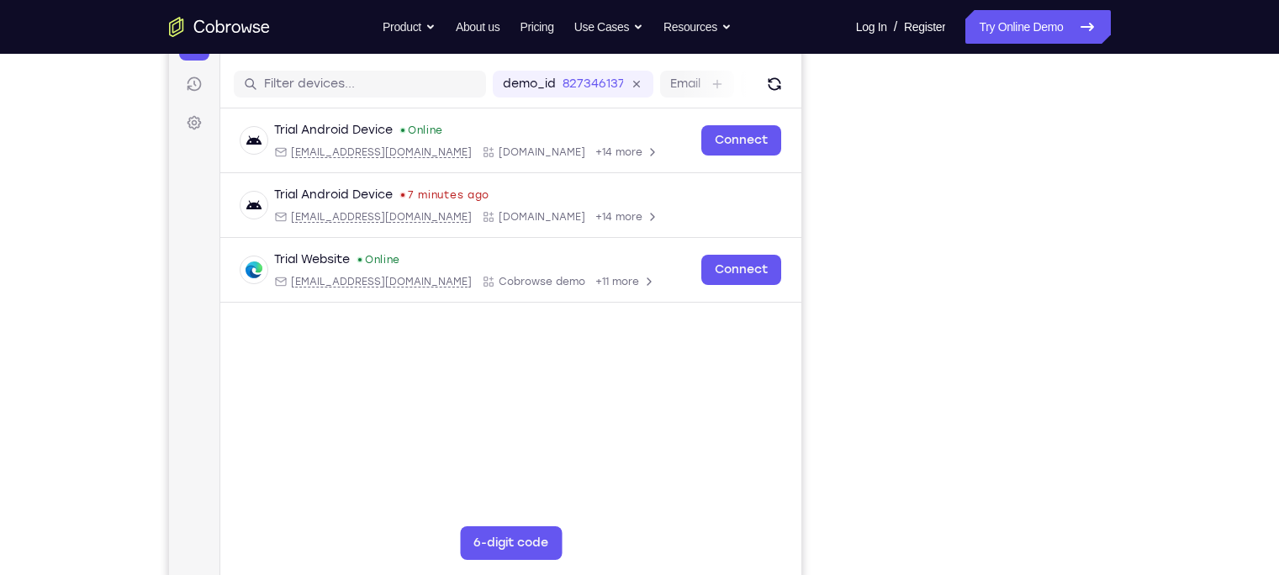
scroll to position [224, 0]
